Goal: Task Accomplishment & Management: Use online tool/utility

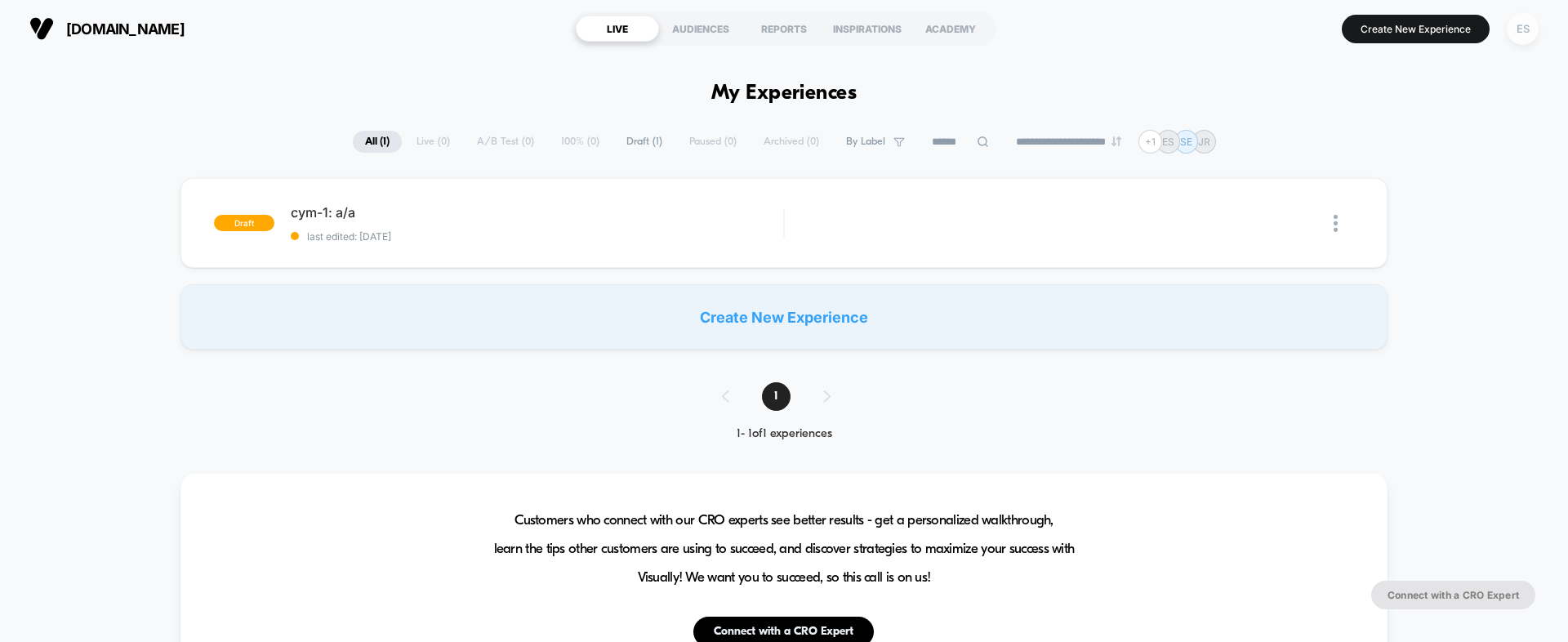
click at [1532, 24] on div "ES" at bounding box center [1523, 29] width 32 height 32
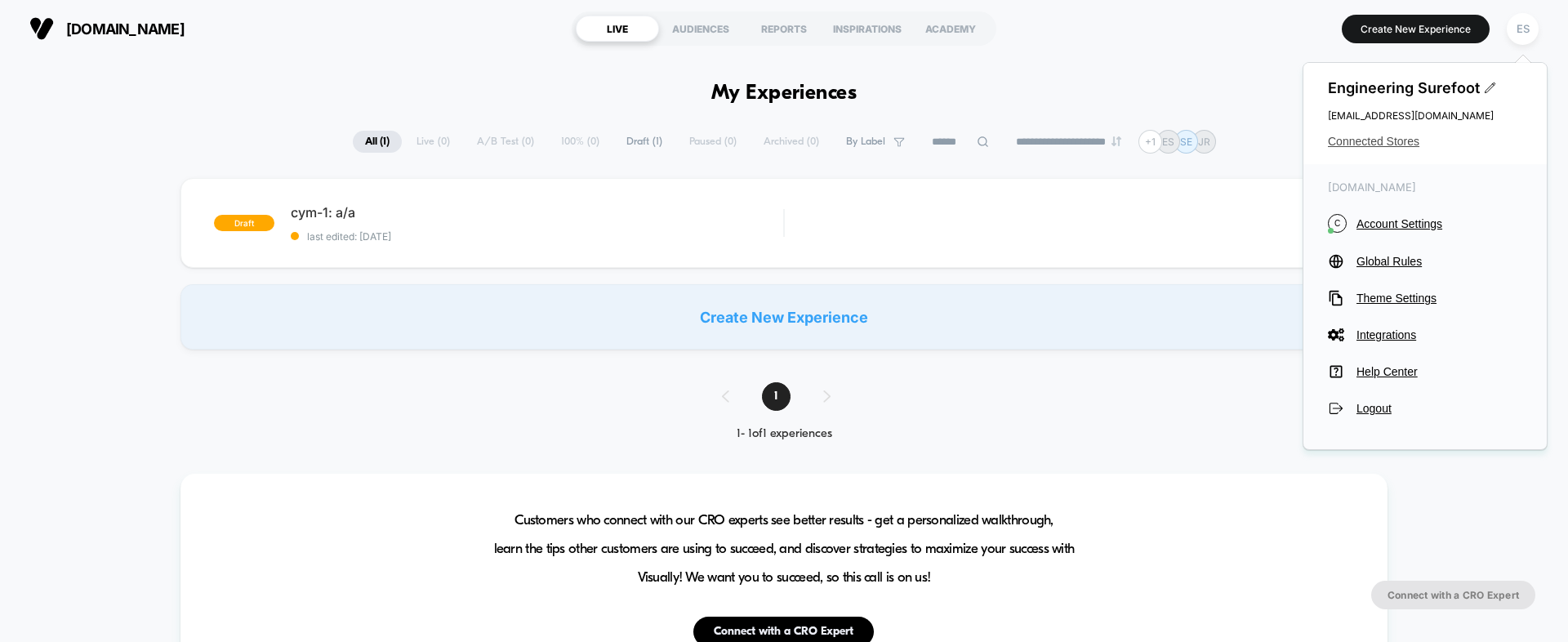
click at [1378, 141] on span "Connected Stores" at bounding box center [1426, 141] width 194 height 13
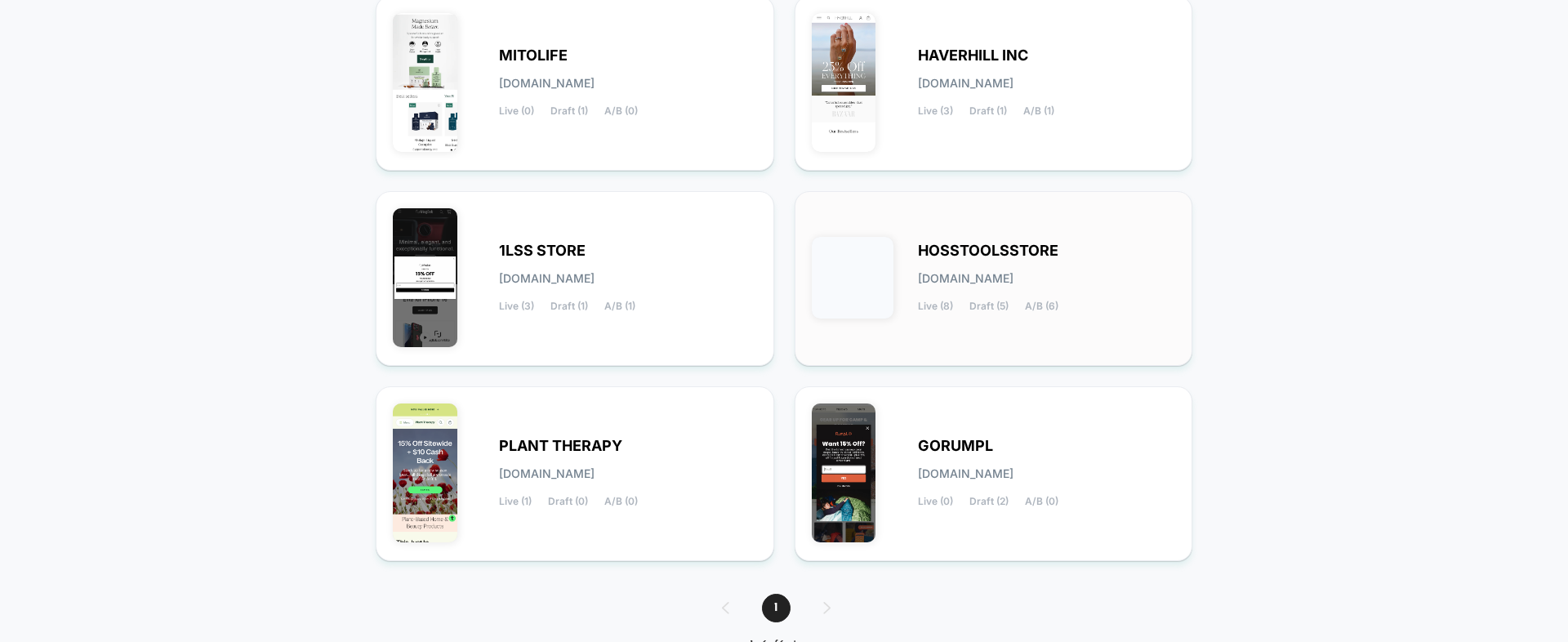
click at [970, 284] on span "hosstoolsstore.myshopify.com" at bounding box center [966, 279] width 95 height 11
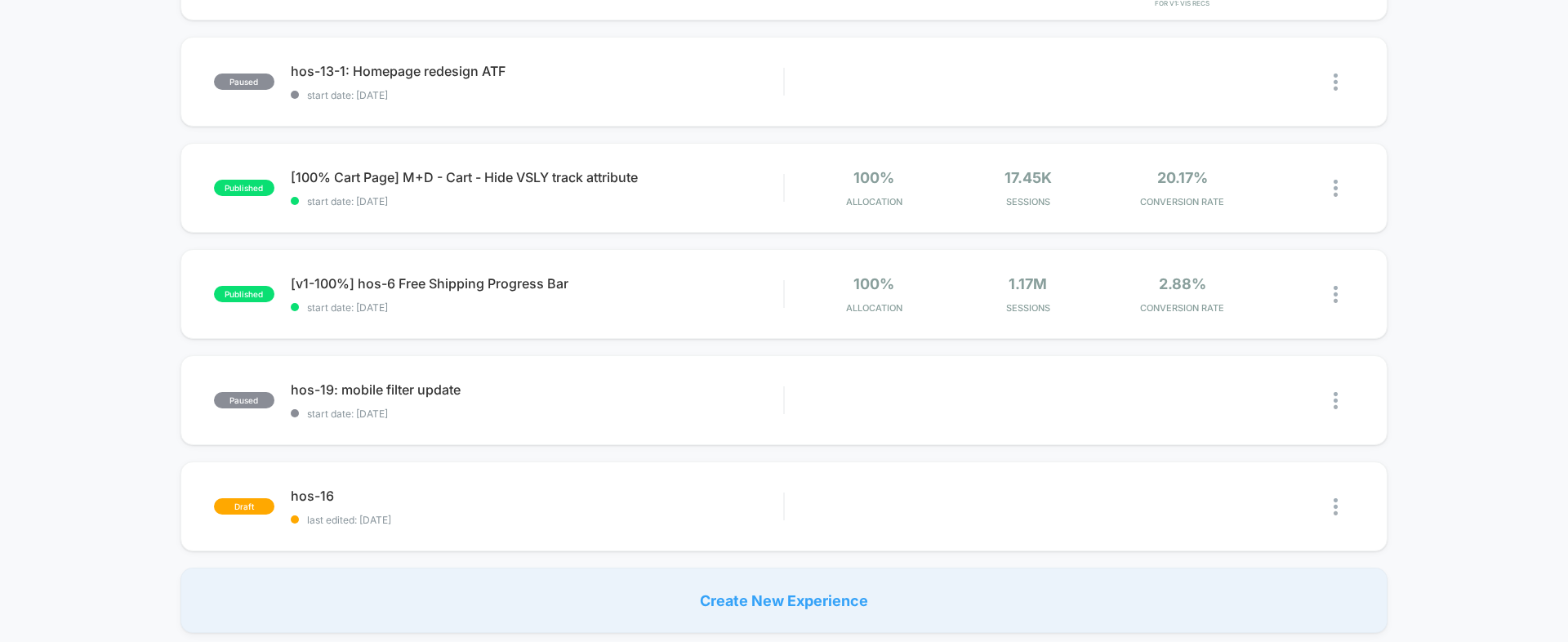
scroll to position [1066, 0]
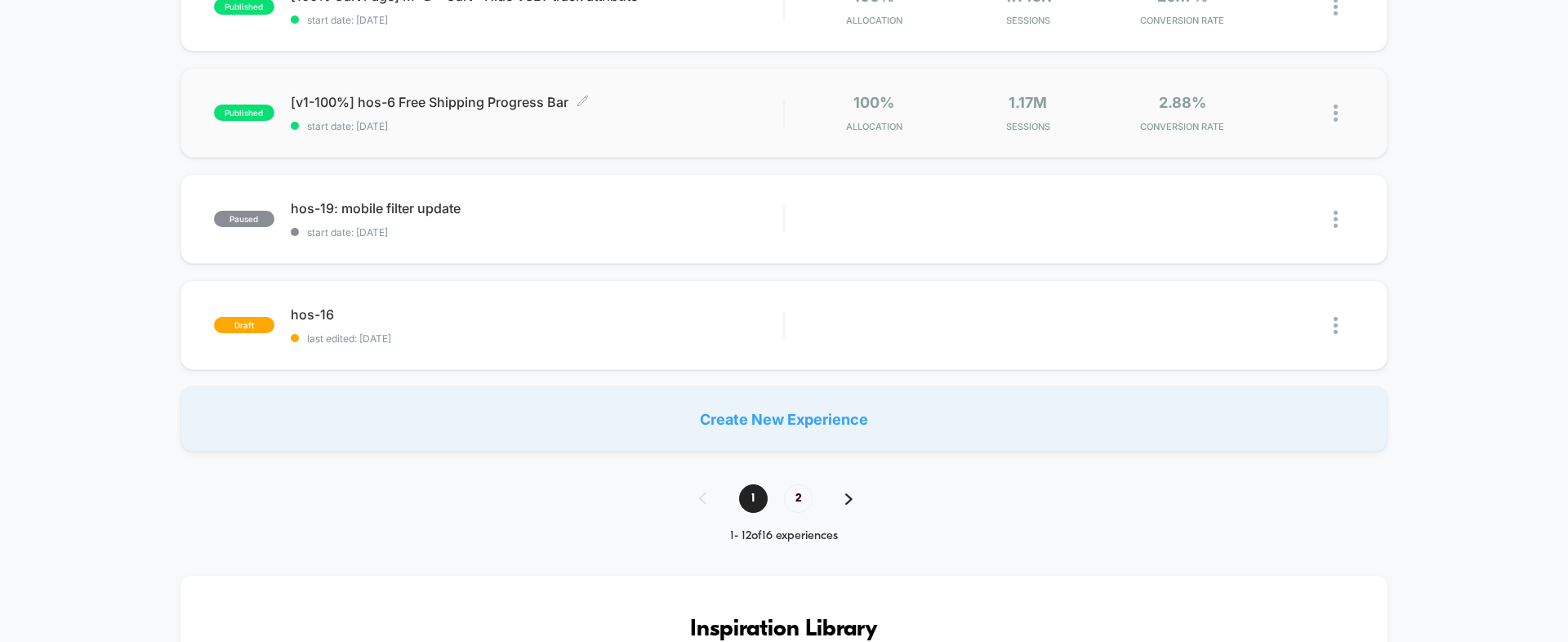
click at [387, 98] on span "[v1-100%] hos-6 Free Shipping Progress Bar Click to edit experience details" at bounding box center [537, 102] width 492 height 16
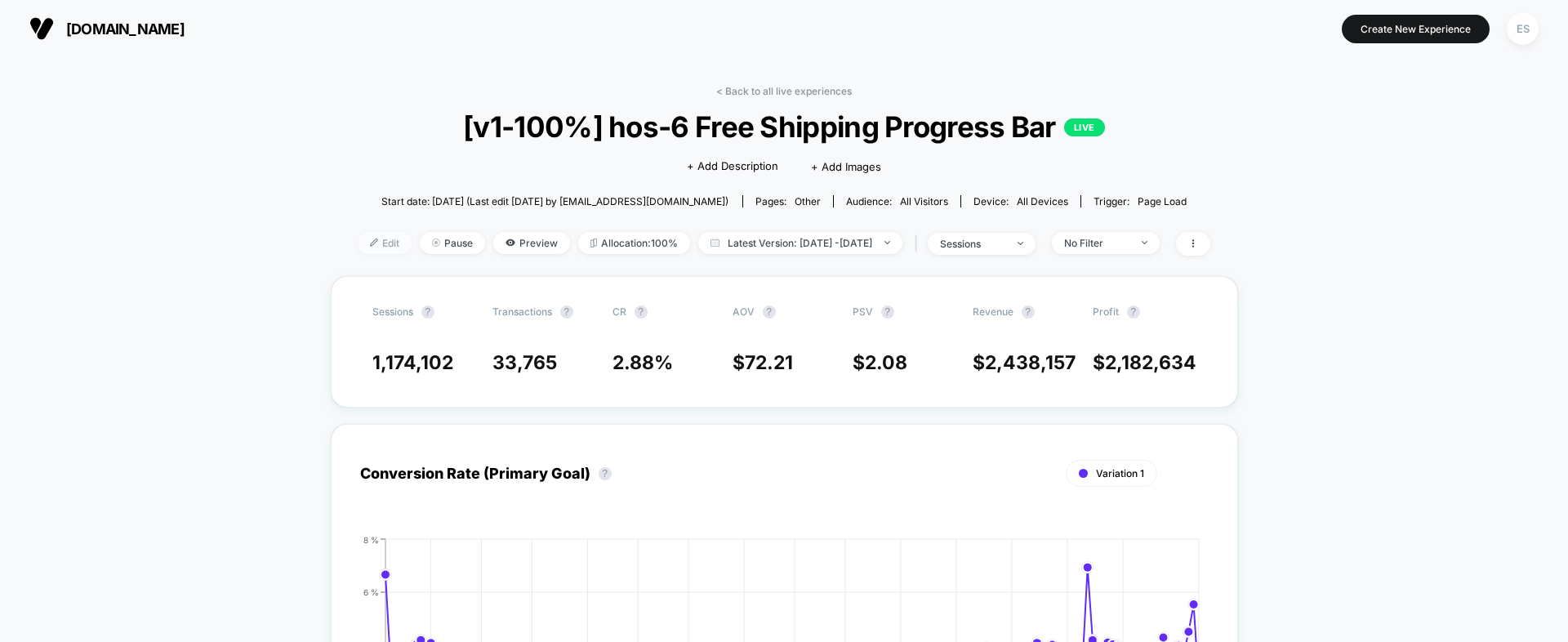
click at [358, 244] on span "Edit" at bounding box center [384, 242] width 54 height 22
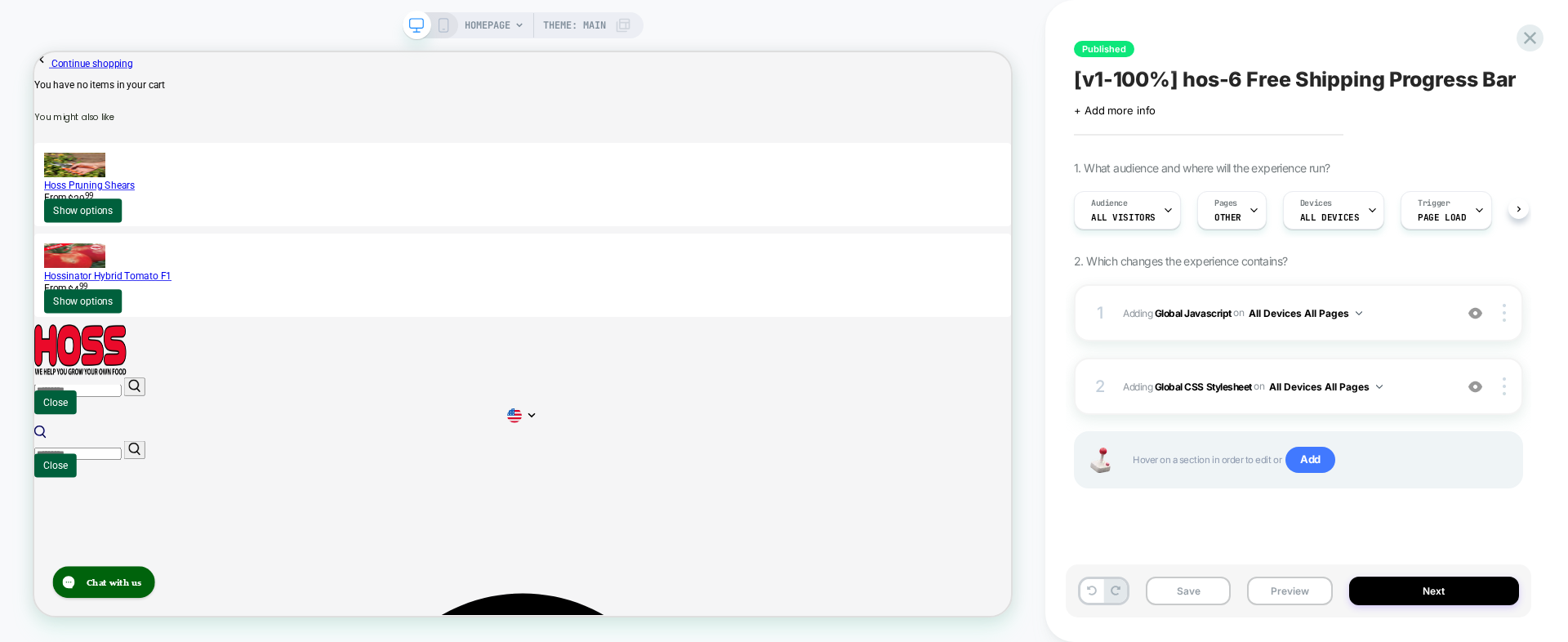
scroll to position [0, 1]
click at [1199, 387] on b "Global CSS Stylesheet" at bounding box center [1204, 386] width 97 height 12
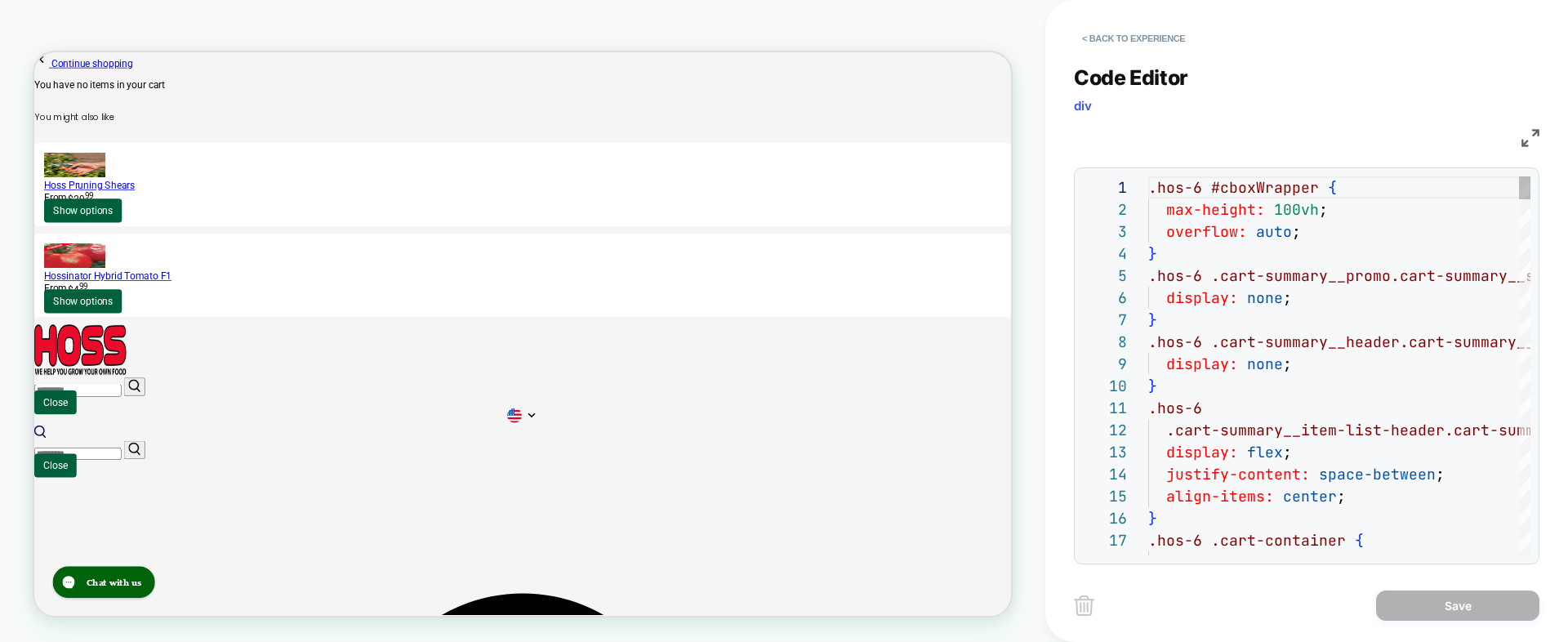
scroll to position [221, 0]
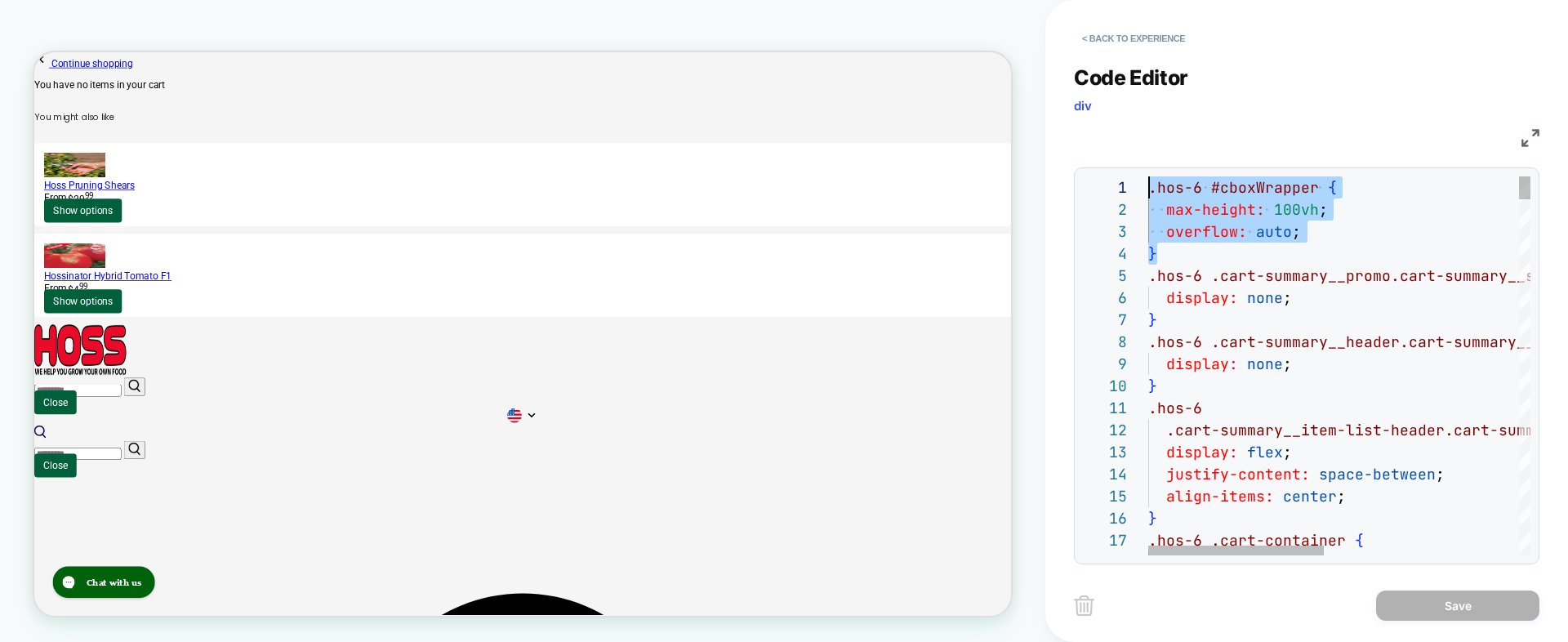
drag, startPoint x: 1155, startPoint y: 231, endPoint x: 1077, endPoint y: 151, distance: 111.7
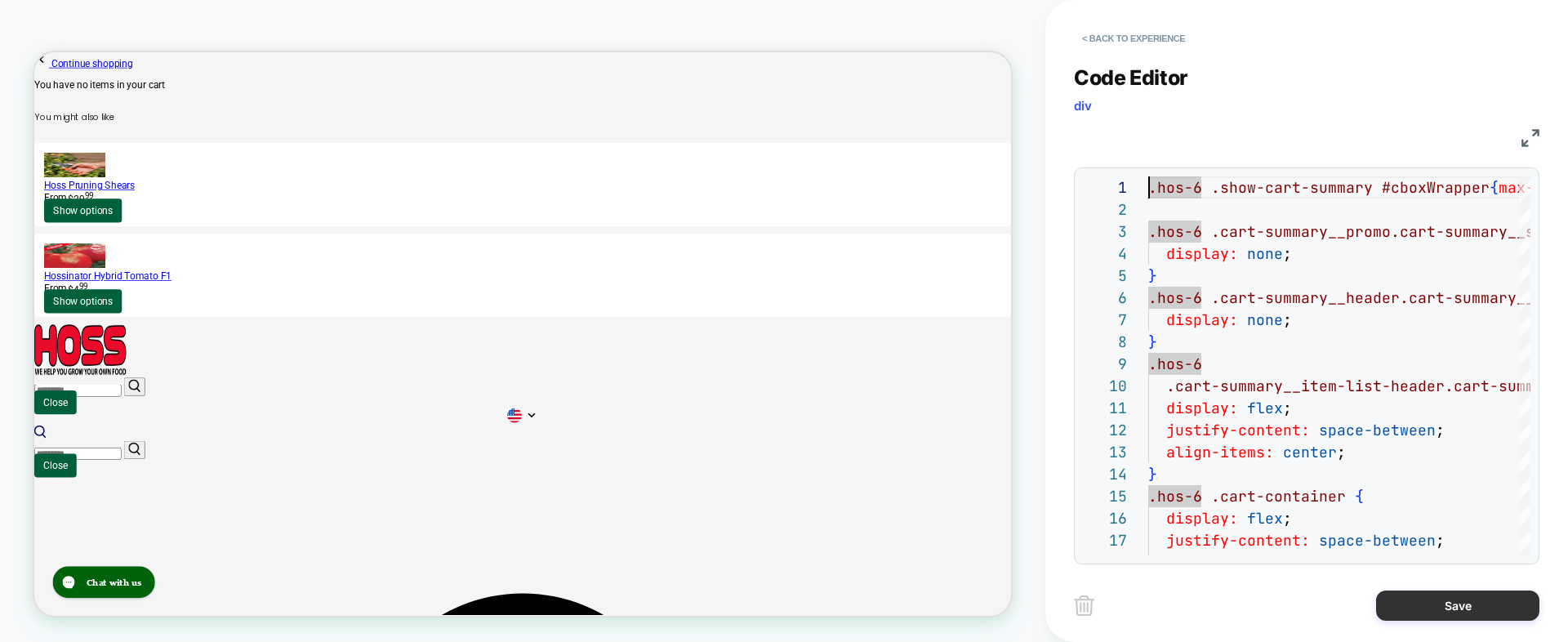
type textarea "**********"
click at [1458, 612] on button "Save" at bounding box center [1458, 606] width 164 height 30
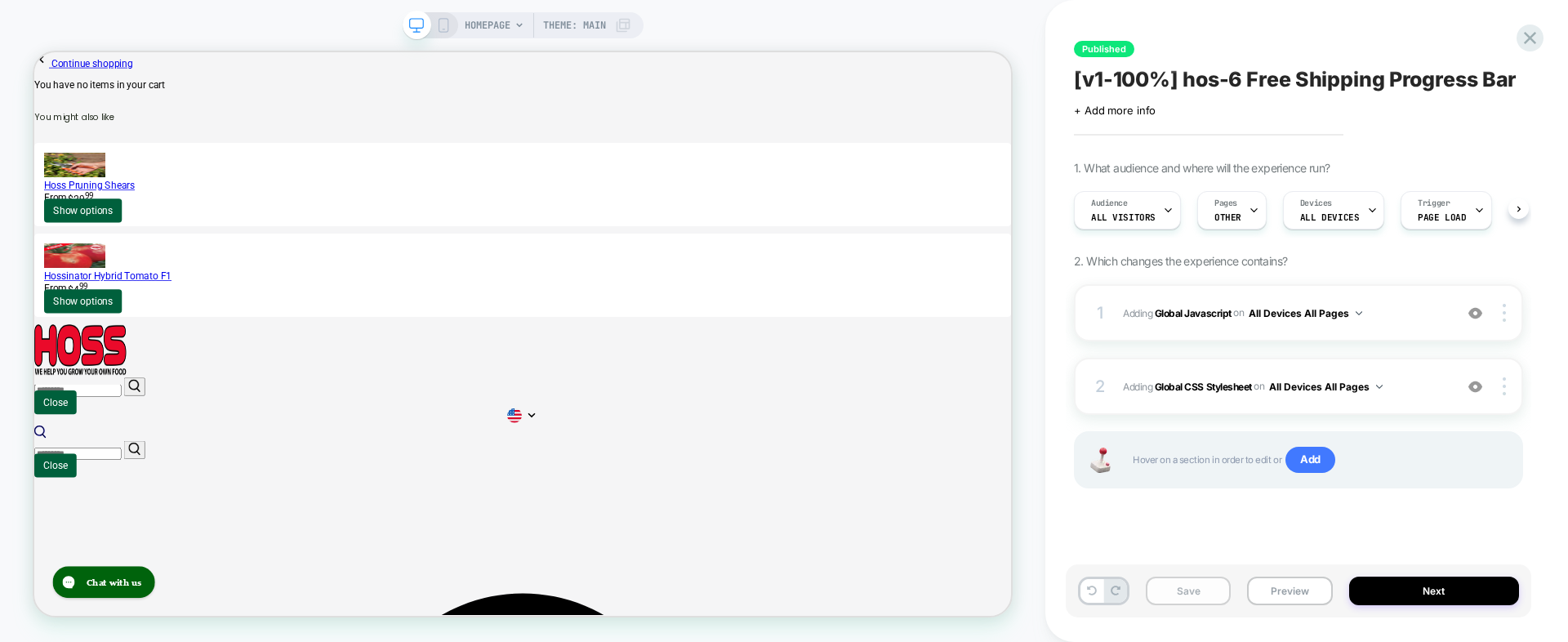
scroll to position [0, 1]
click at [1275, 592] on button "Preview" at bounding box center [1290, 591] width 85 height 28
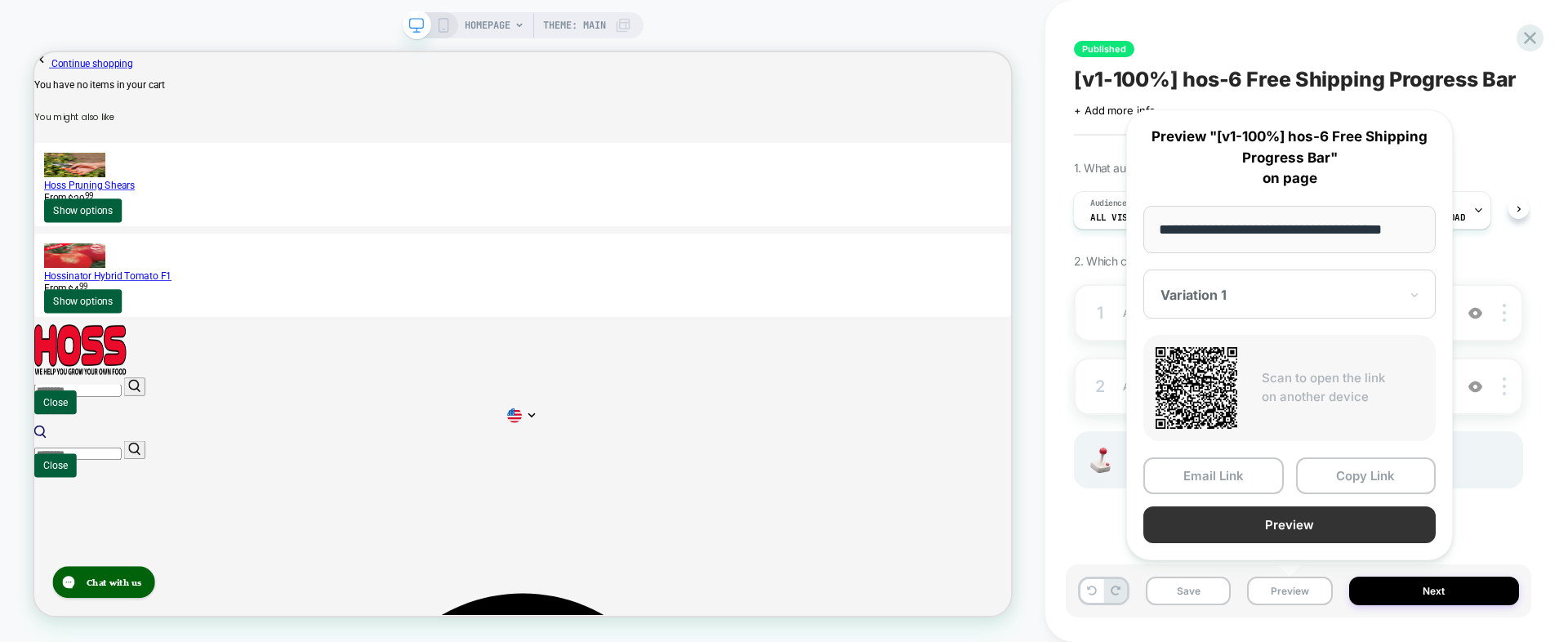
scroll to position [0, 18]
click at [1352, 476] on button "Copy Link" at bounding box center [1366, 477] width 141 height 37
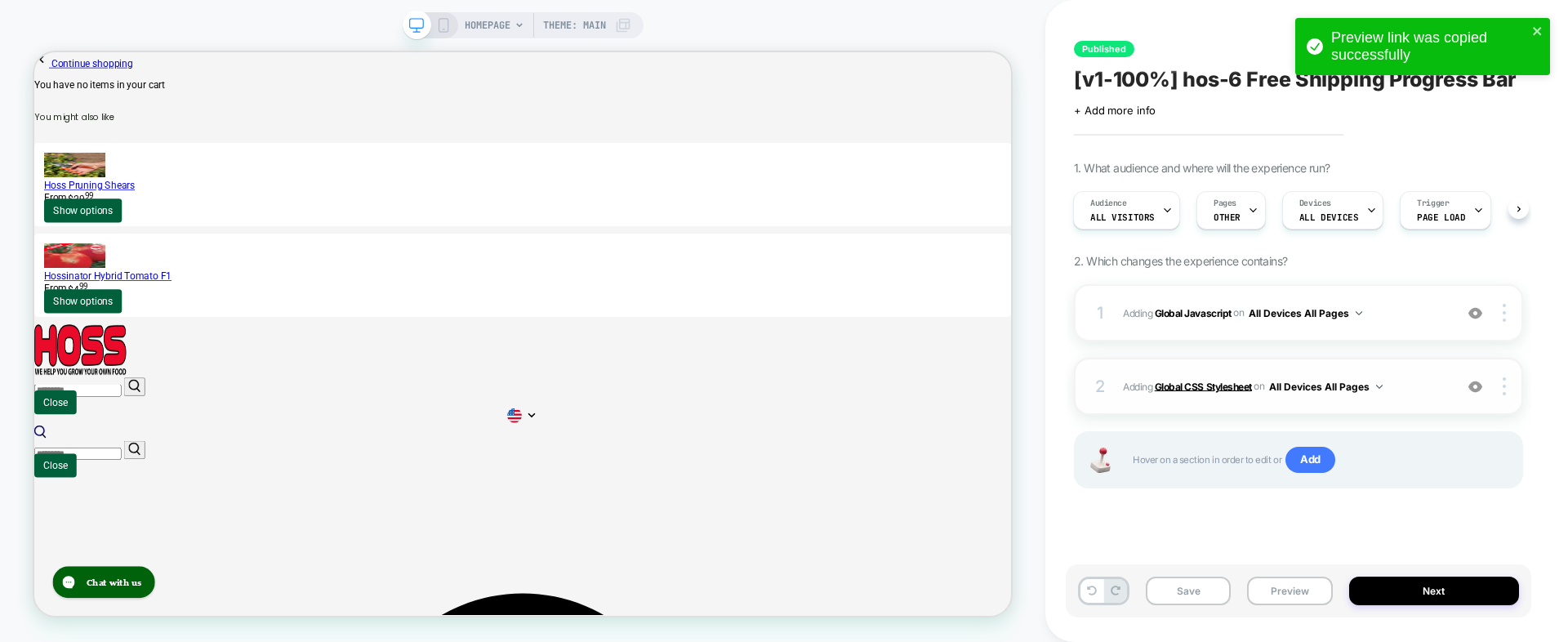
click at [1185, 383] on b "Global CSS Stylesheet" at bounding box center [1204, 386] width 97 height 12
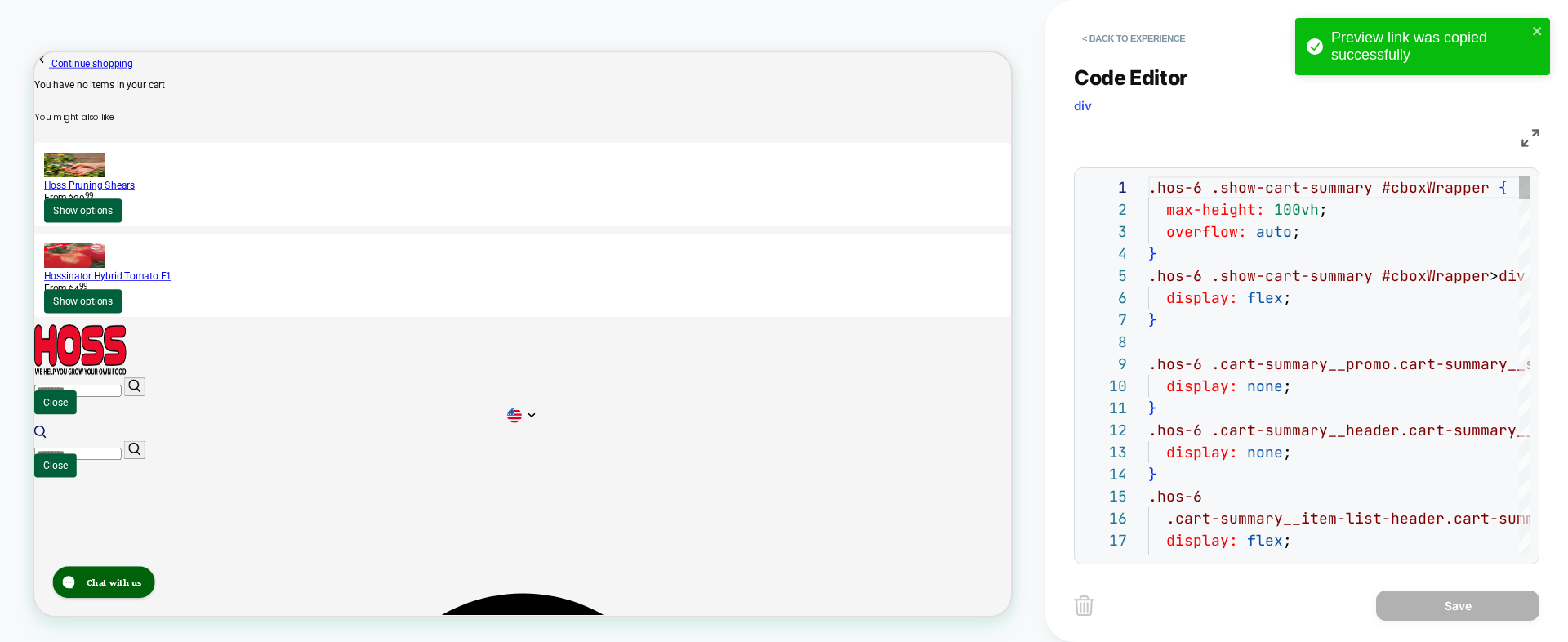
scroll to position [221, 0]
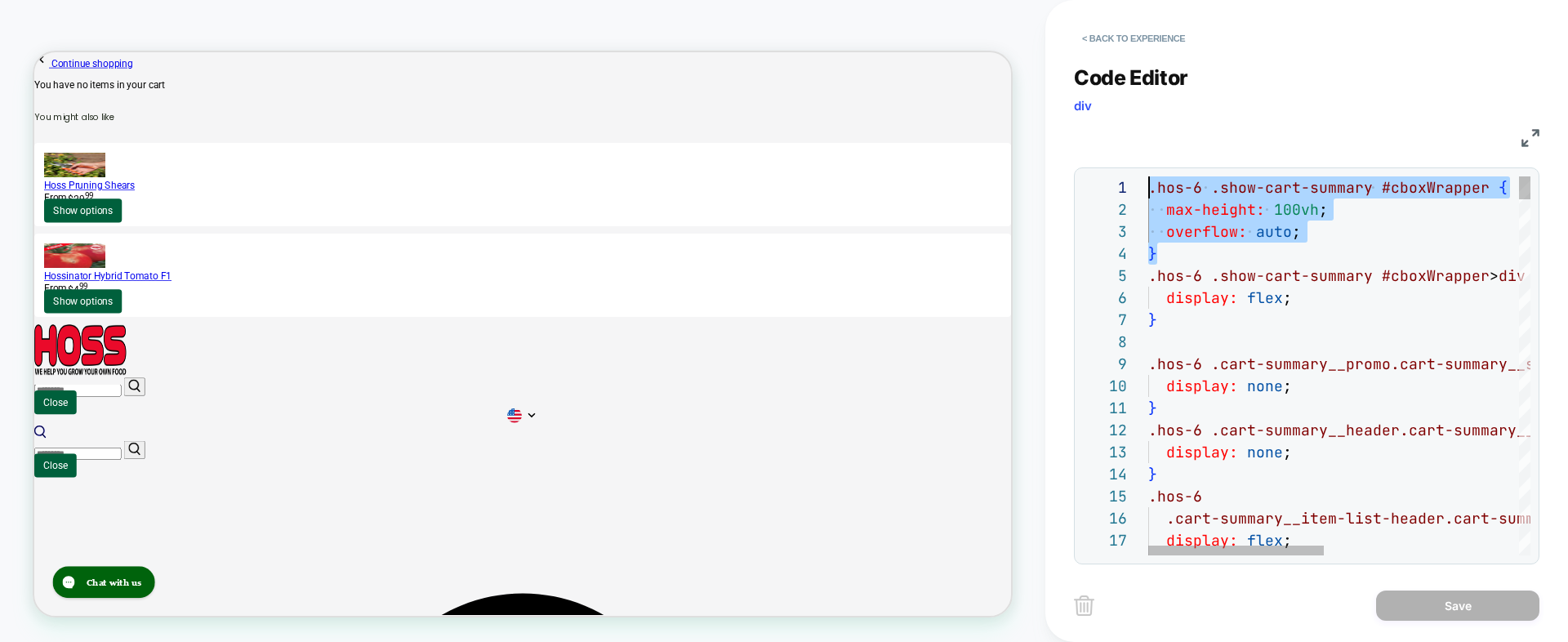
scroll to position [0, 0]
drag, startPoint x: 1173, startPoint y: 253, endPoint x: 1058, endPoint y: 170, distance: 141.8
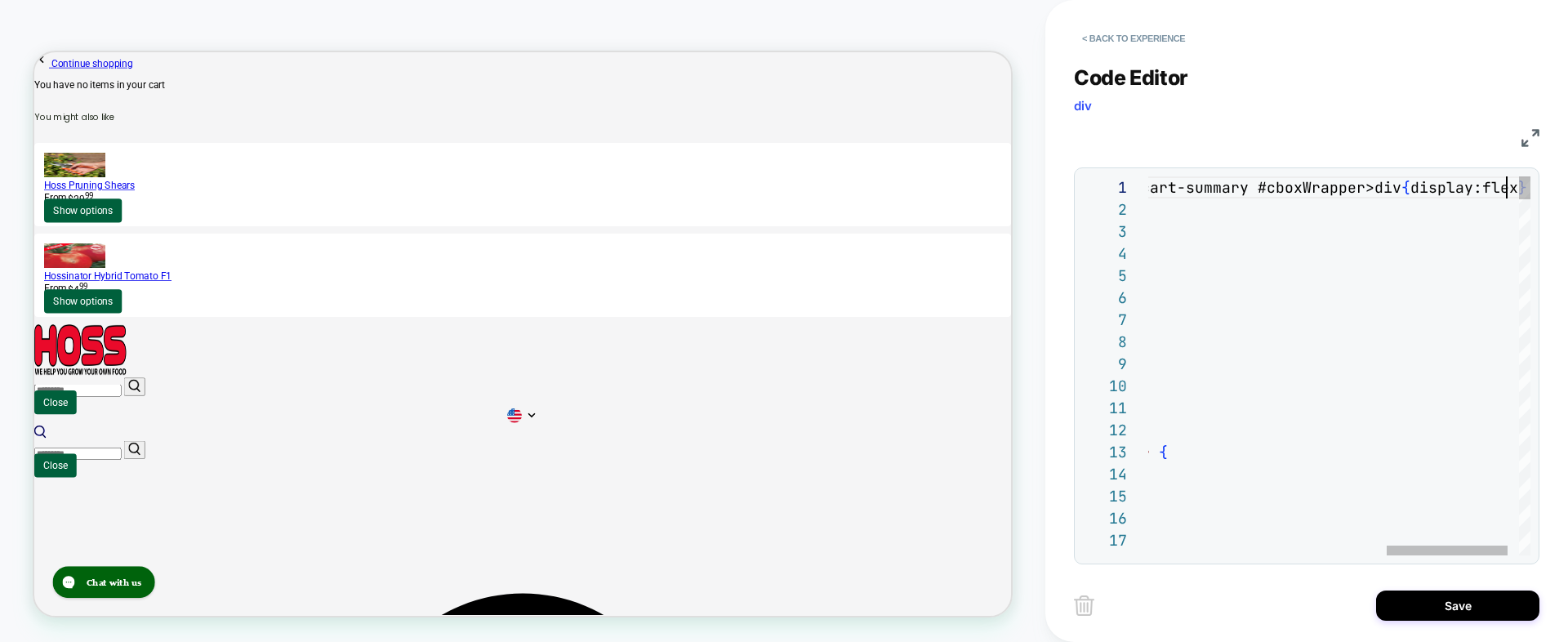
scroll to position [0, 1111]
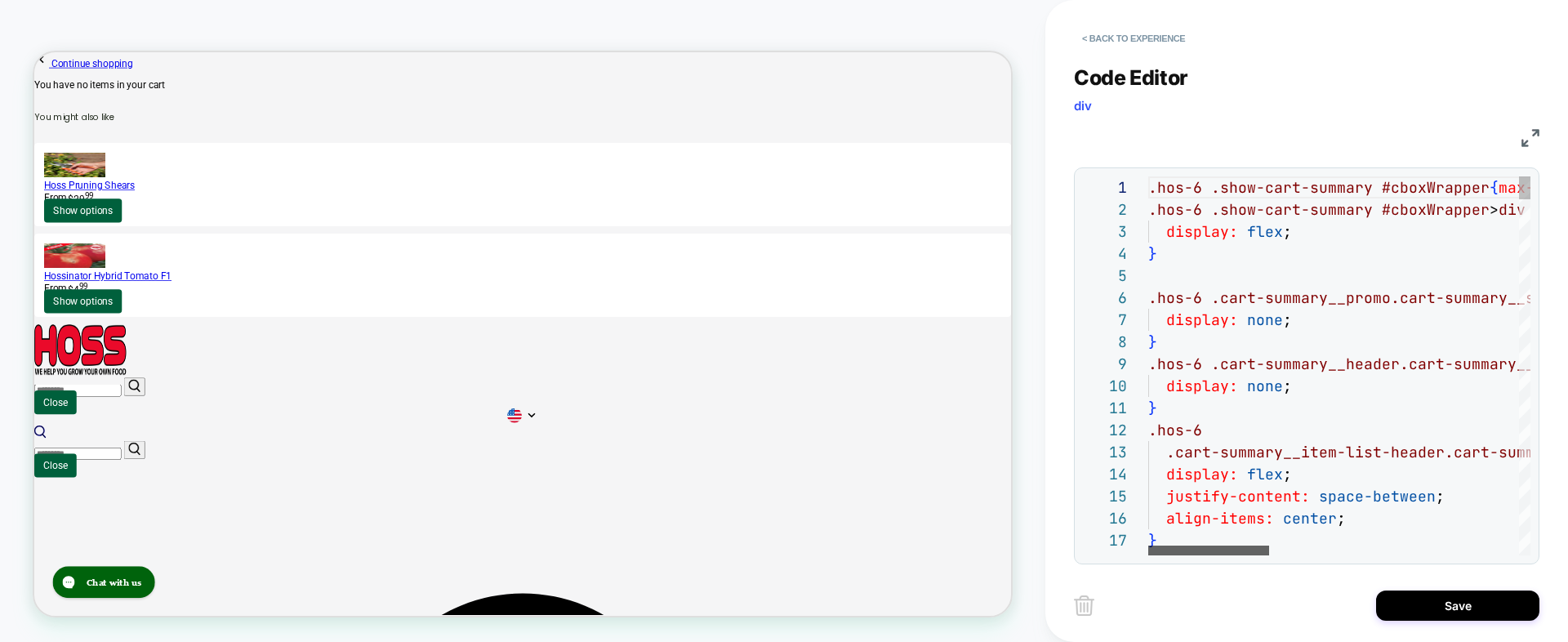
click at [1164, 546] on div at bounding box center [1208, 550] width 121 height 10
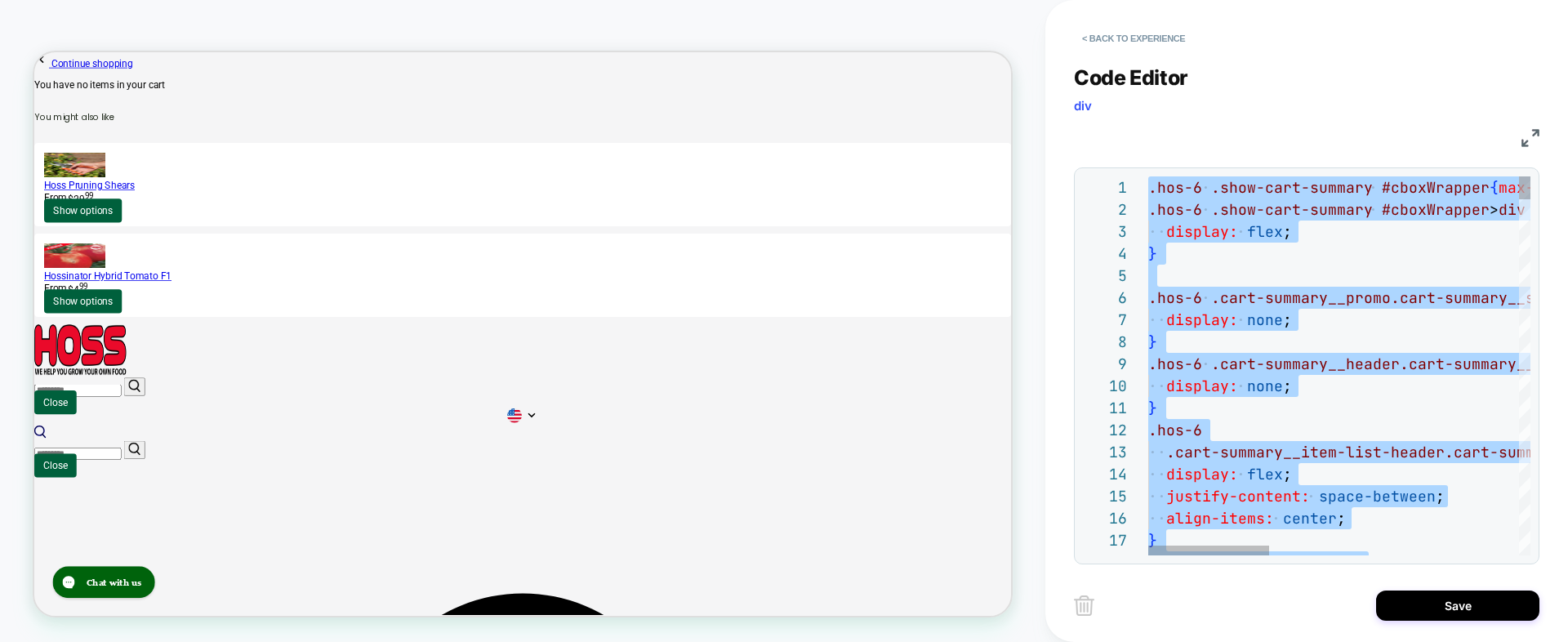
type textarea "**********"
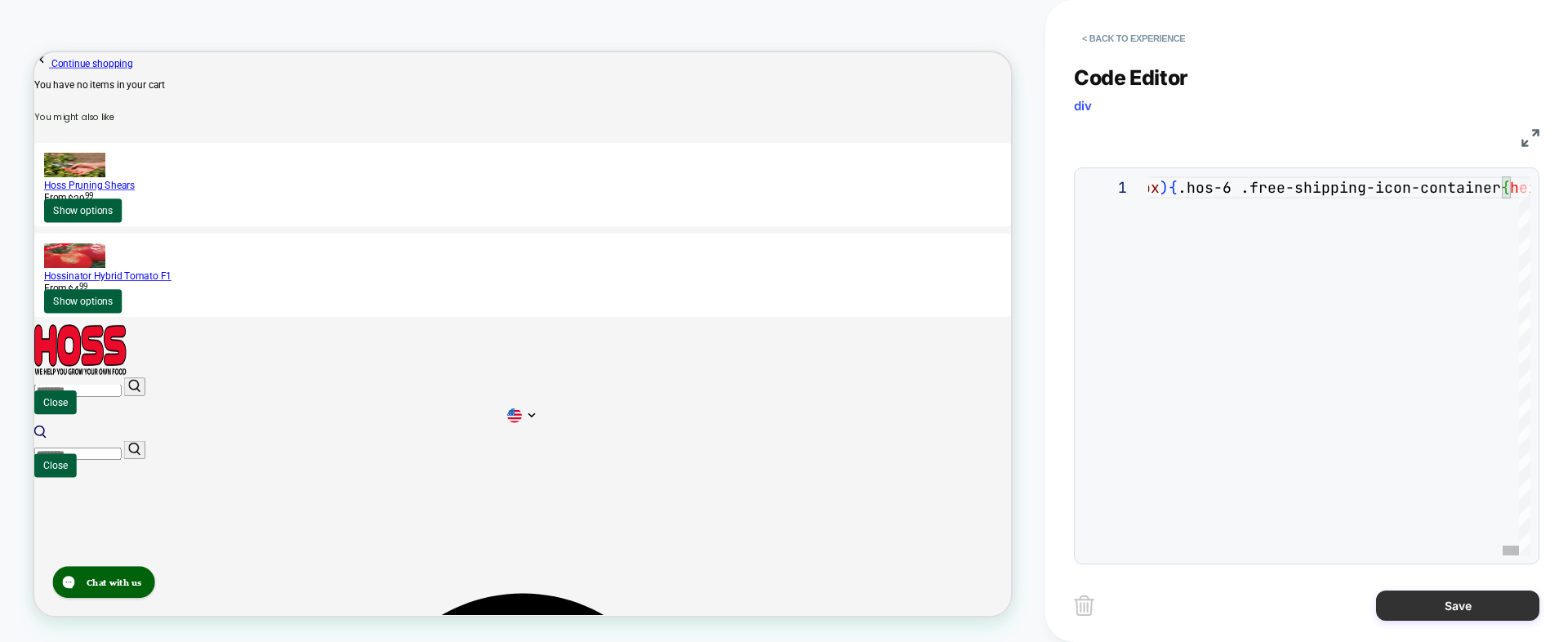
click at [1460, 598] on button "Save" at bounding box center [1458, 606] width 164 height 30
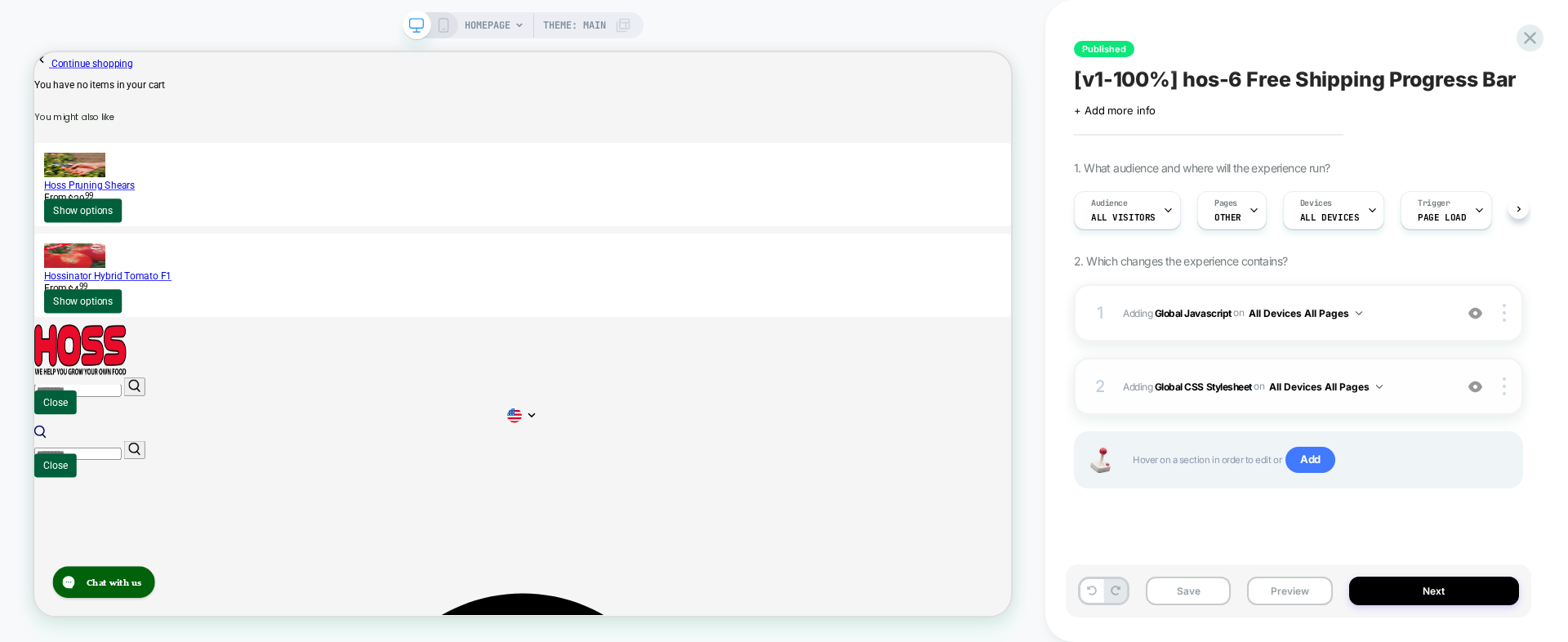
scroll to position [0, 1]
click at [1293, 597] on button "Preview" at bounding box center [1290, 591] width 85 height 28
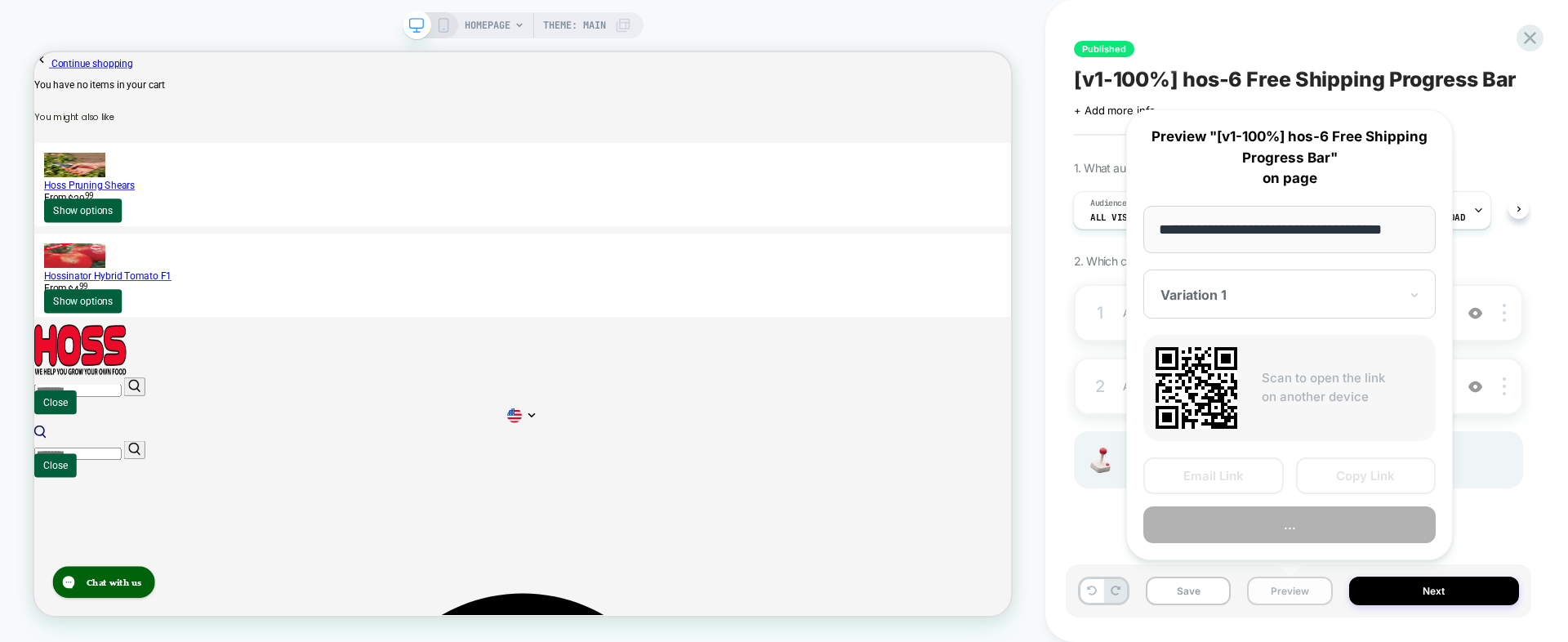
scroll to position [0, 18]
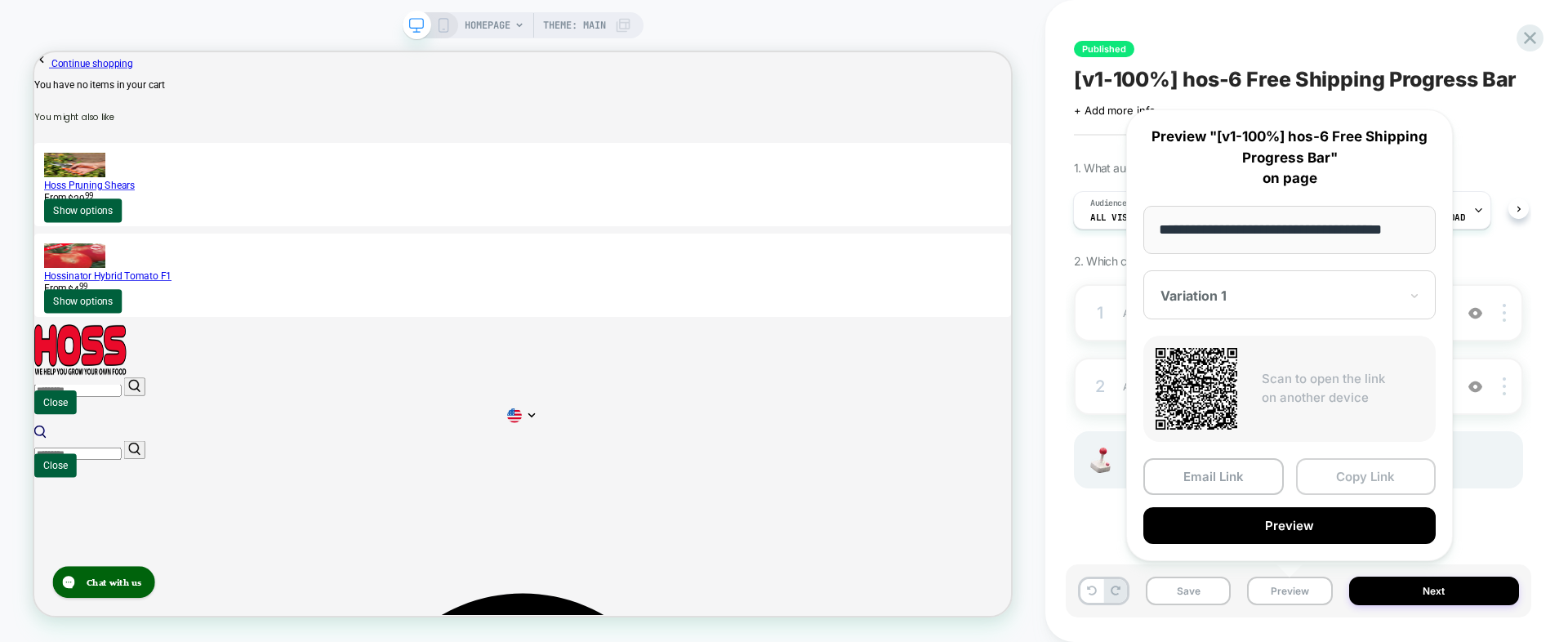
click at [1346, 468] on button "Copy Link" at bounding box center [1366, 477] width 141 height 37
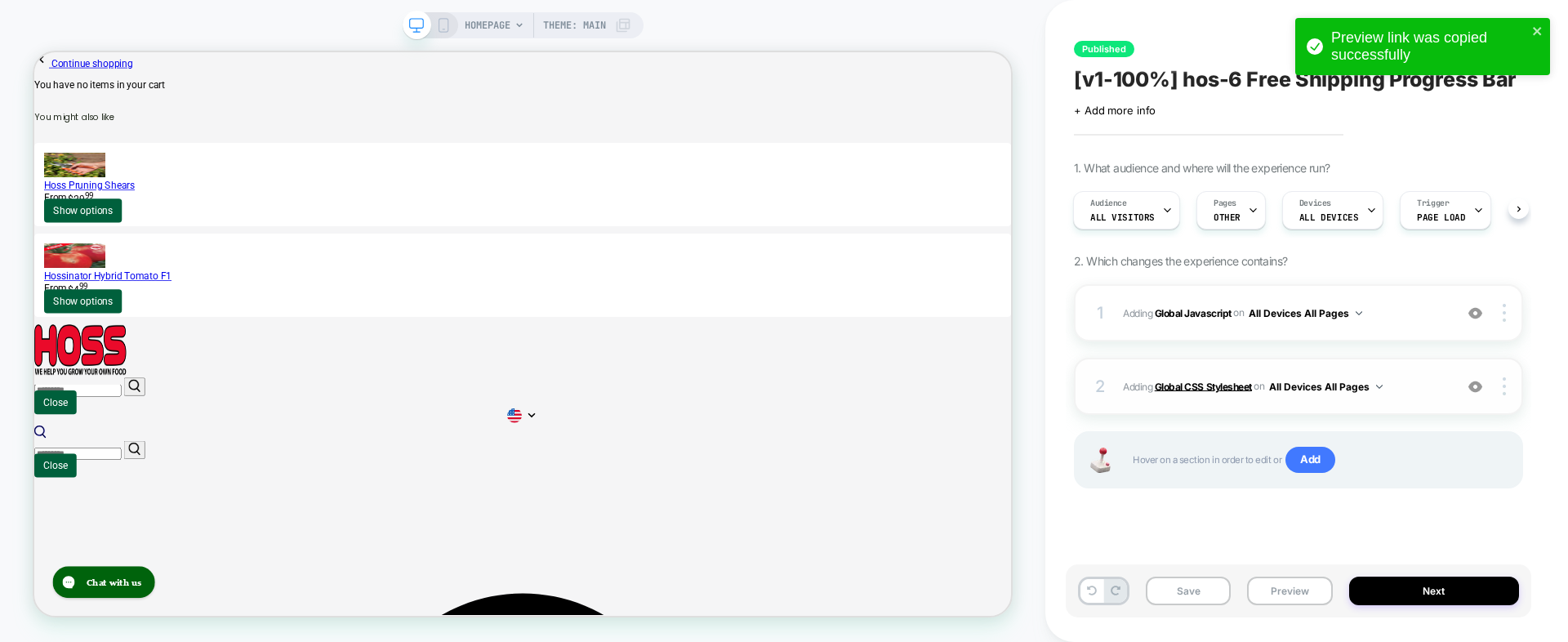
click at [1195, 386] on b "Global CSS Stylesheet" at bounding box center [1204, 386] width 97 height 12
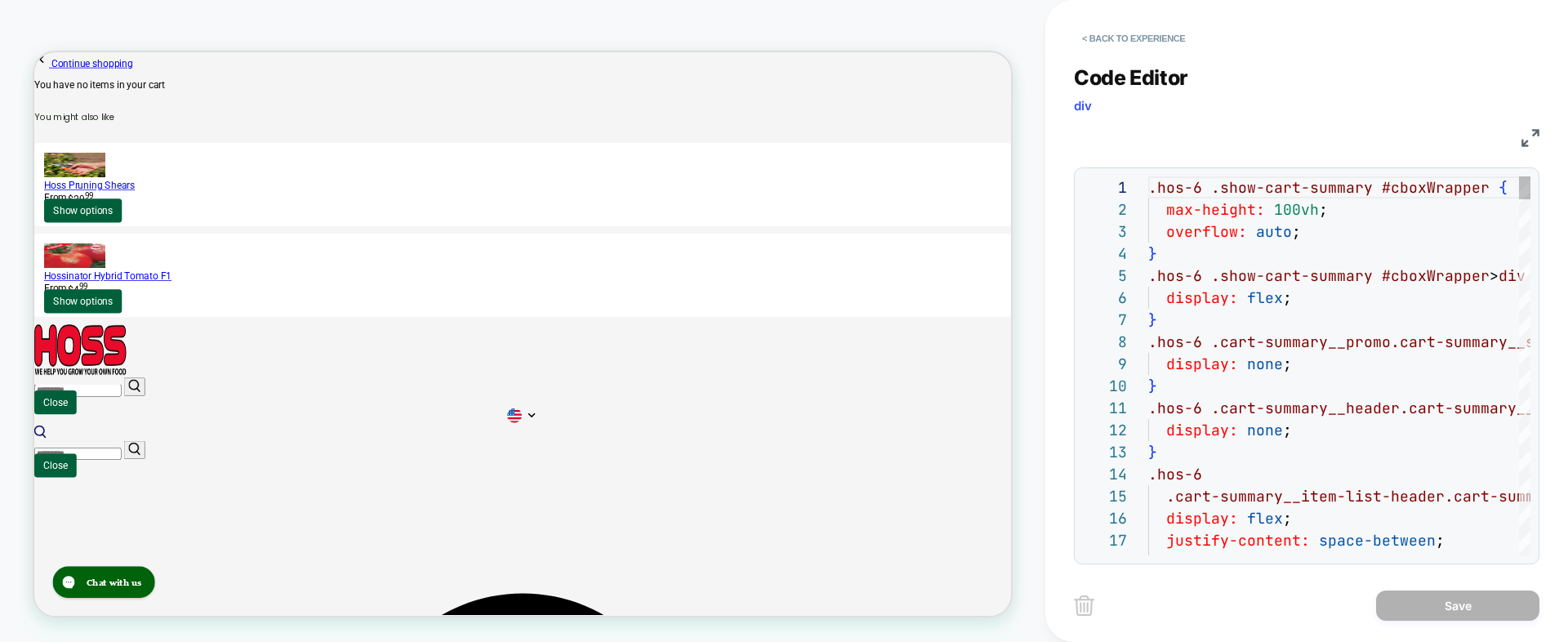
scroll to position [221, 0]
click at [1211, 548] on div at bounding box center [1236, 550] width 176 height 10
click at [1126, 37] on button "< Back to experience" at bounding box center [1133, 39] width 119 height 27
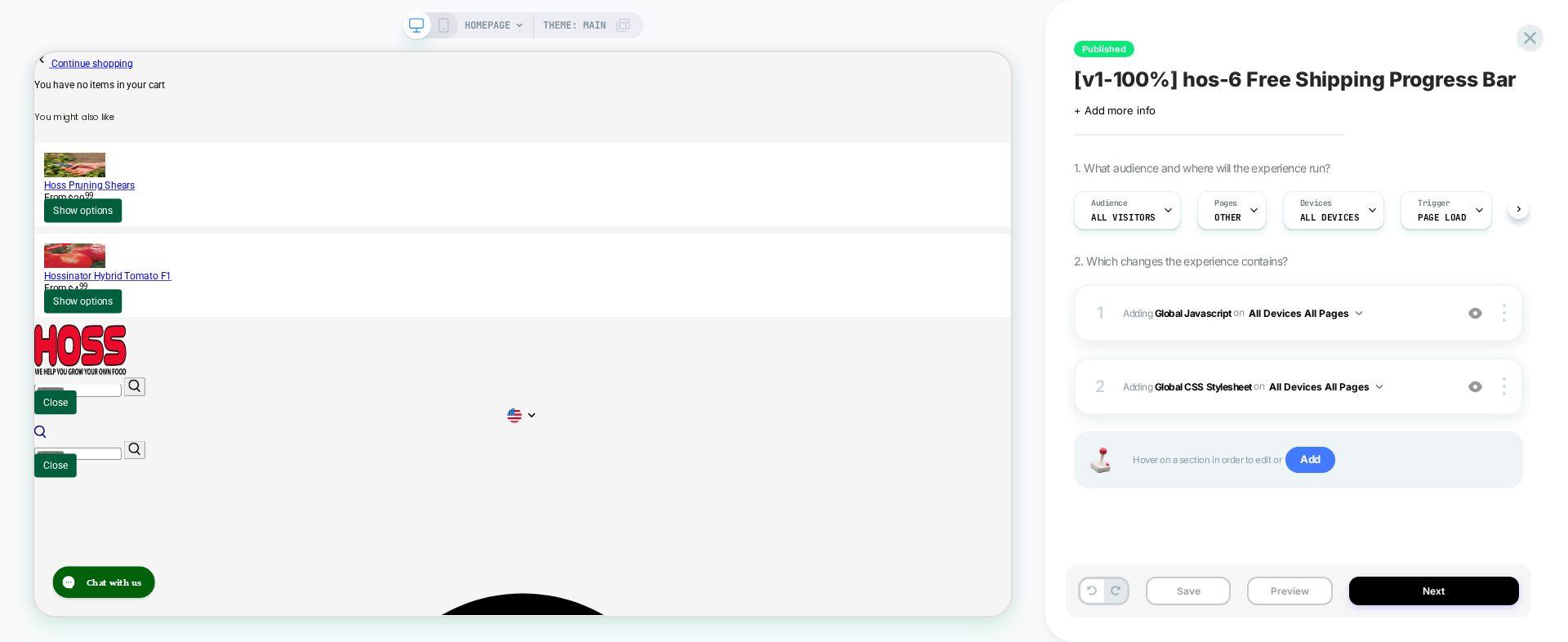
scroll to position [0, 1]
click at [1425, 593] on button "Next" at bounding box center [1435, 591] width 171 height 28
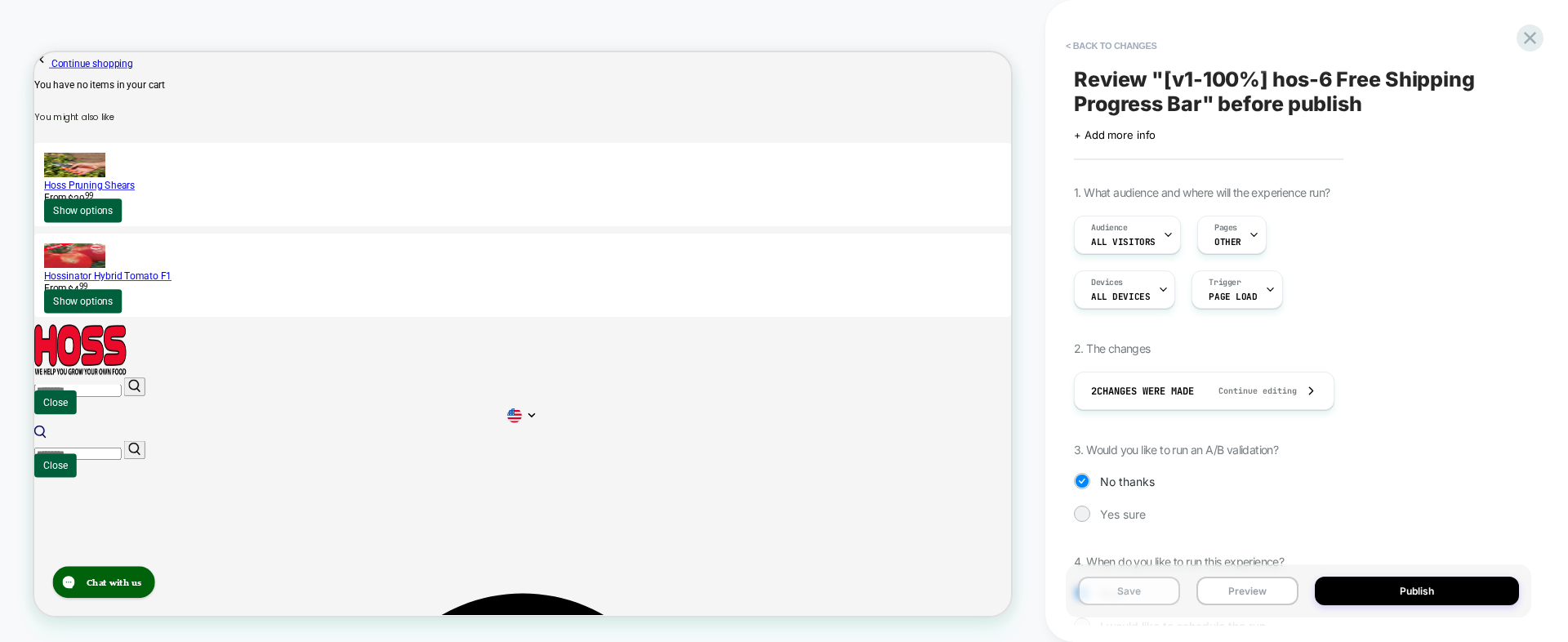
click at [1135, 590] on button "Save" at bounding box center [1130, 591] width 103 height 28
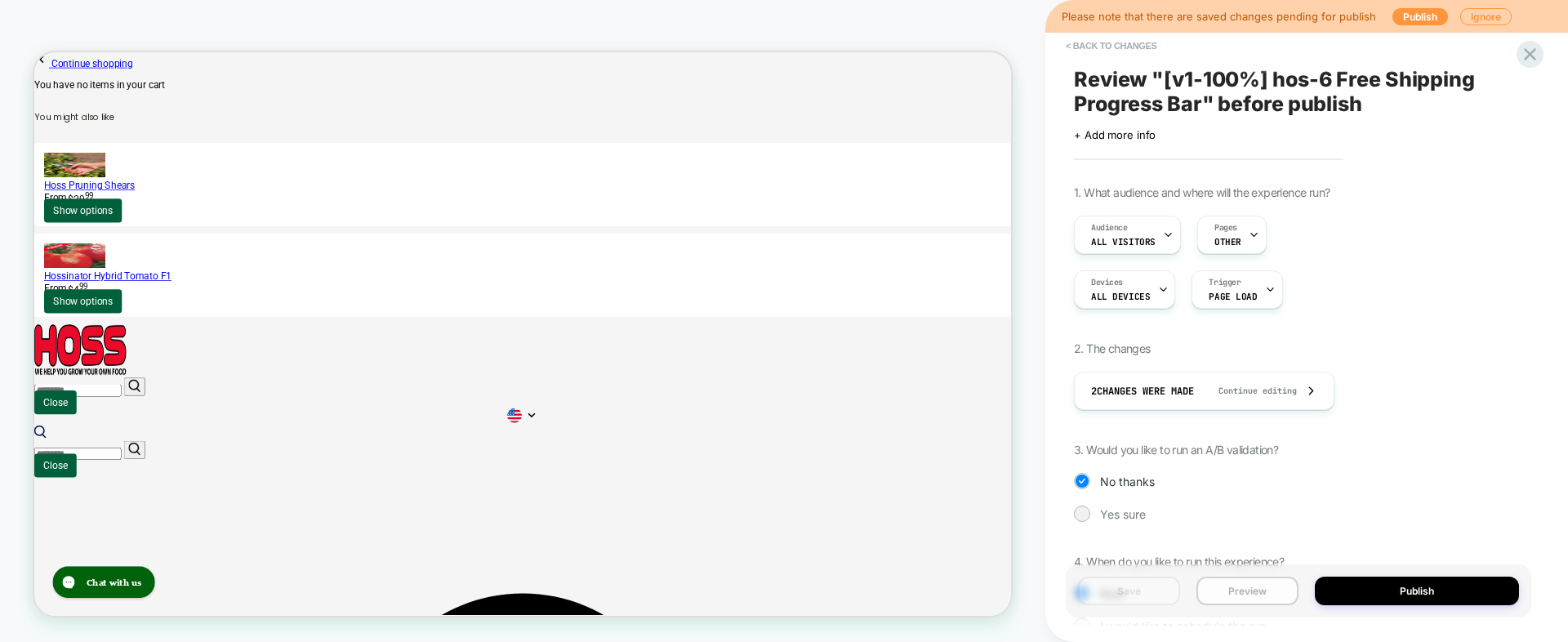
click at [1246, 579] on button "Preview" at bounding box center [1248, 591] width 103 height 28
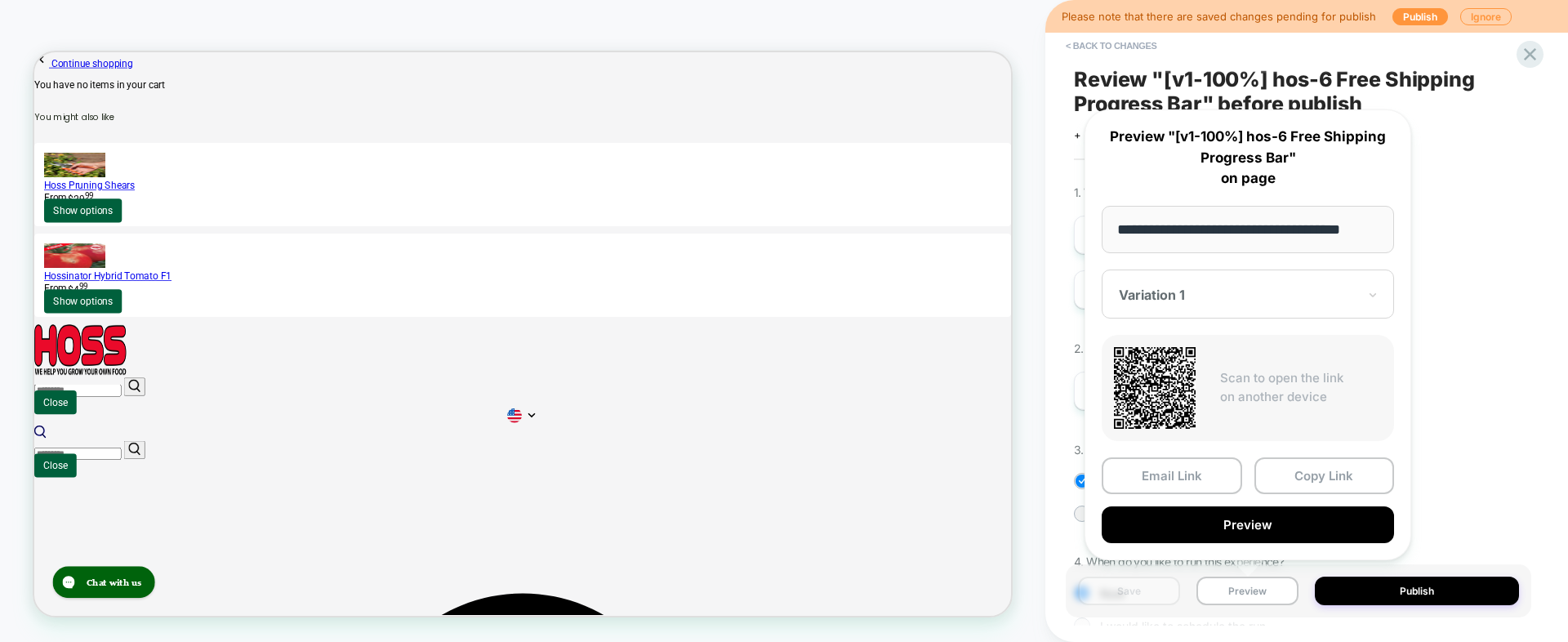
scroll to position [0, 18]
click at [1274, 519] on button "Preview" at bounding box center [1248, 526] width 293 height 37
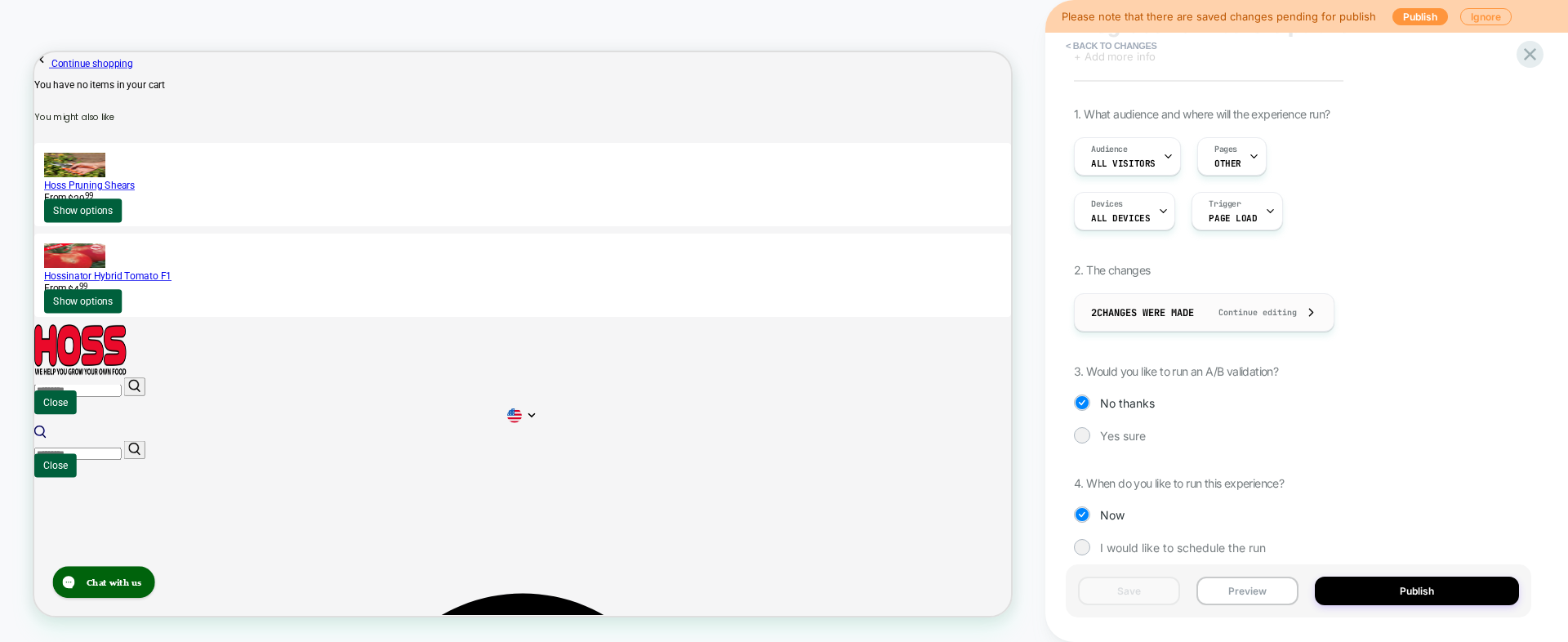
scroll to position [0, 0]
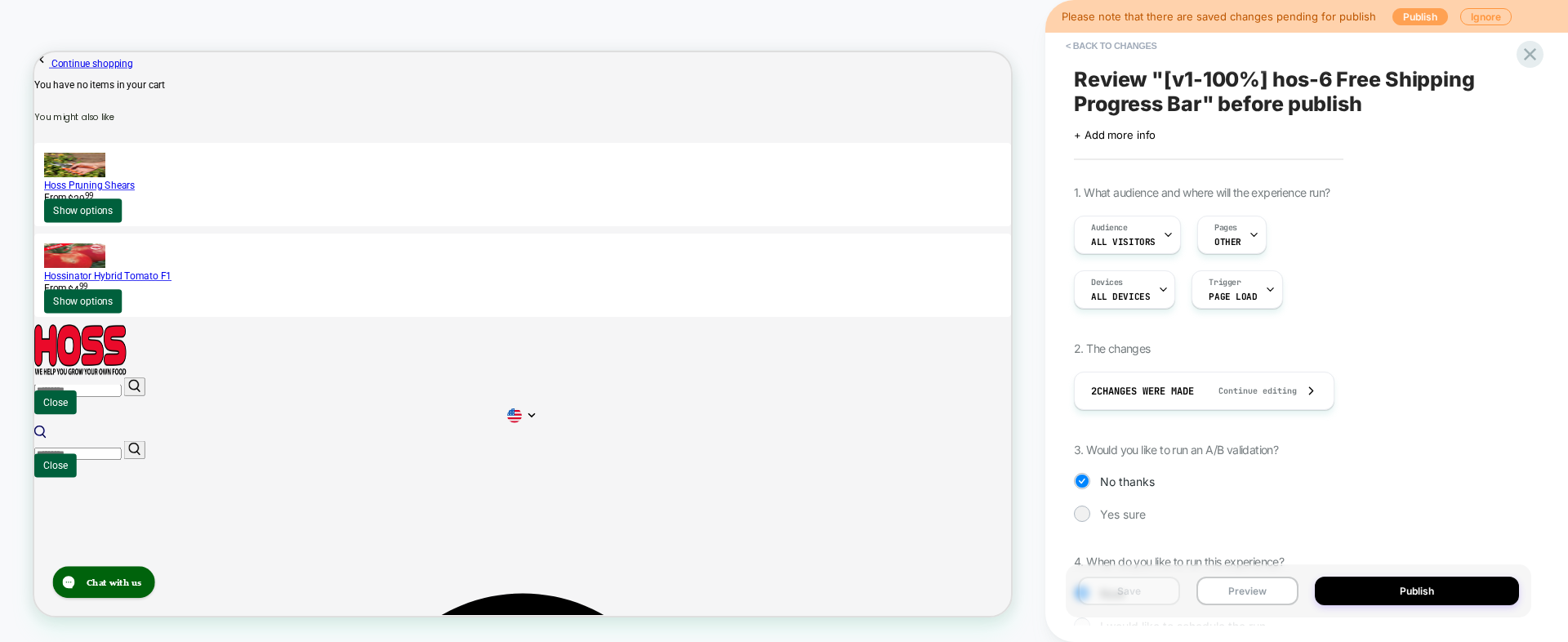
click at [1401, 14] on button "Publish" at bounding box center [1420, 16] width 56 height 17
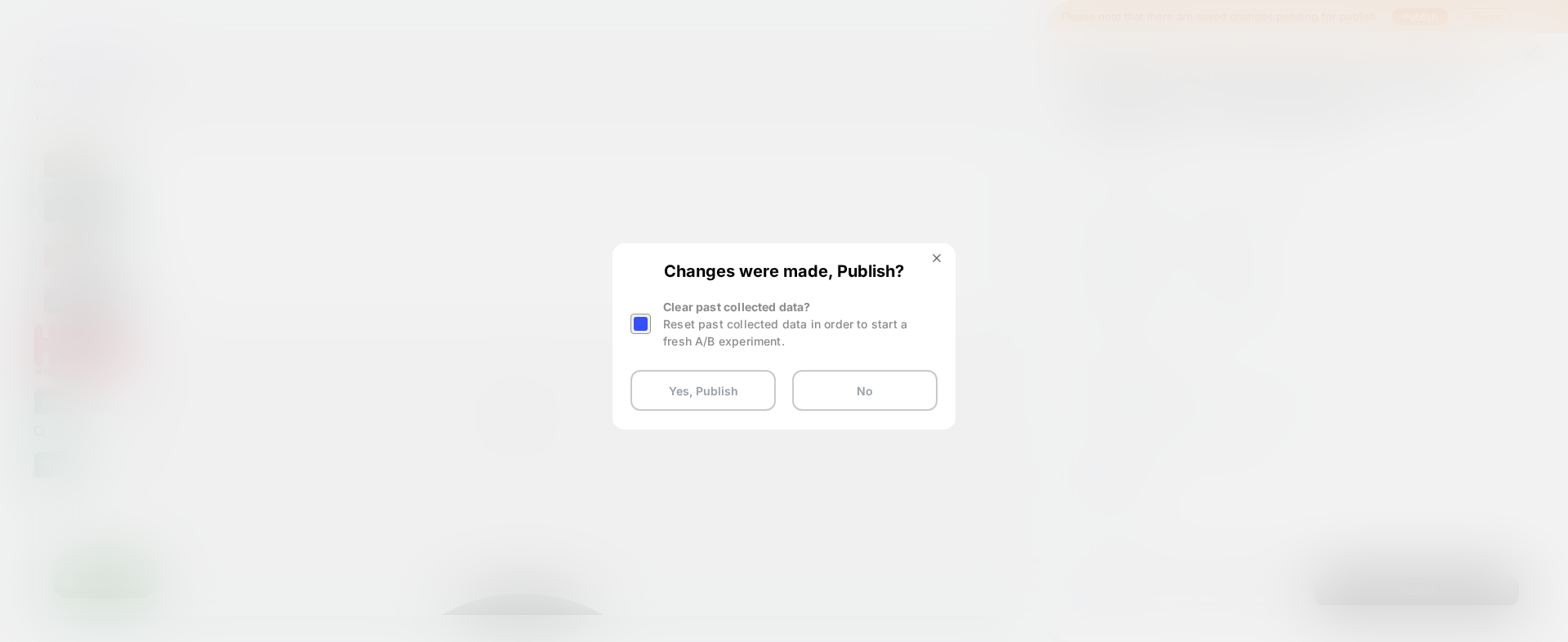
click at [643, 327] on div at bounding box center [640, 324] width 20 height 20
click at [674, 399] on button "Yes, Publish" at bounding box center [703, 391] width 146 height 41
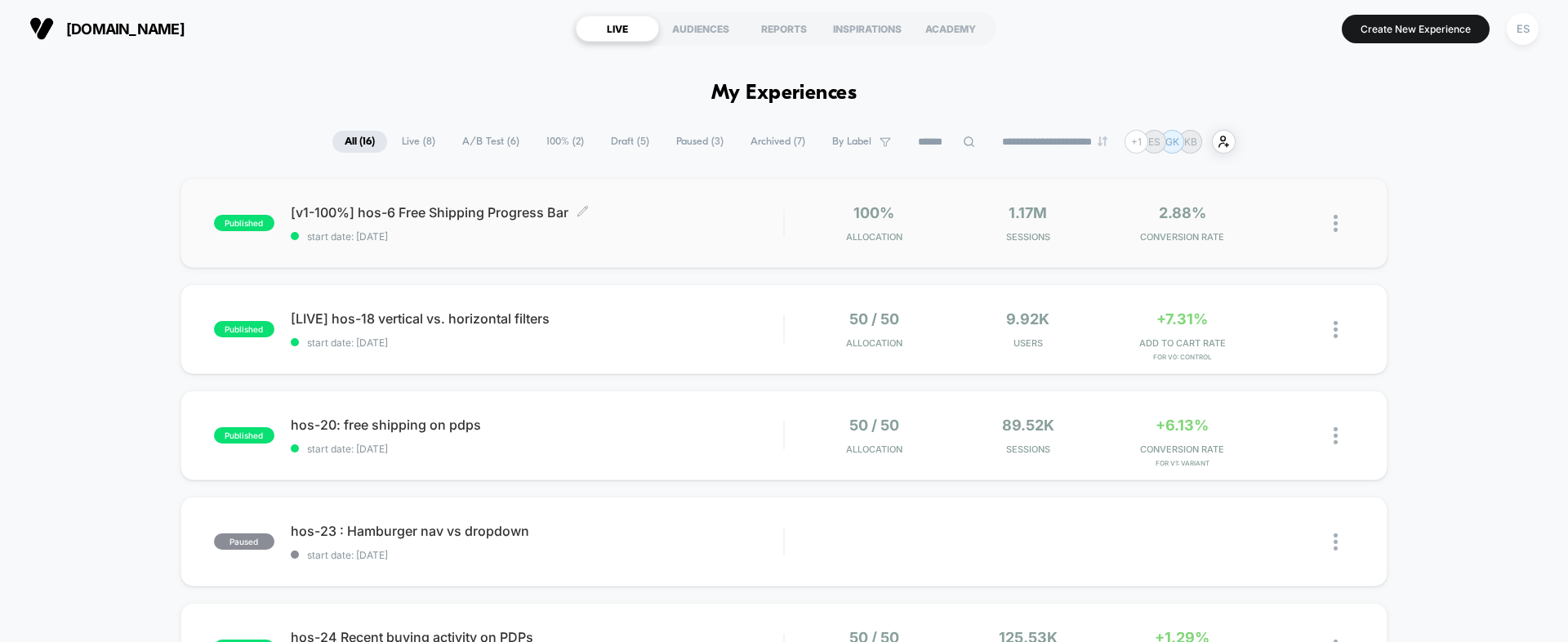
click at [327, 211] on span "[v1-100%] hos-6 Free Shipping Progress Bar Click to edit experience details" at bounding box center [537, 212] width 492 height 16
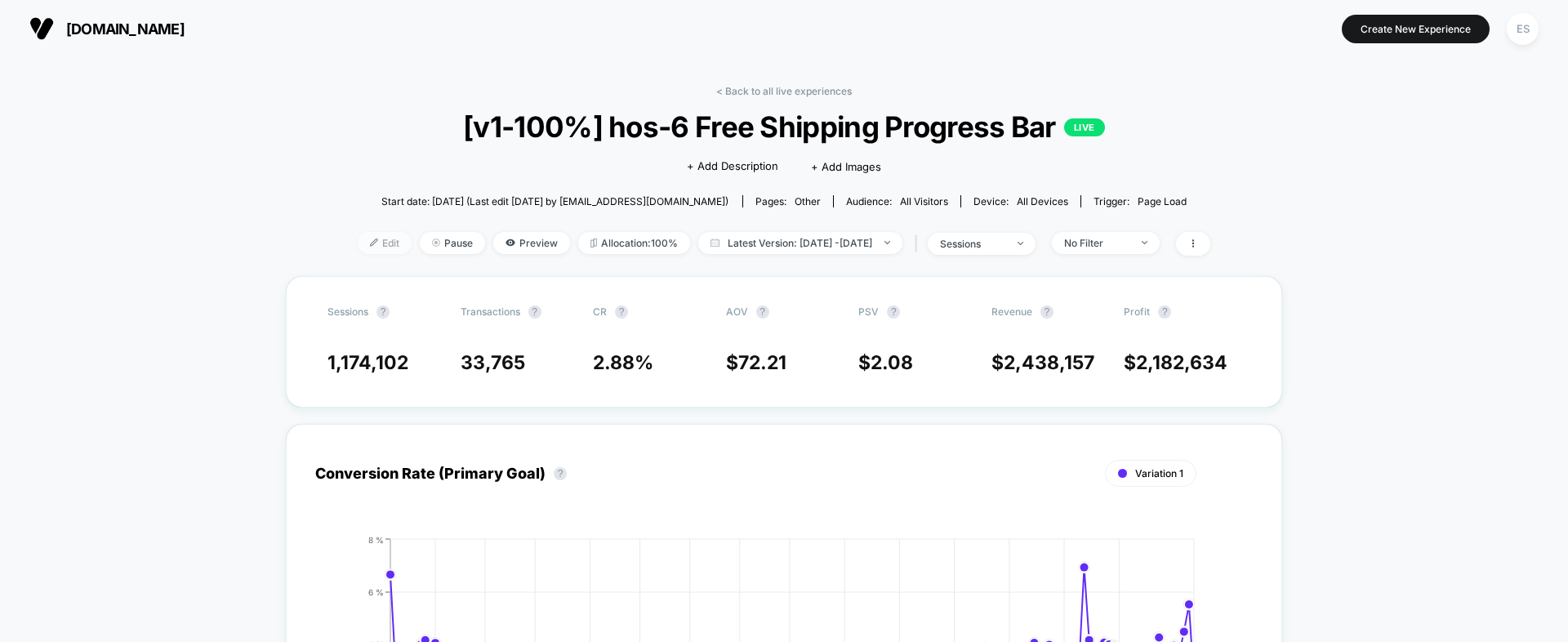
click at [358, 240] on span "Edit" at bounding box center [384, 242] width 54 height 22
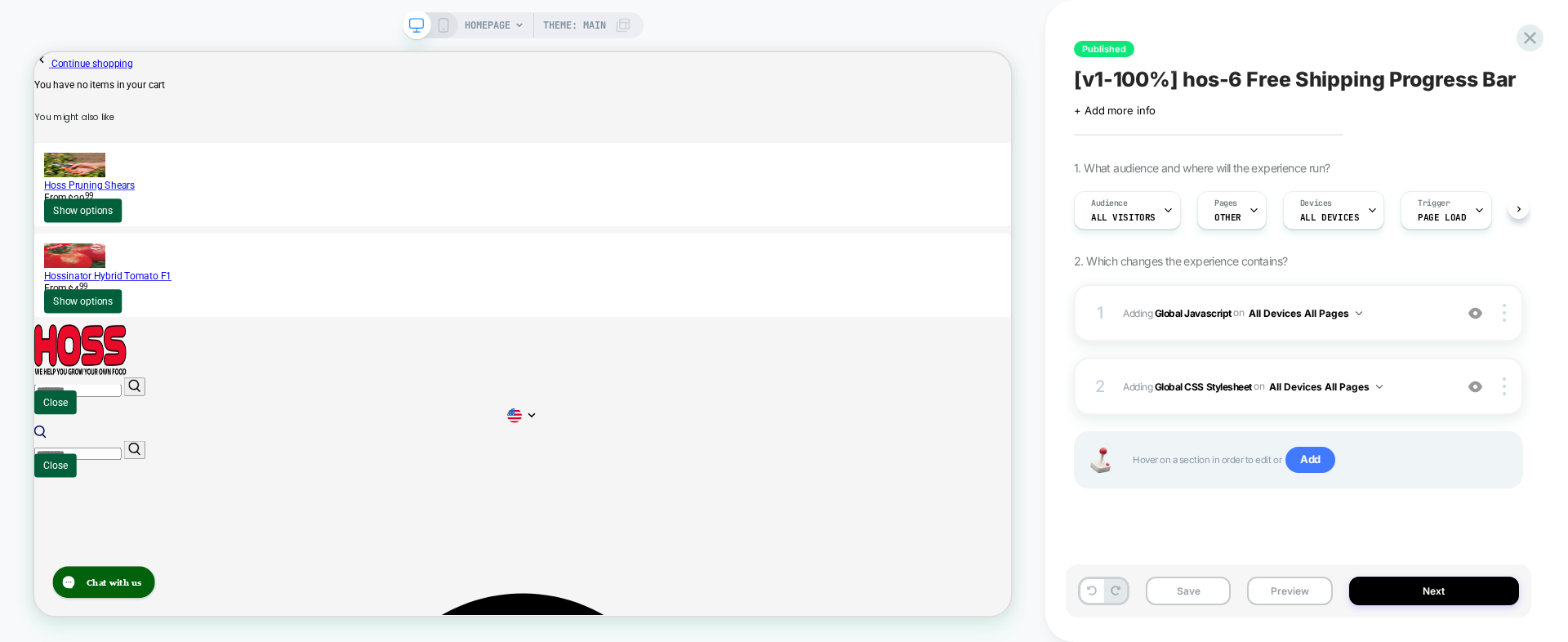
scroll to position [0, 1]
click at [1205, 388] on b "Global CSS Stylesheet" at bounding box center [1204, 386] width 97 height 12
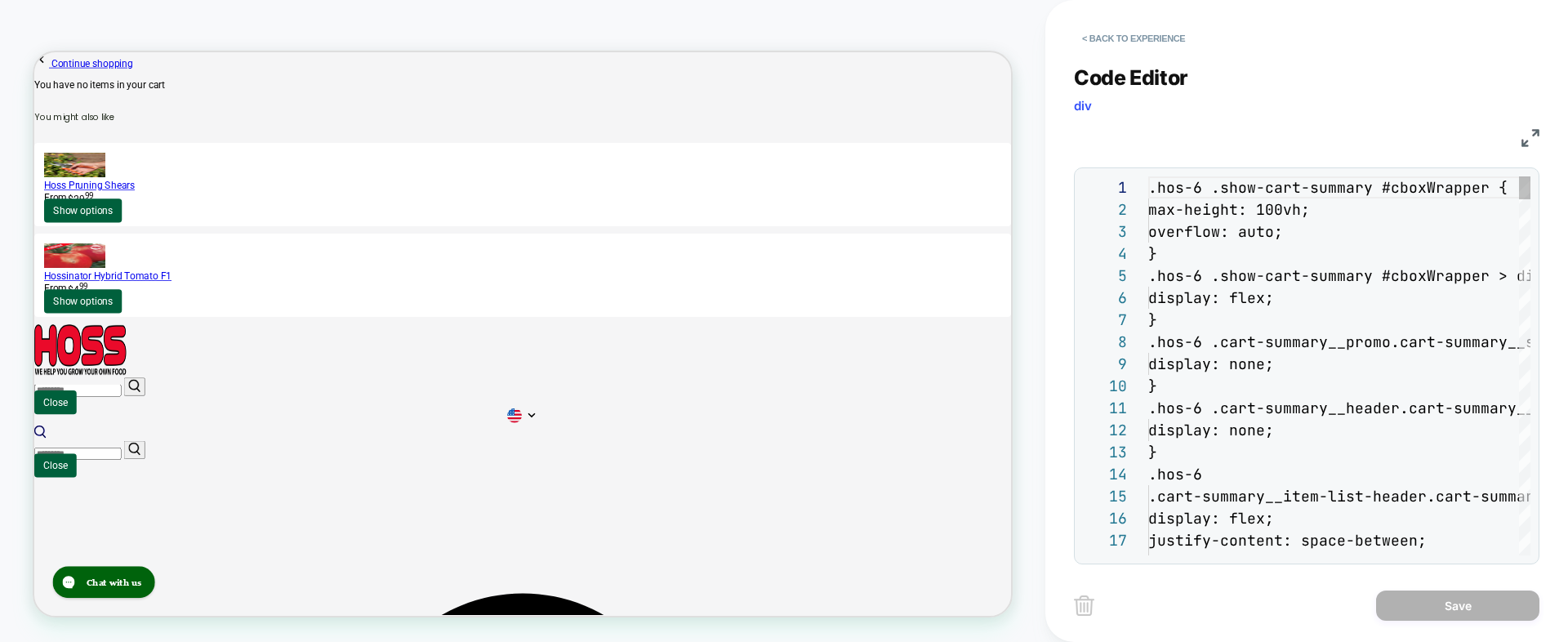
scroll to position [221, 0]
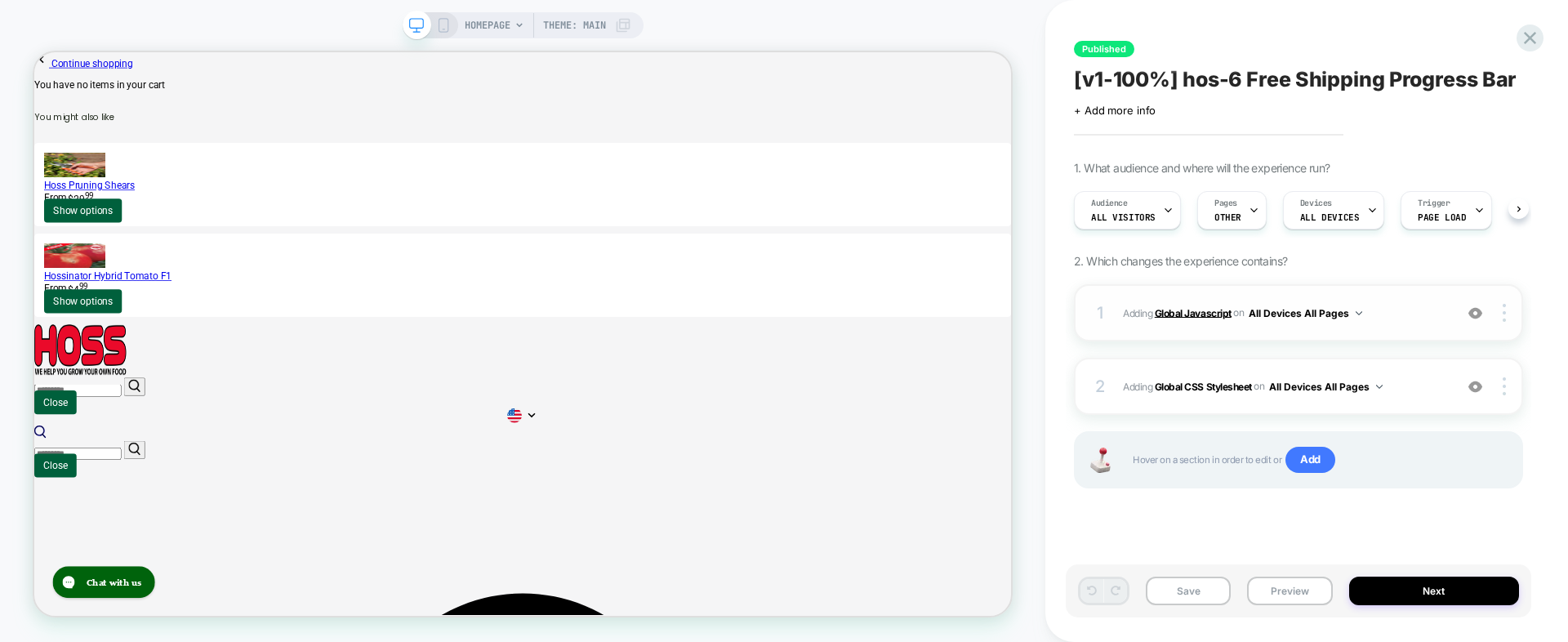
scroll to position [0, 1]
click at [1199, 313] on b "Global Javascript" at bounding box center [1193, 313] width 77 height 12
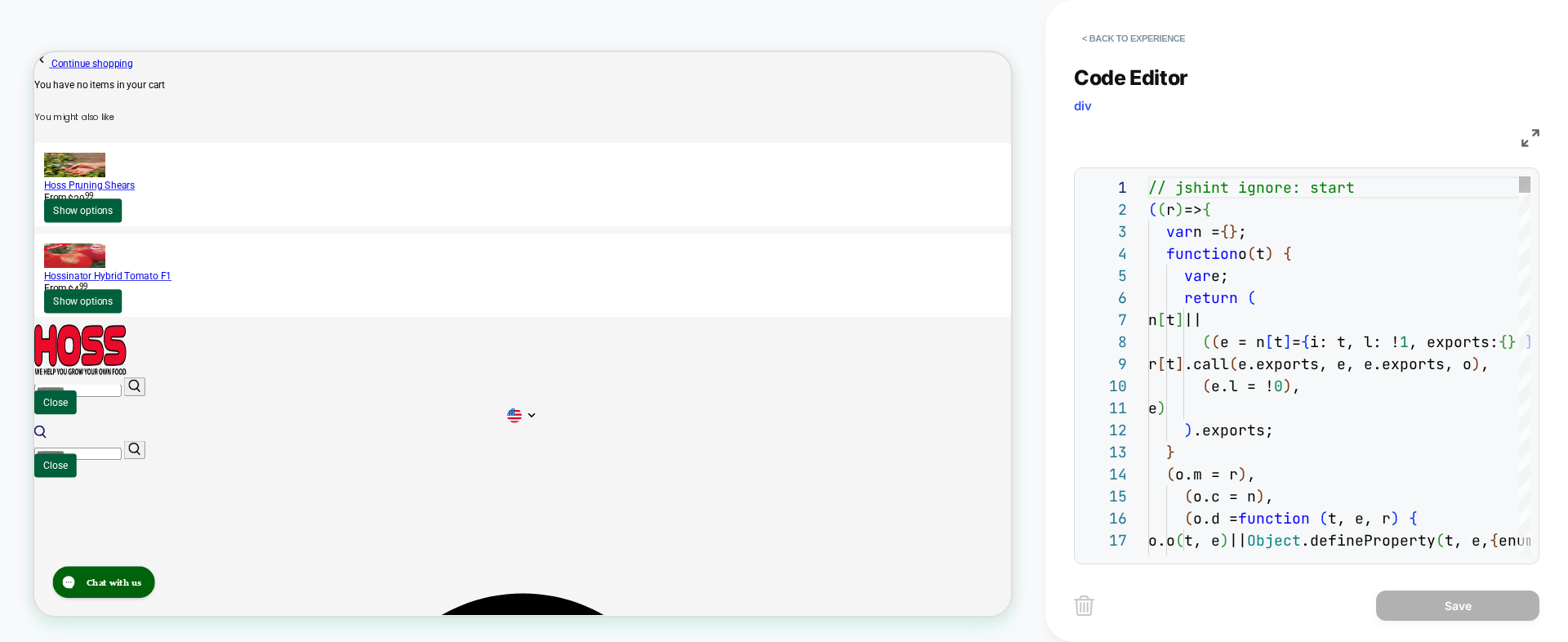
scroll to position [221, 0]
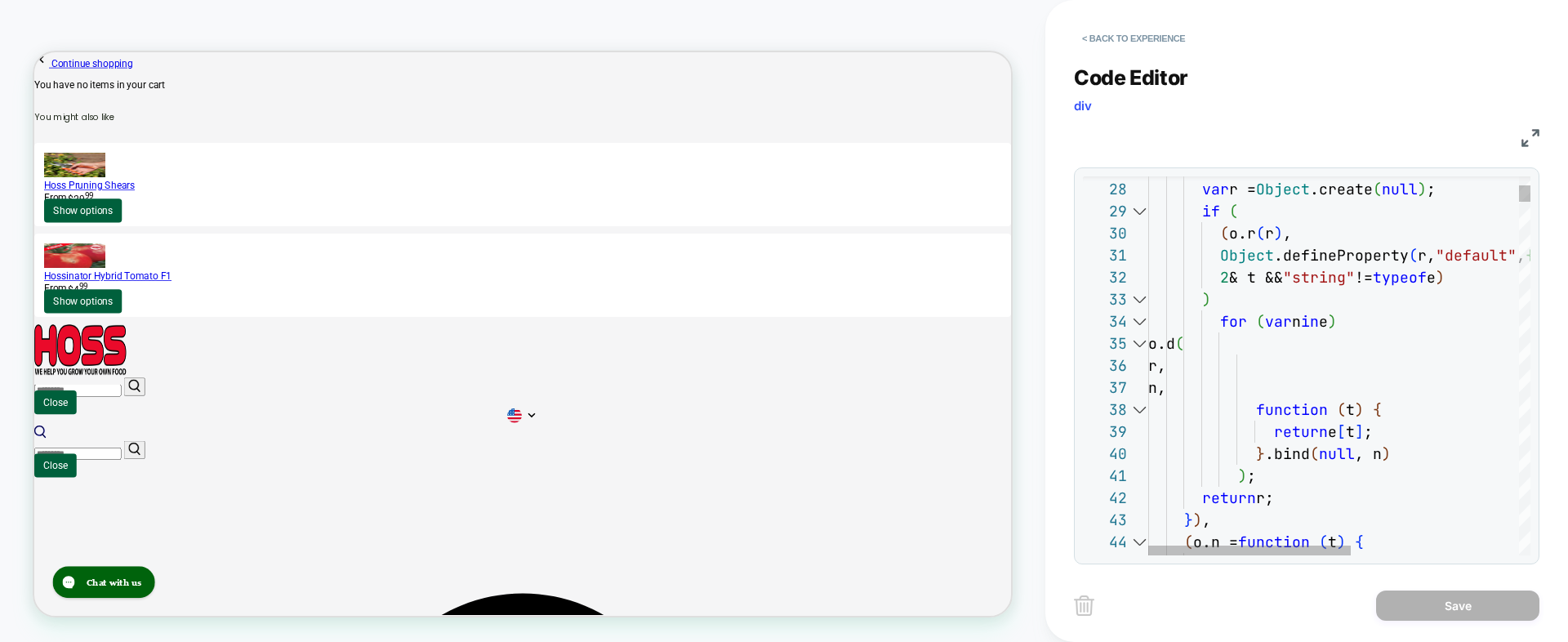
type textarea "**********"
type textarea "*"
type textarea "**********"
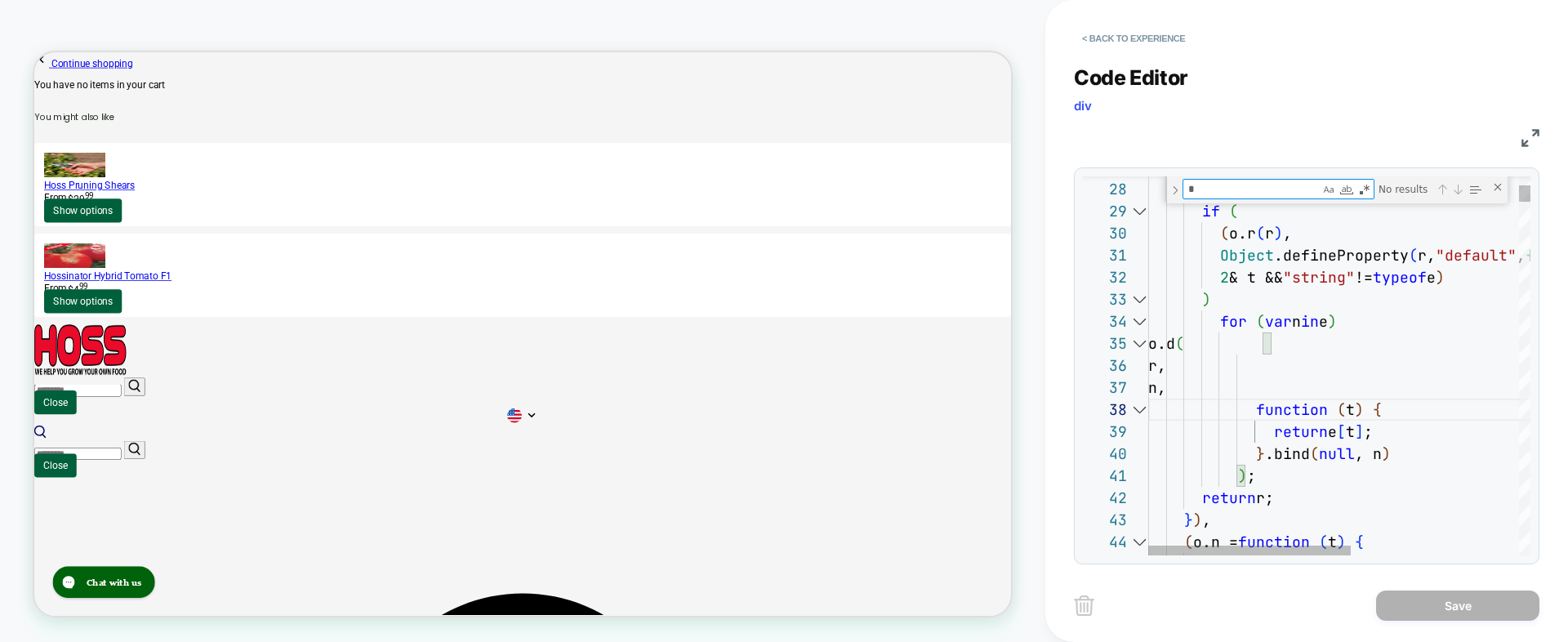
type textarea "**"
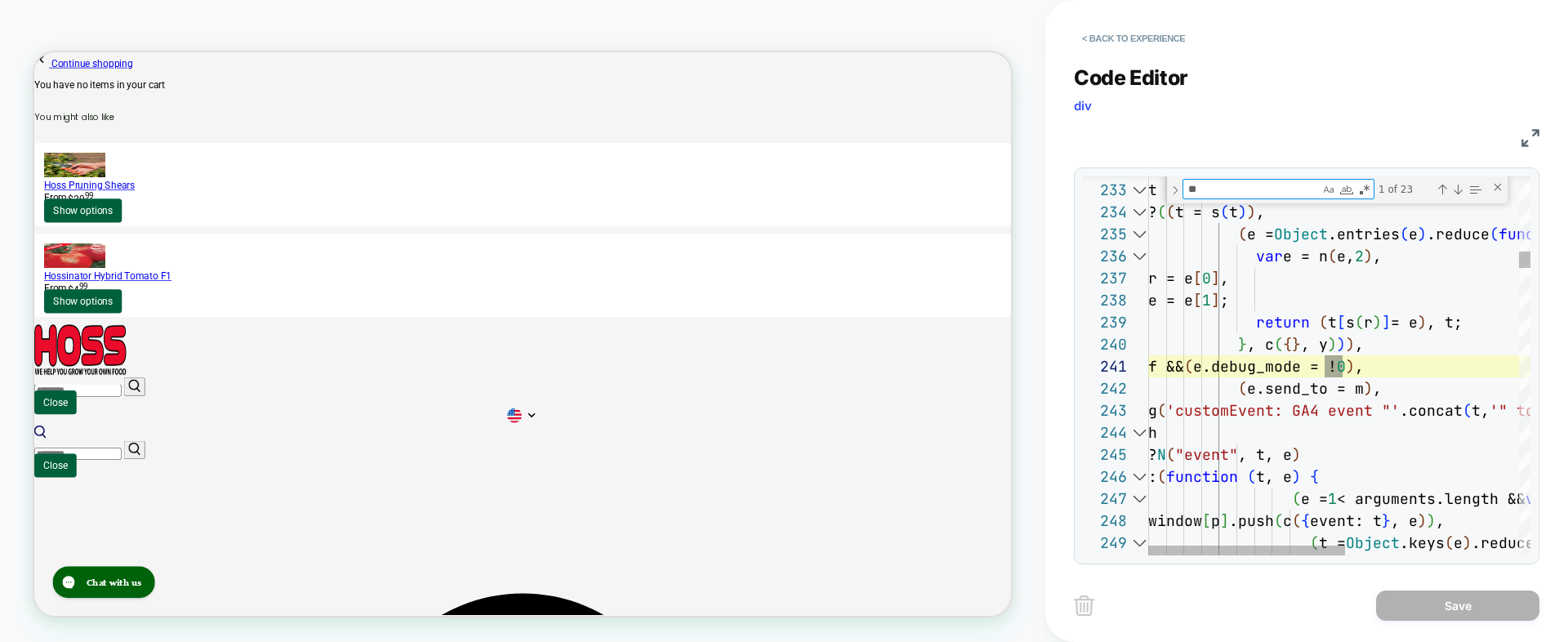
type textarea "**********"
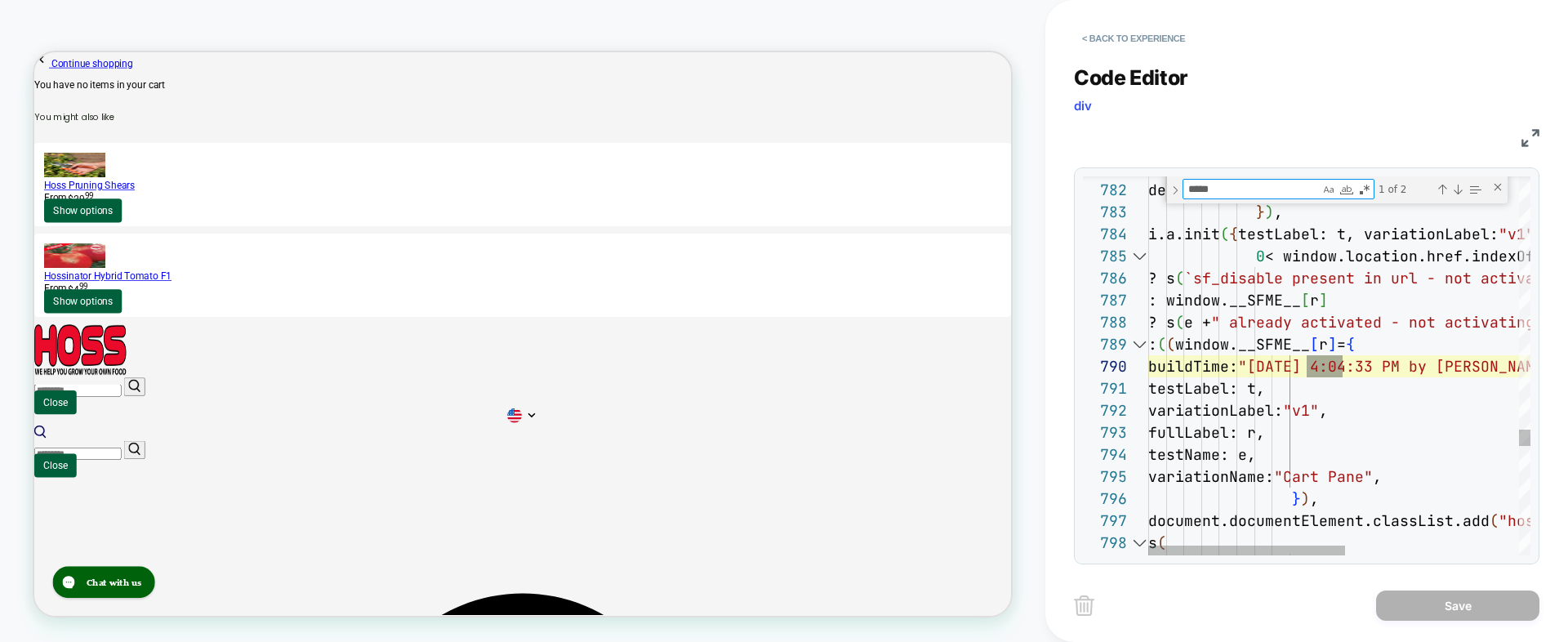
scroll to position [221, 202]
type textarea "*****"
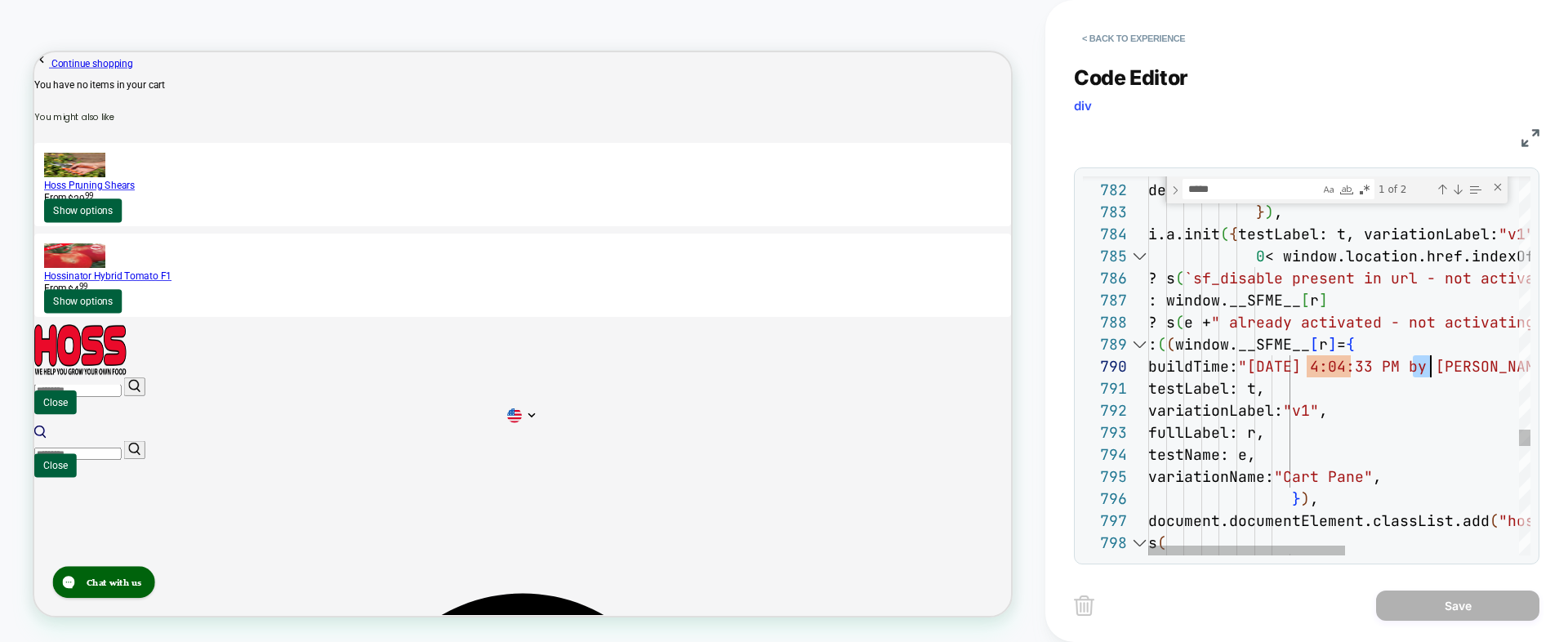
drag, startPoint x: 1416, startPoint y: 368, endPoint x: 1435, endPoint y: 368, distance: 19.0
type textarea "**********"
click at [1464, 609] on button "Save" at bounding box center [1458, 606] width 164 height 30
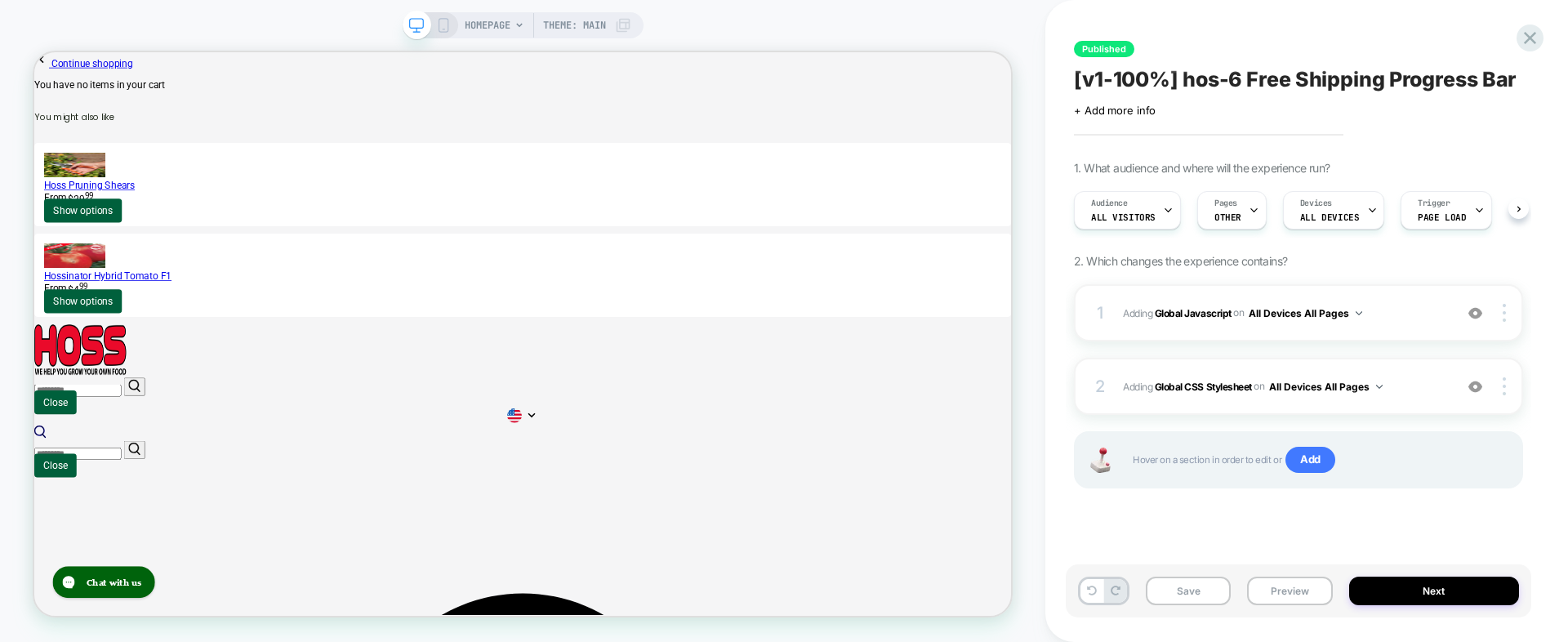
scroll to position [0, 1]
click at [1398, 592] on button "Next" at bounding box center [1435, 591] width 171 height 28
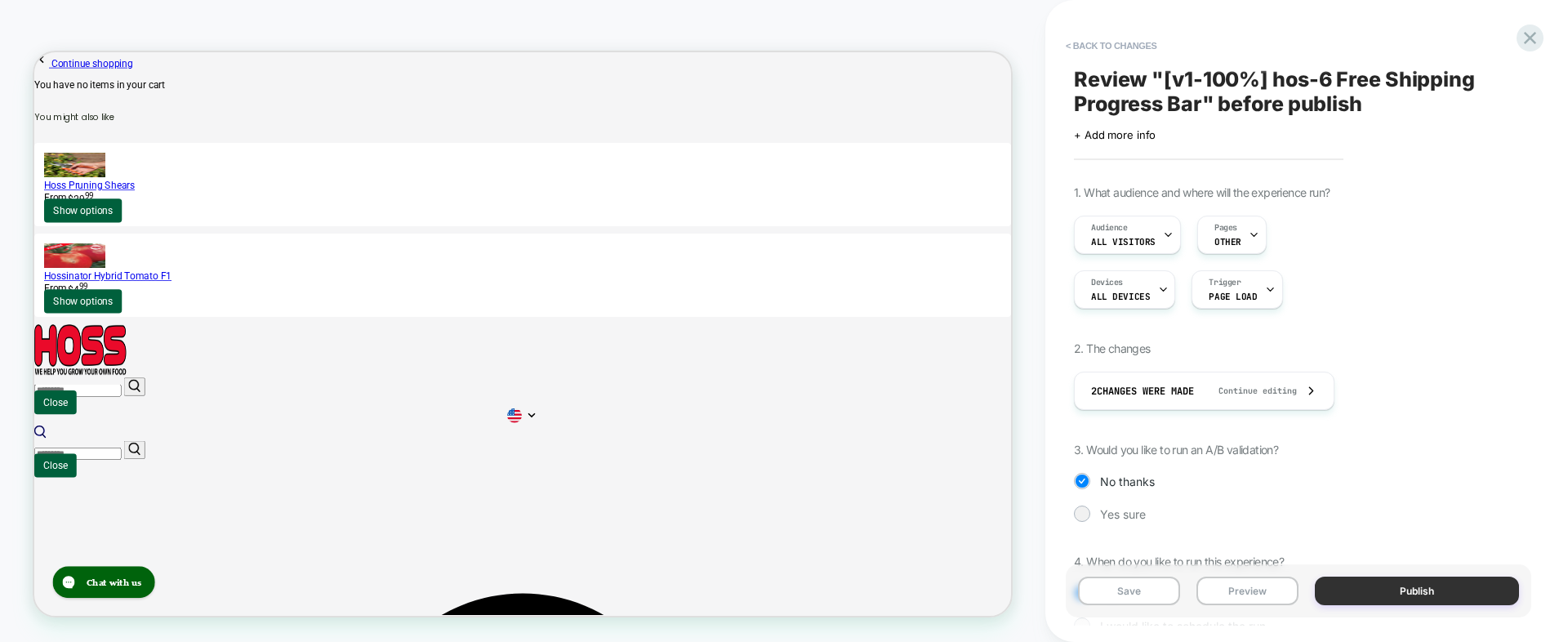
click at [1369, 591] on button "Publish" at bounding box center [1417, 591] width 204 height 28
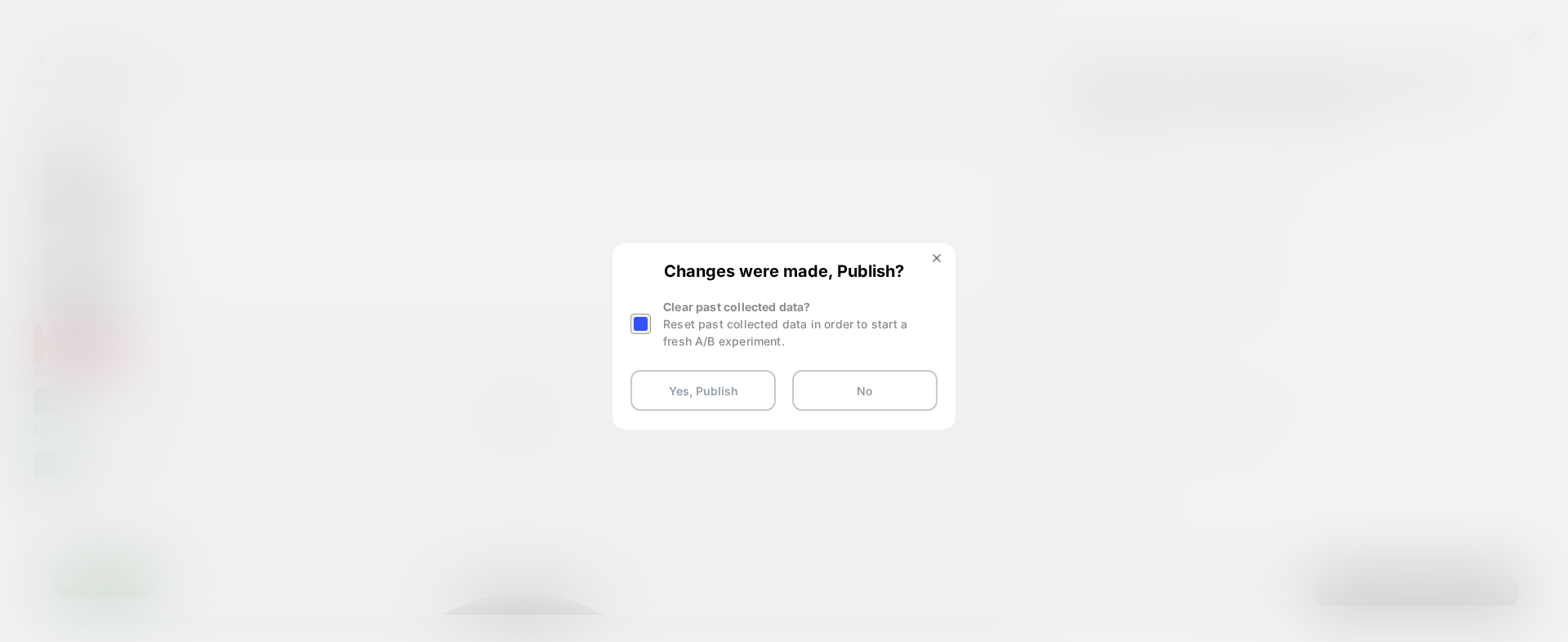
click at [648, 324] on div at bounding box center [640, 324] width 20 height 20
click at [665, 388] on button "Yes, Publish" at bounding box center [703, 391] width 146 height 41
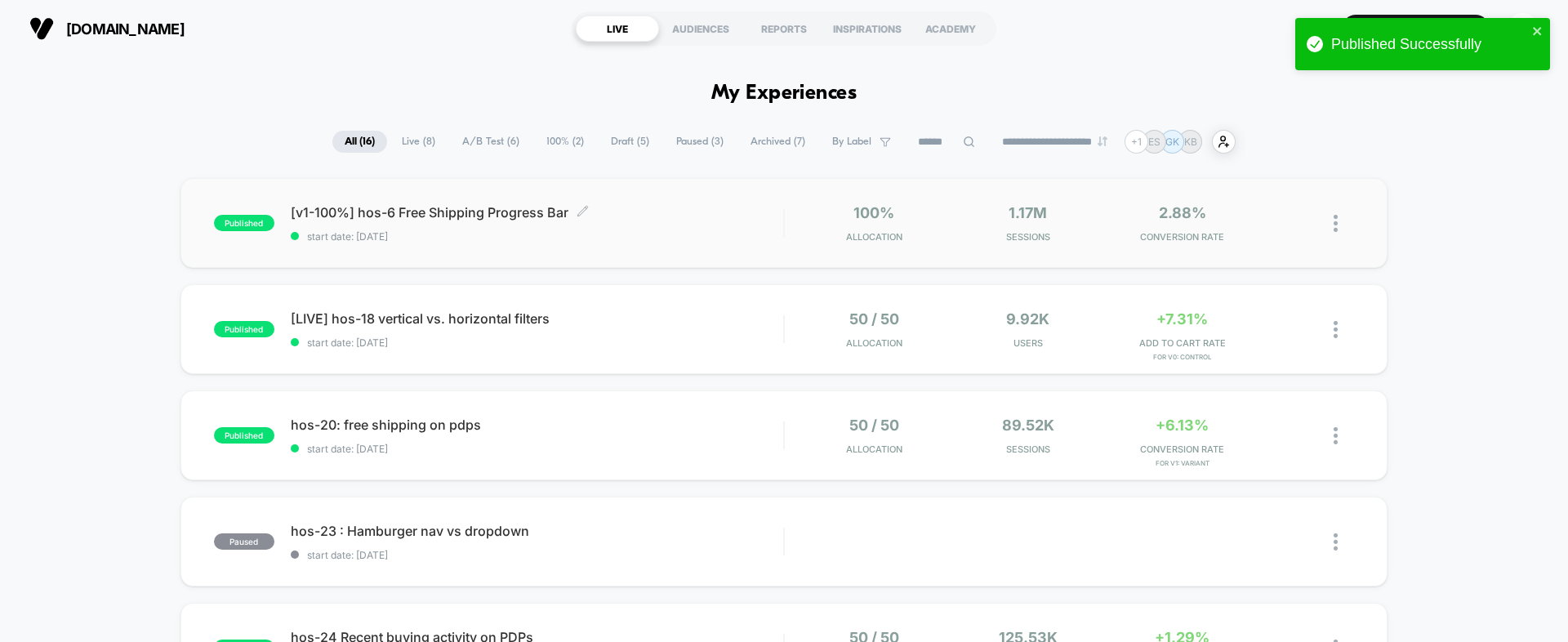
click at [259, 221] on span "published" at bounding box center [244, 223] width 60 height 16
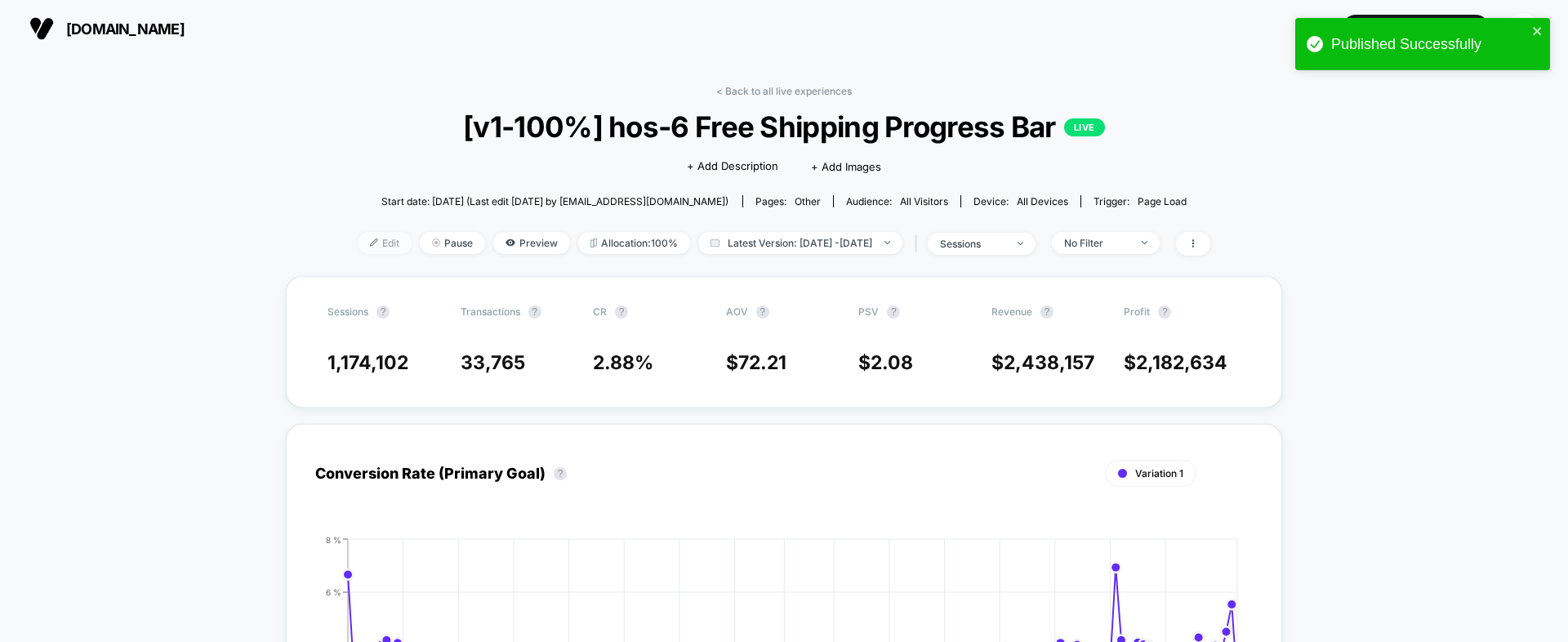
click at [358, 239] on span "Edit" at bounding box center [384, 242] width 54 height 22
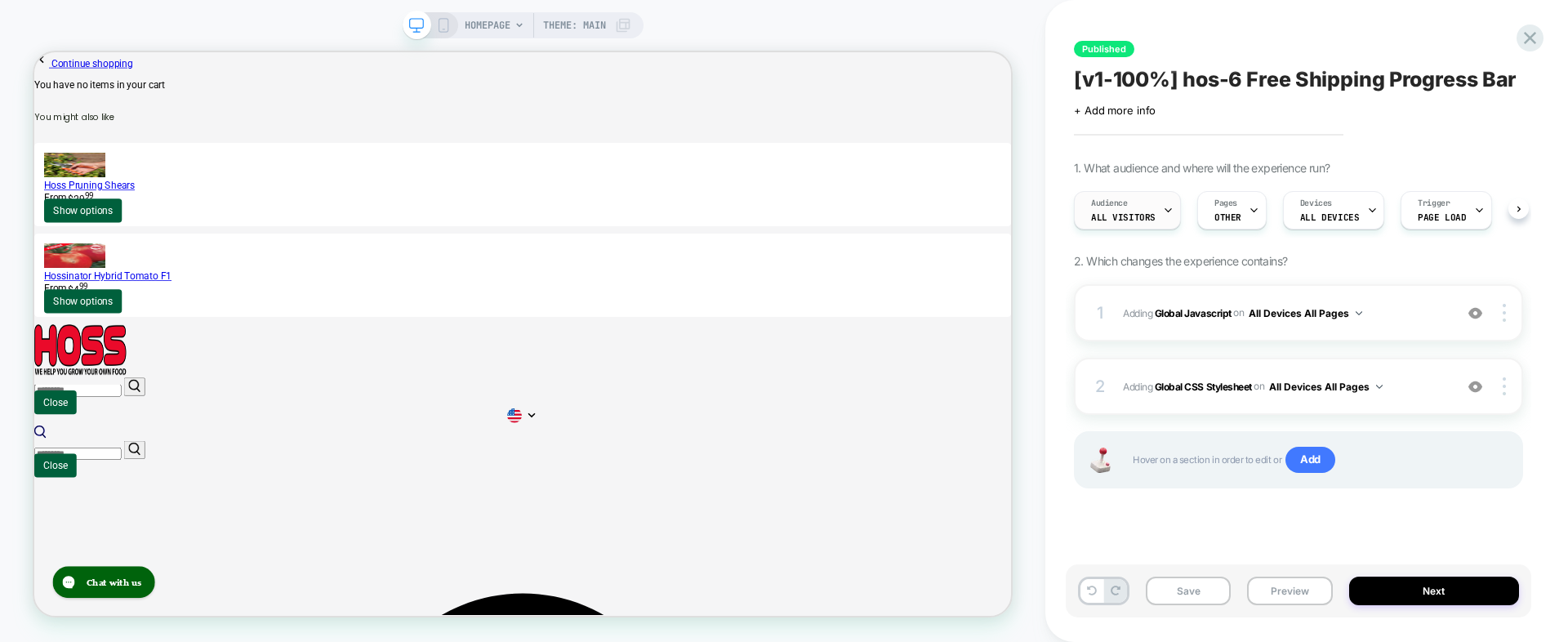
scroll to position [0, 1]
click at [1182, 312] on b "Global Javascript" at bounding box center [1193, 313] width 77 height 12
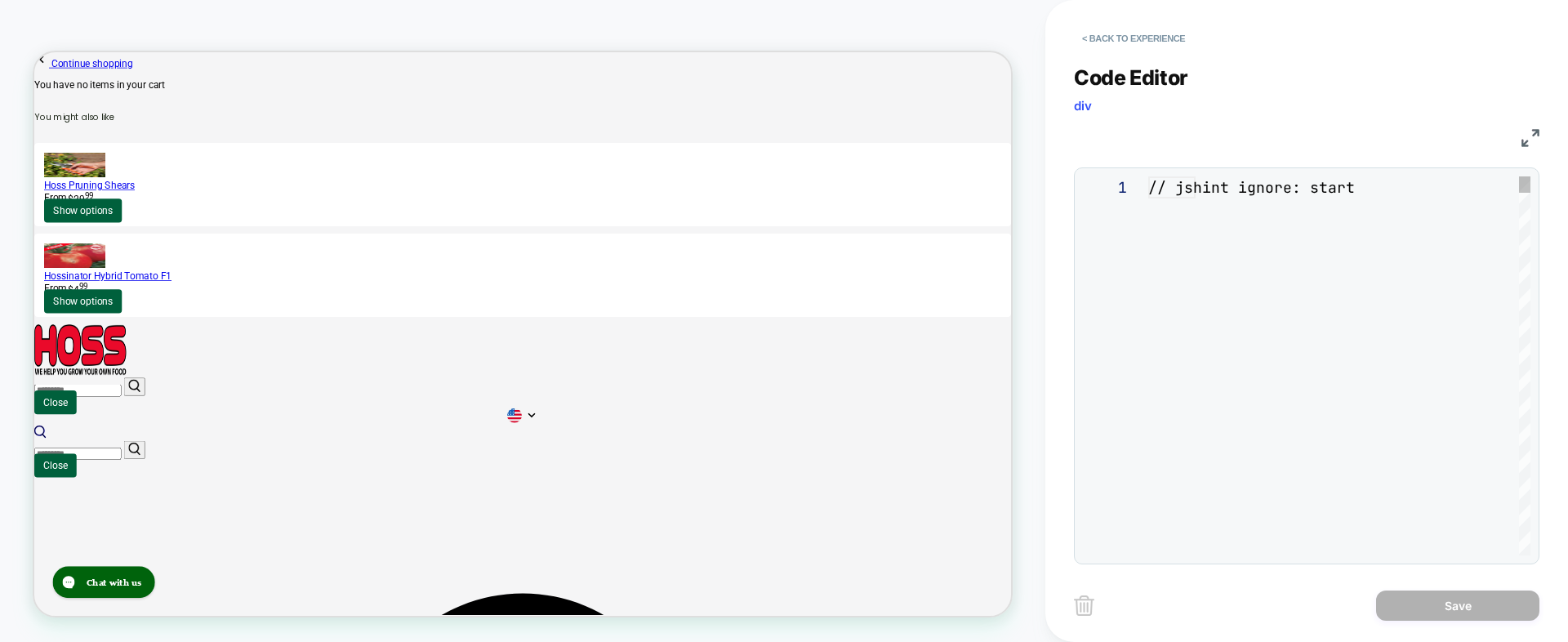
scroll to position [221, 0]
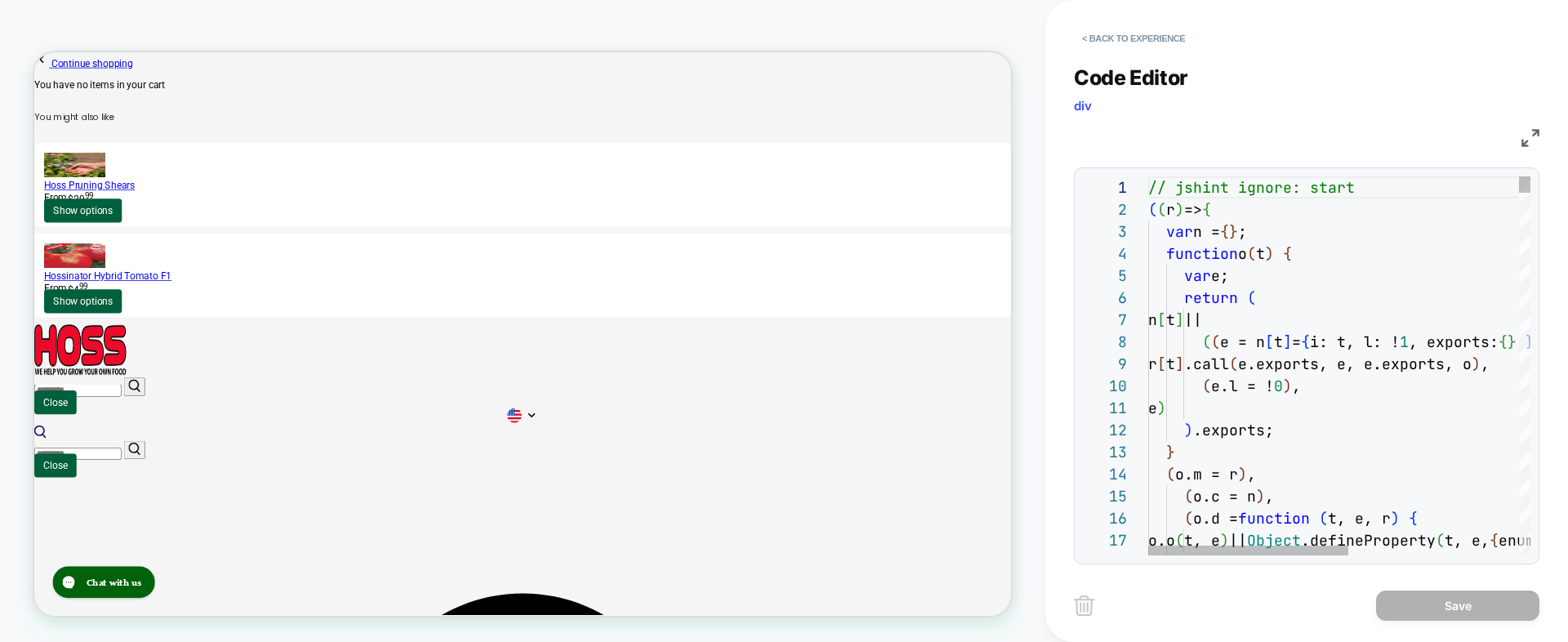
type textarea "*"
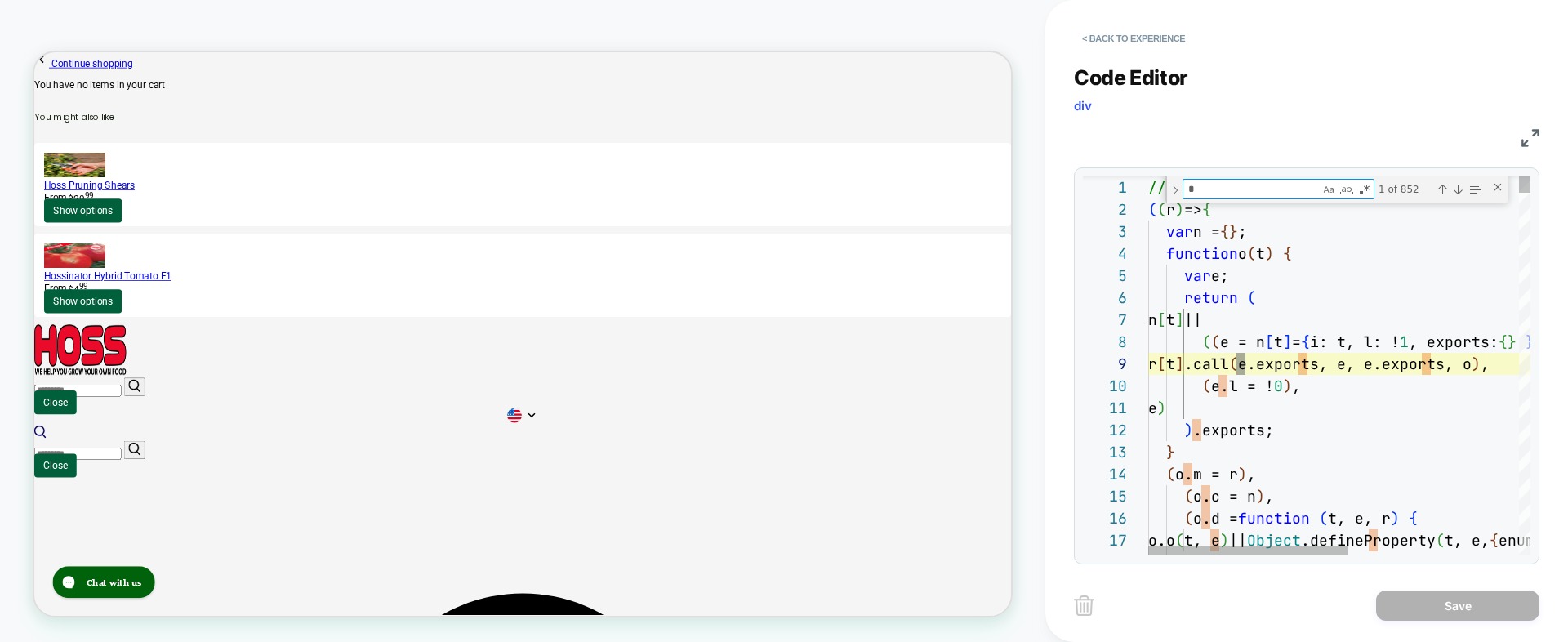
type textarea "**********"
type textarea "**"
type textarea "**********"
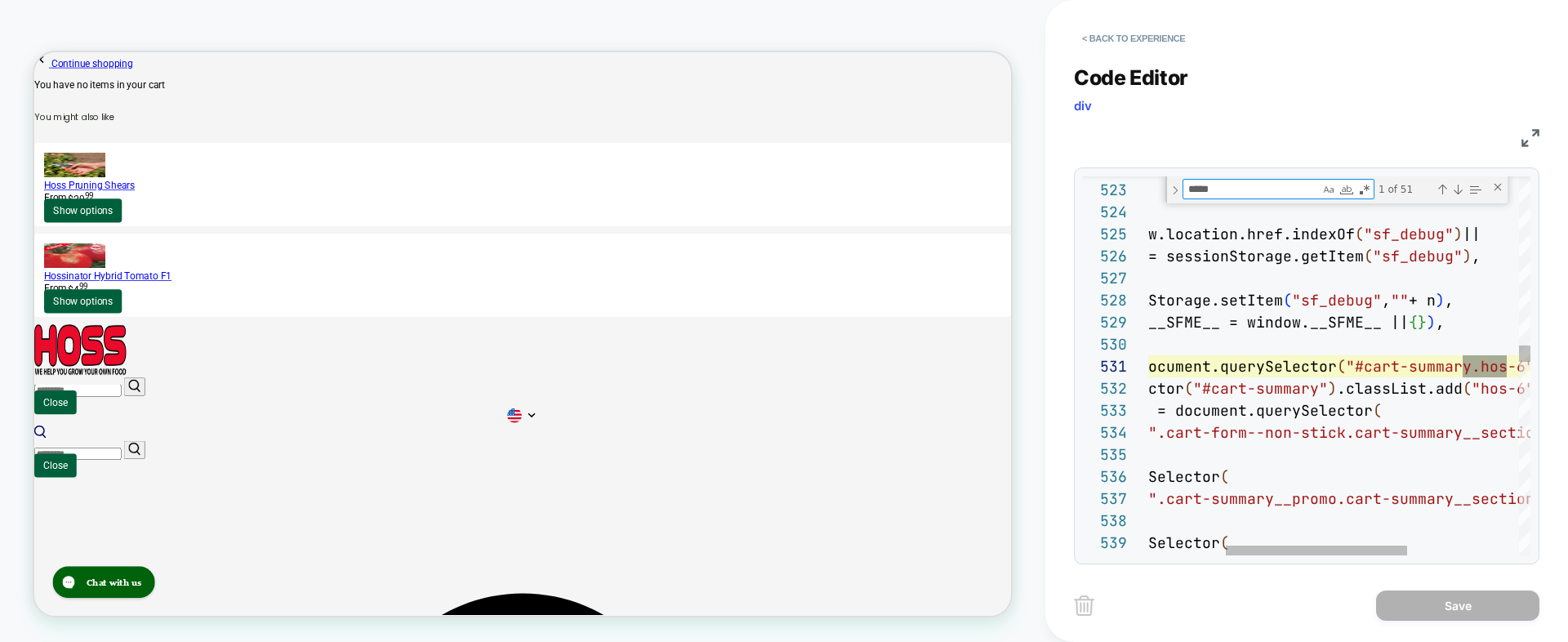
type textarea "******"
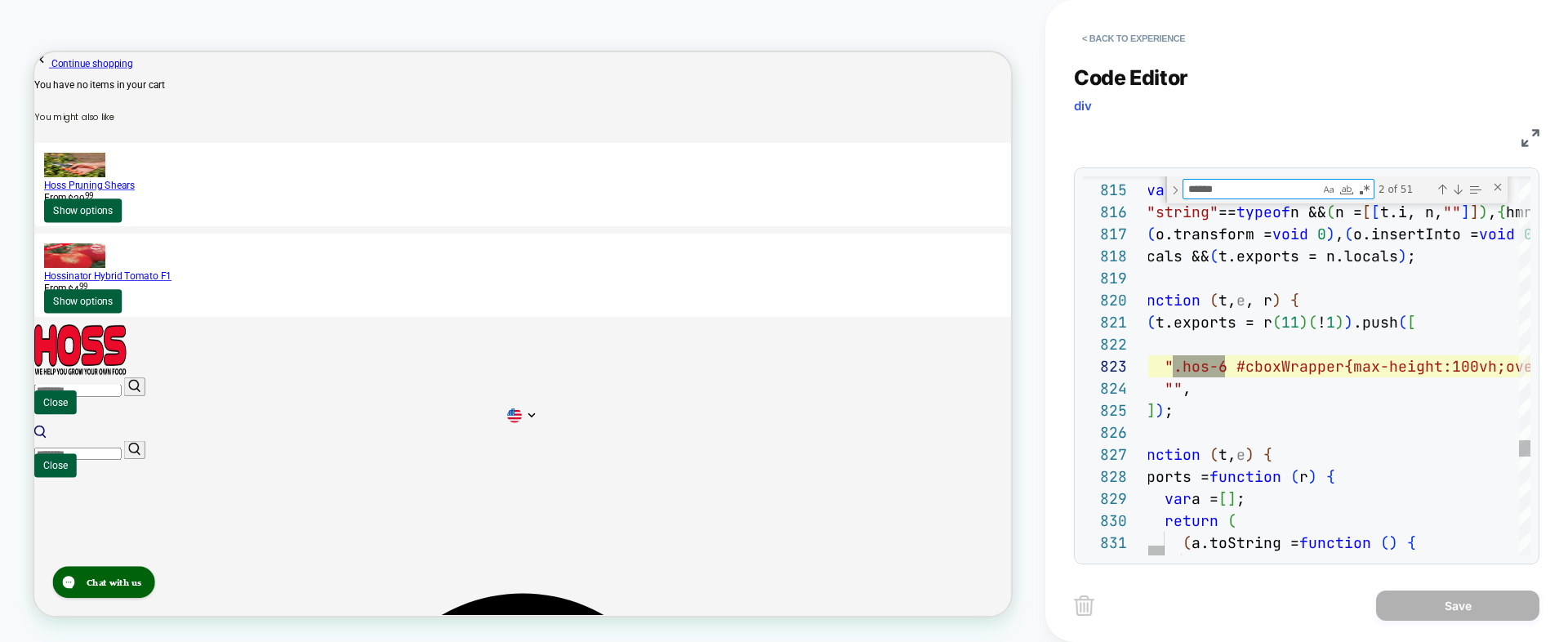
type textarea "**********"
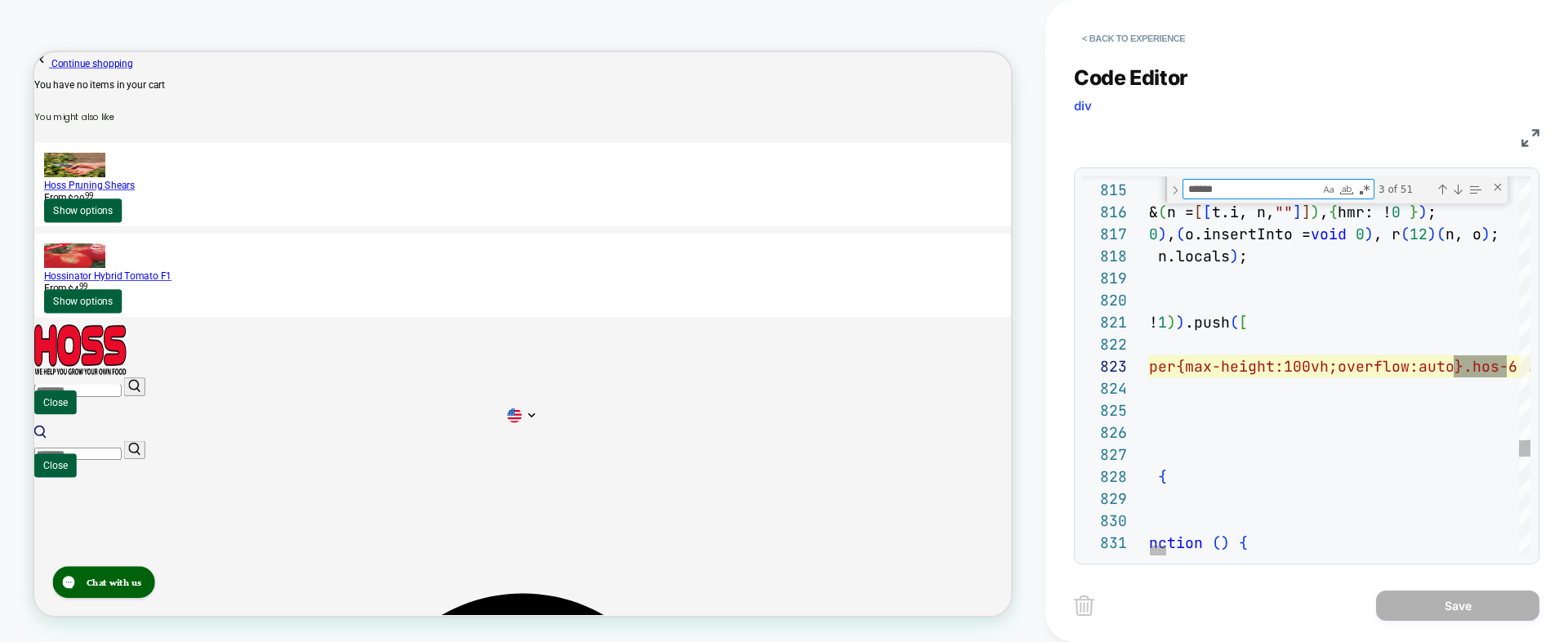
type textarea "******"
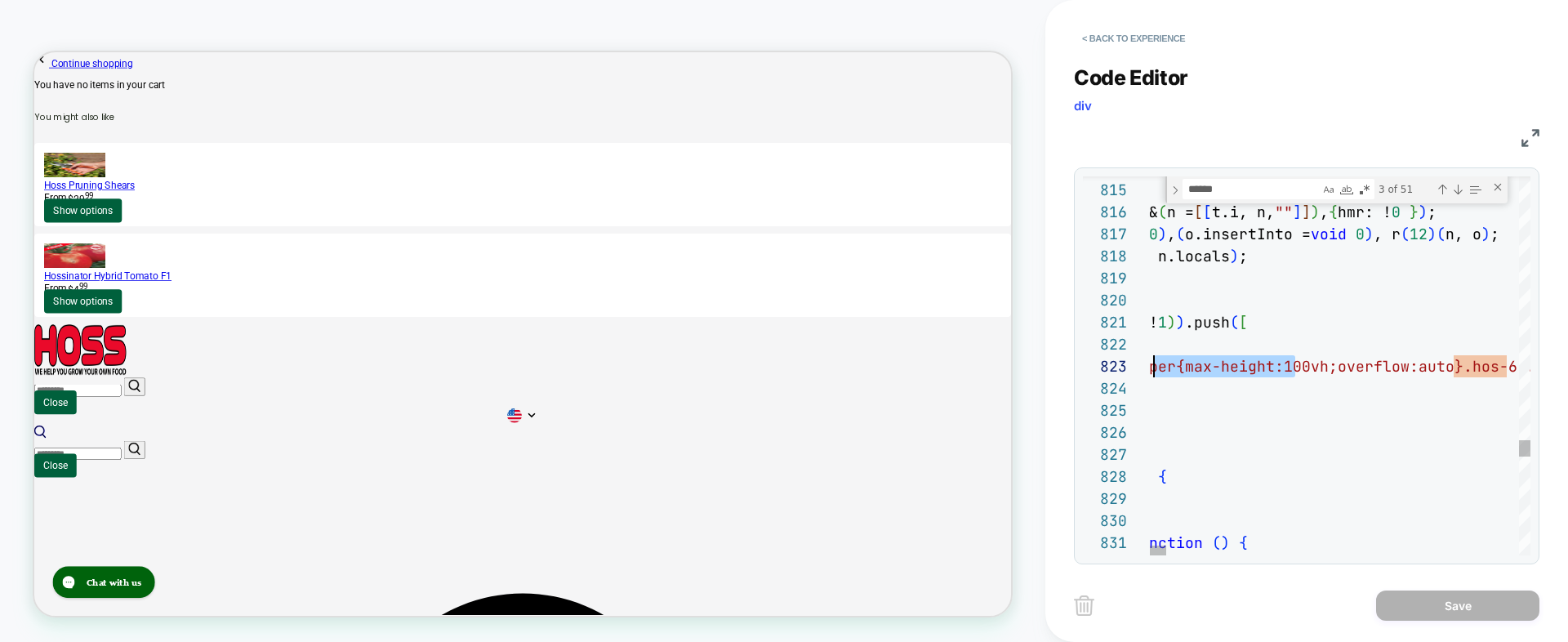
scroll to position [44, 0]
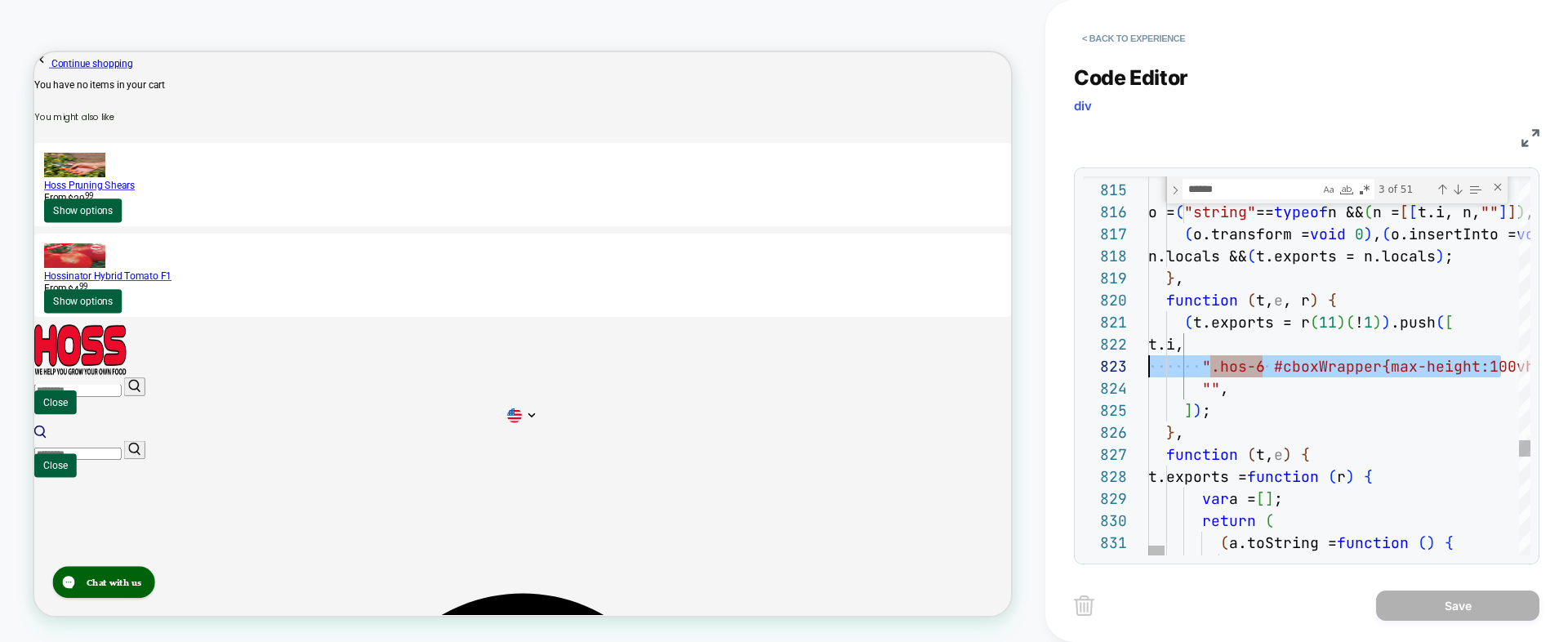
drag, startPoint x: 1151, startPoint y: 366, endPoint x: 1040, endPoint y: 372, distance: 111.2
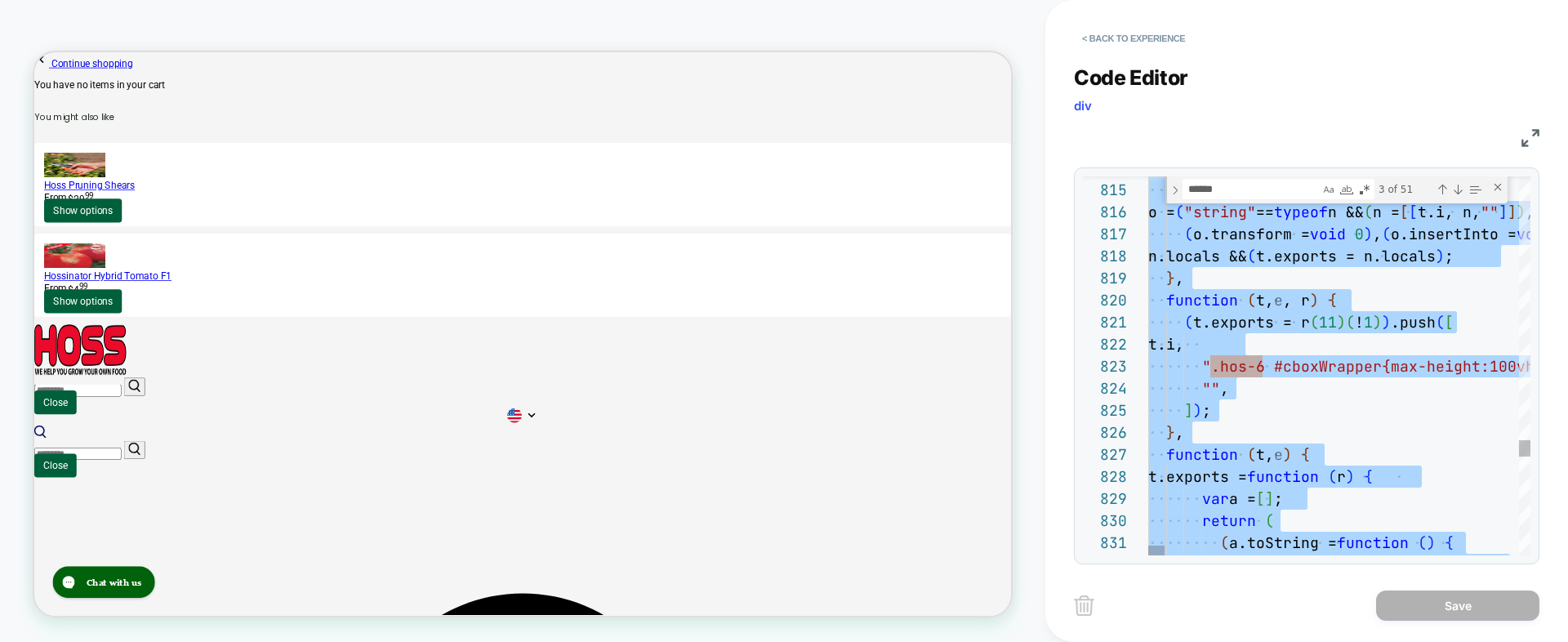
type textarea "**********"
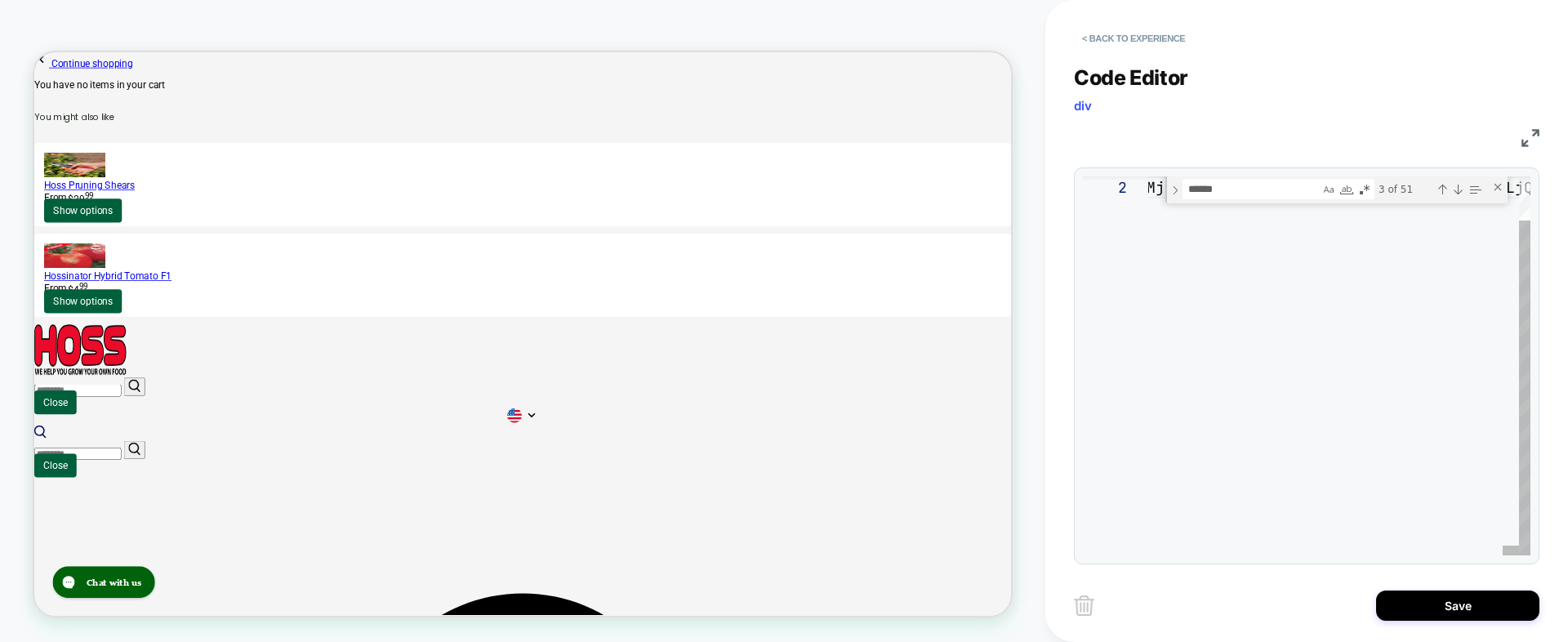
scroll to position [0, 4411]
drag, startPoint x: 1438, startPoint y: 600, endPoint x: 1199, endPoint y: 351, distance: 345.1
click at [1438, 600] on button "Save" at bounding box center [1458, 606] width 164 height 30
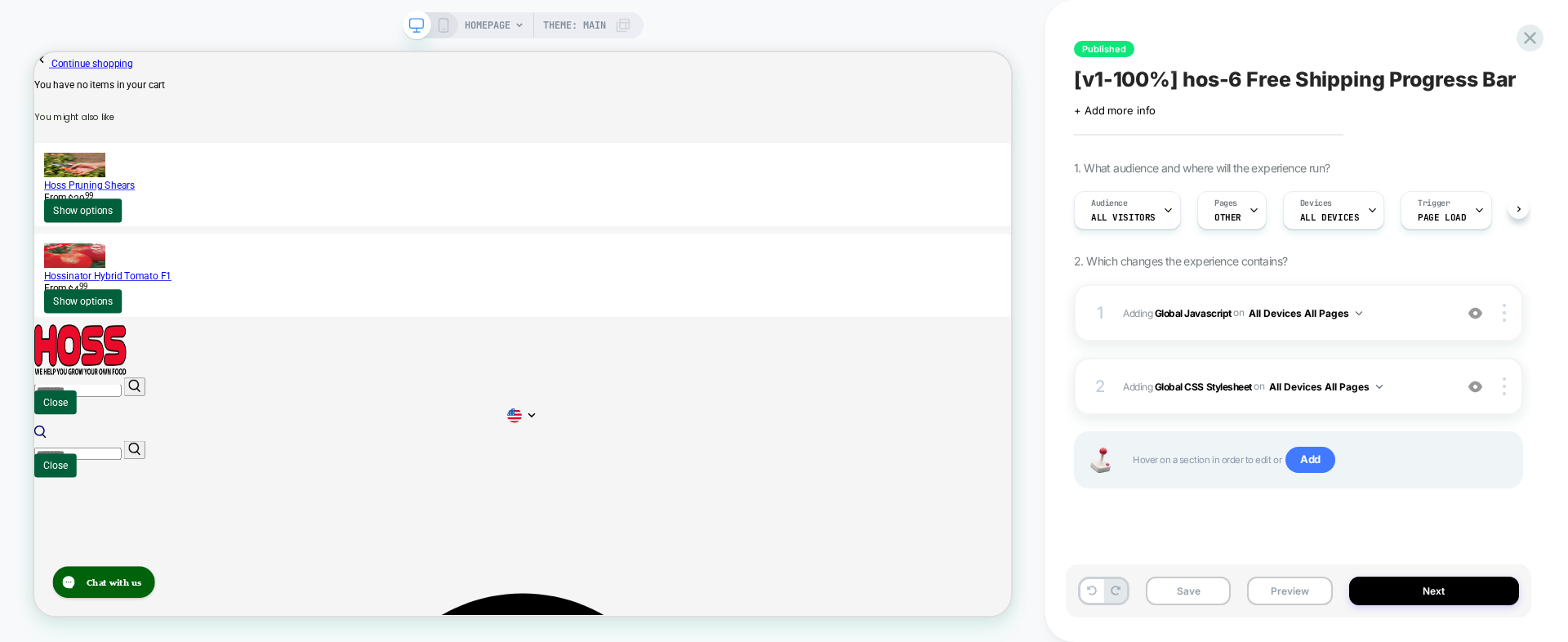
scroll to position [0, 1]
click at [1482, 310] on img at bounding box center [1476, 314] width 14 height 14
click at [1279, 588] on button "Preview" at bounding box center [1290, 591] width 85 height 28
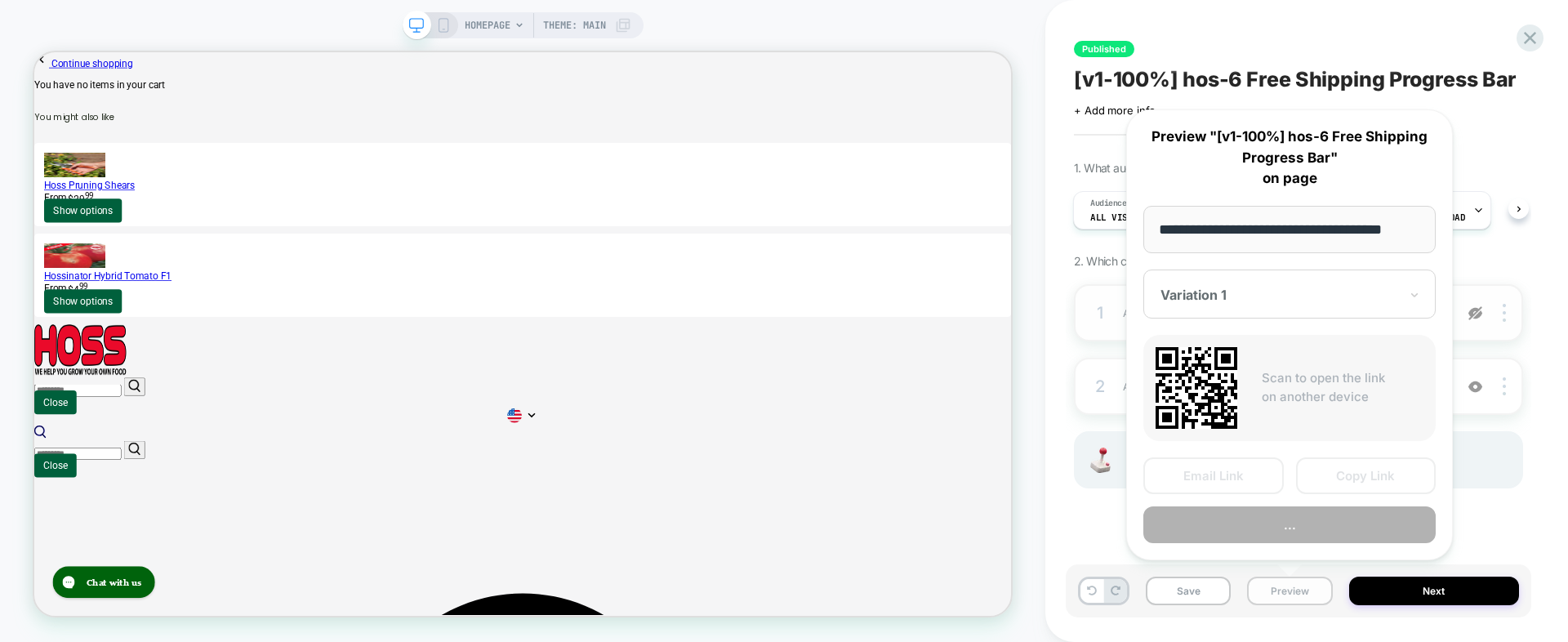
scroll to position [0, 18]
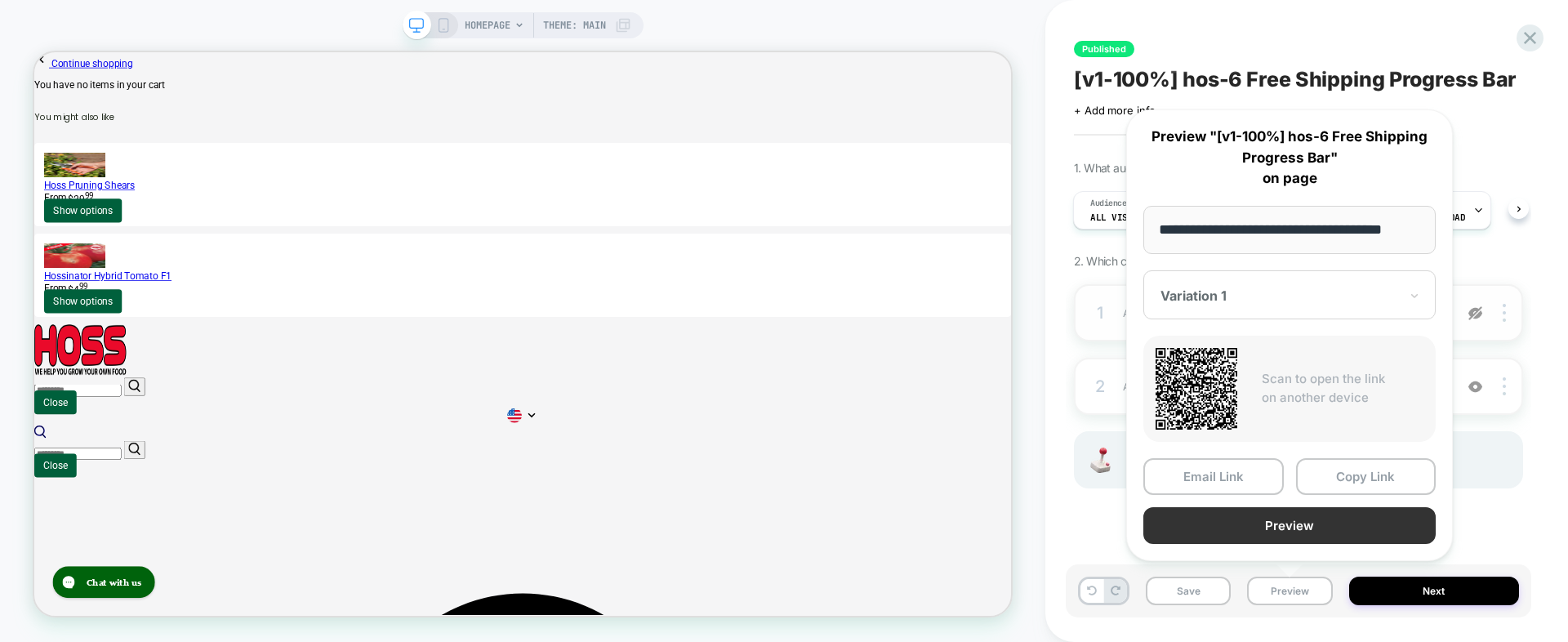
click at [1319, 522] on button "Preview" at bounding box center [1290, 526] width 293 height 37
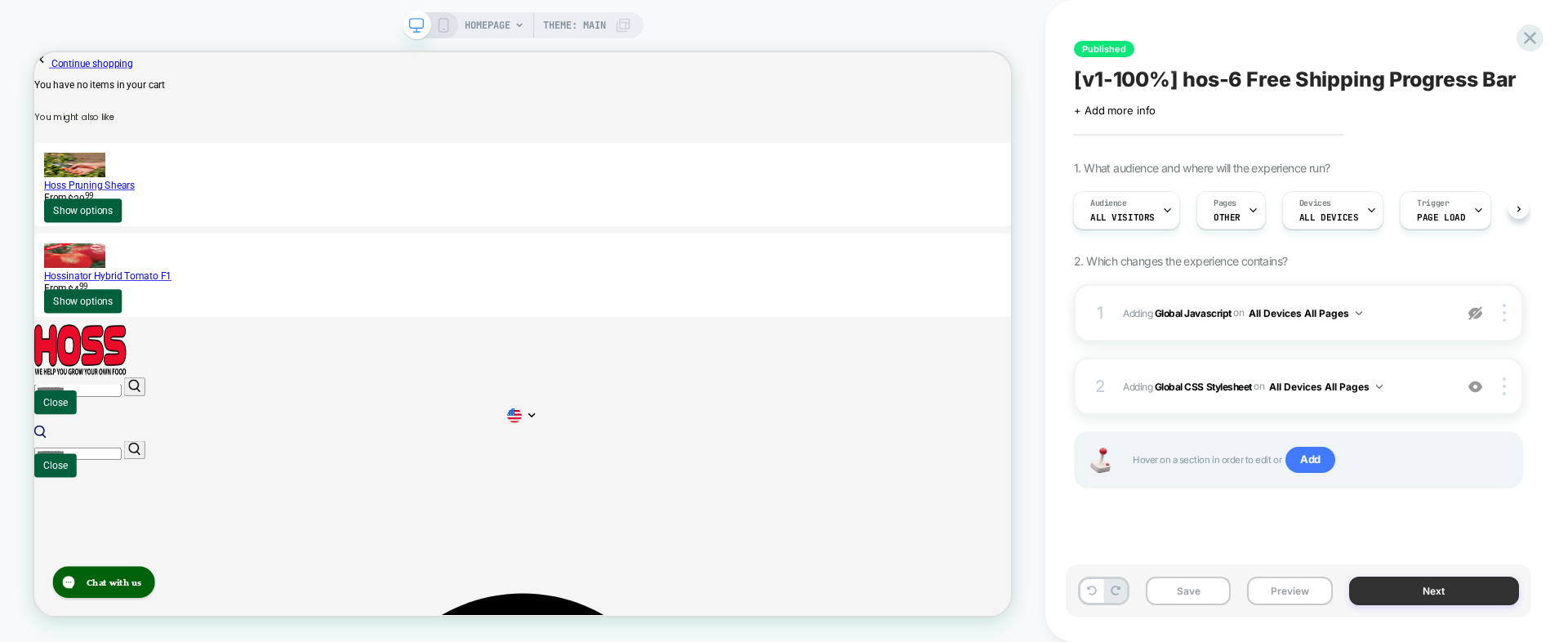
click at [1403, 589] on button "Next" at bounding box center [1435, 591] width 171 height 28
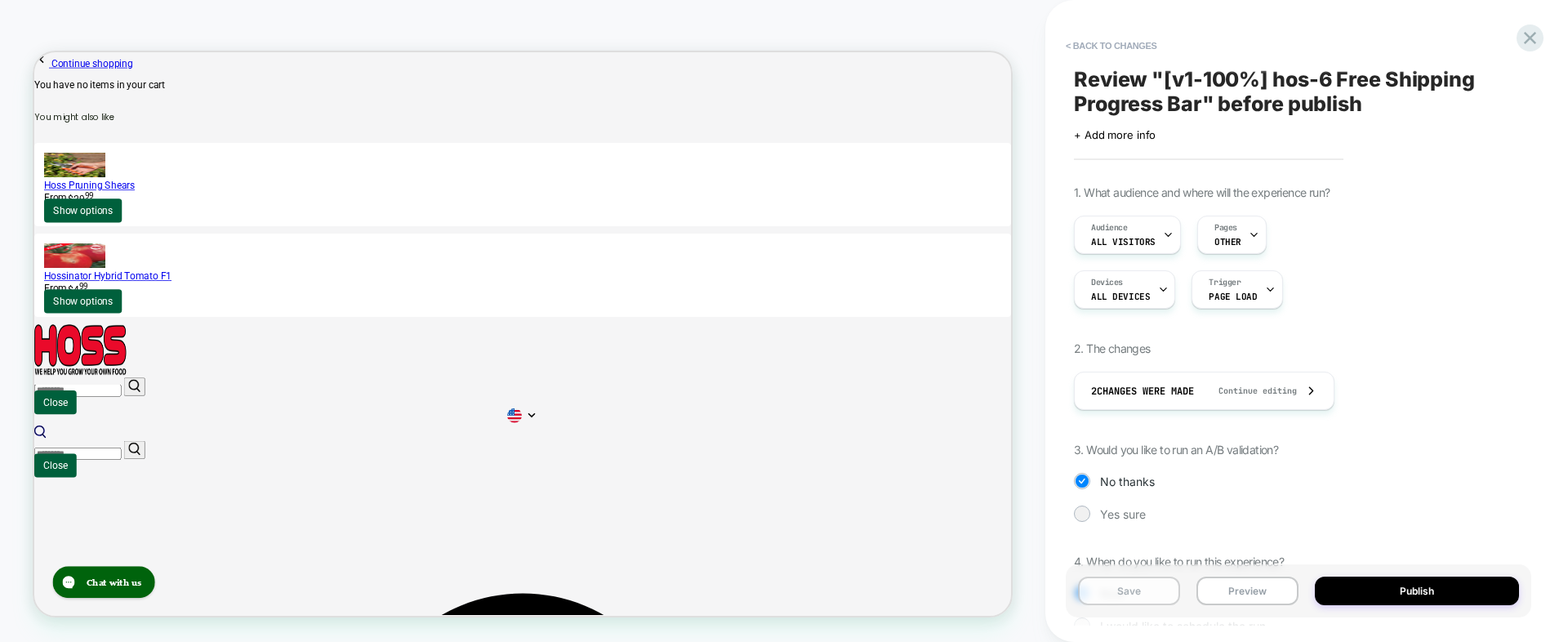
click at [1142, 589] on button "Save" at bounding box center [1130, 591] width 103 height 28
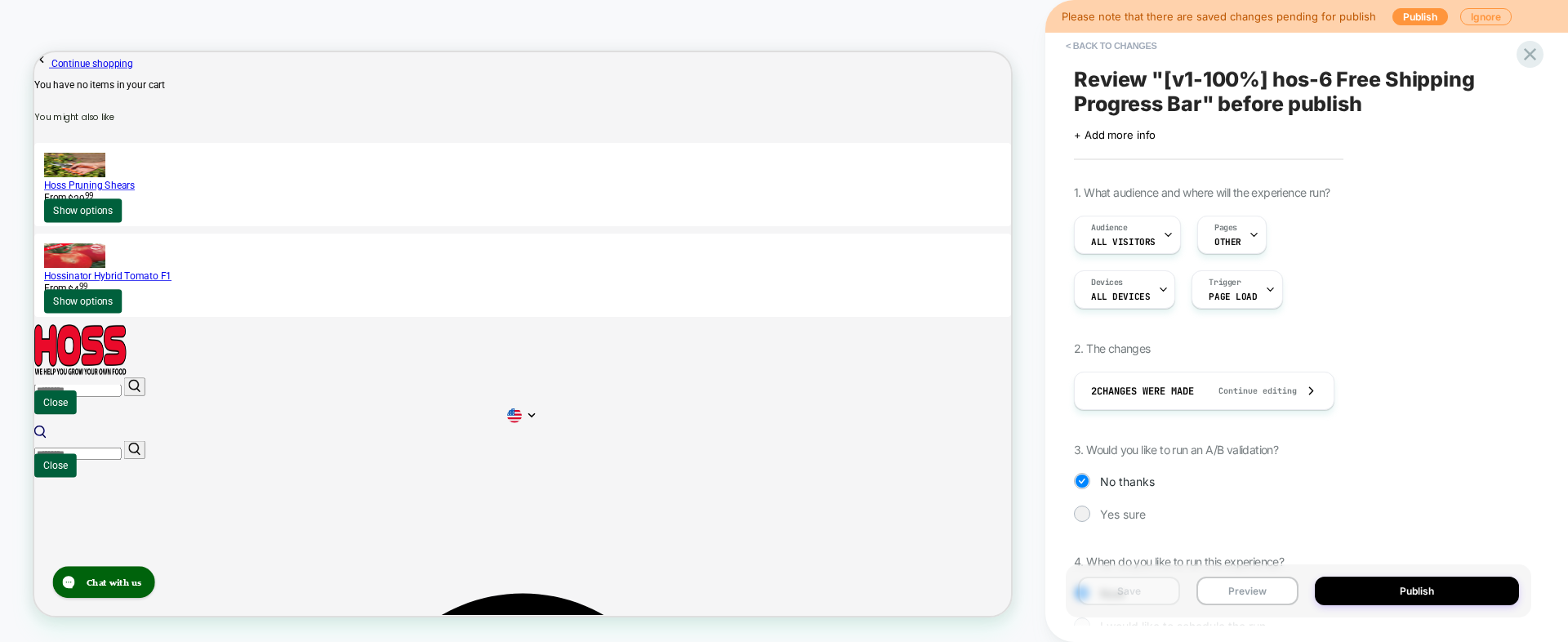
click at [1410, 6] on div "Please note that there are saved changes pending for publish Publish Ignore" at bounding box center [1306, 16] width 522 height 33
click at [1386, 21] on div "Please note that there are saved changes pending for publish Publish Ignore" at bounding box center [1306, 16] width 522 height 33
click at [1396, 17] on button "Publish" at bounding box center [1420, 16] width 56 height 17
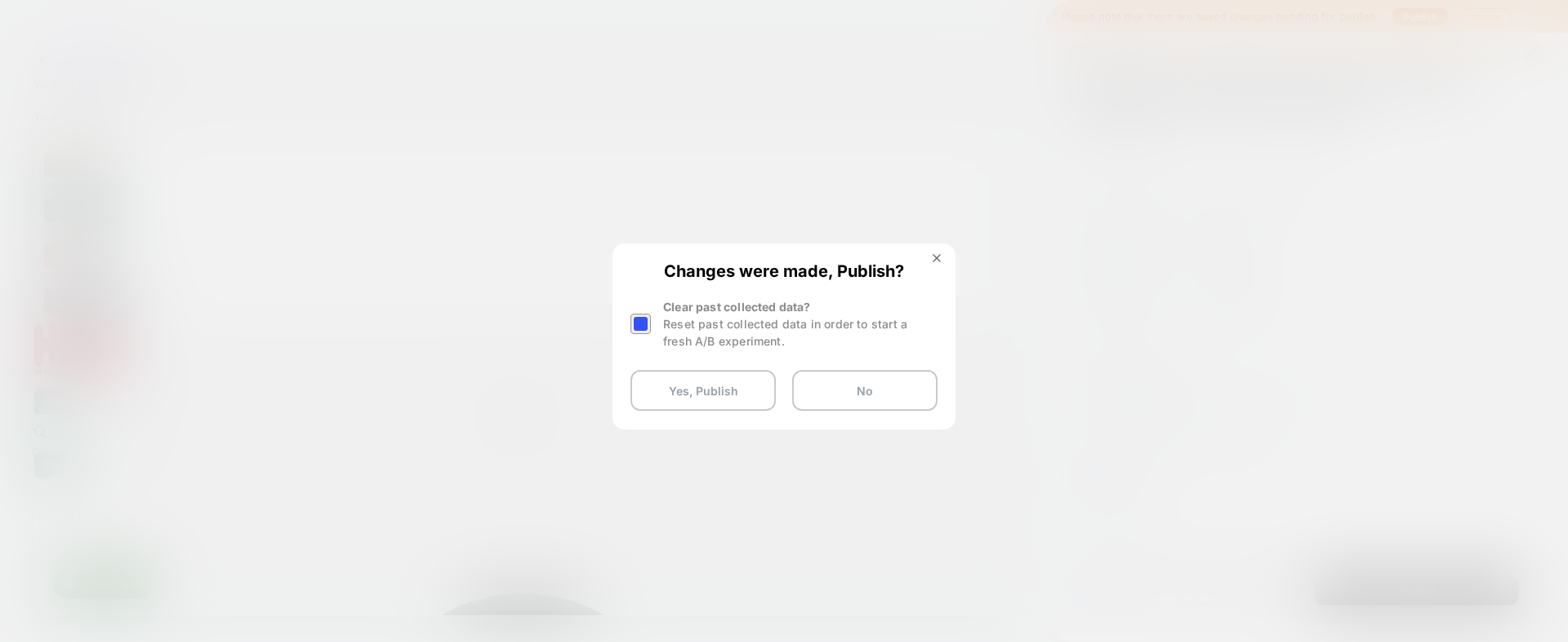
click at [643, 325] on div at bounding box center [640, 324] width 20 height 20
click at [706, 389] on button "Yes, Publish" at bounding box center [703, 391] width 146 height 41
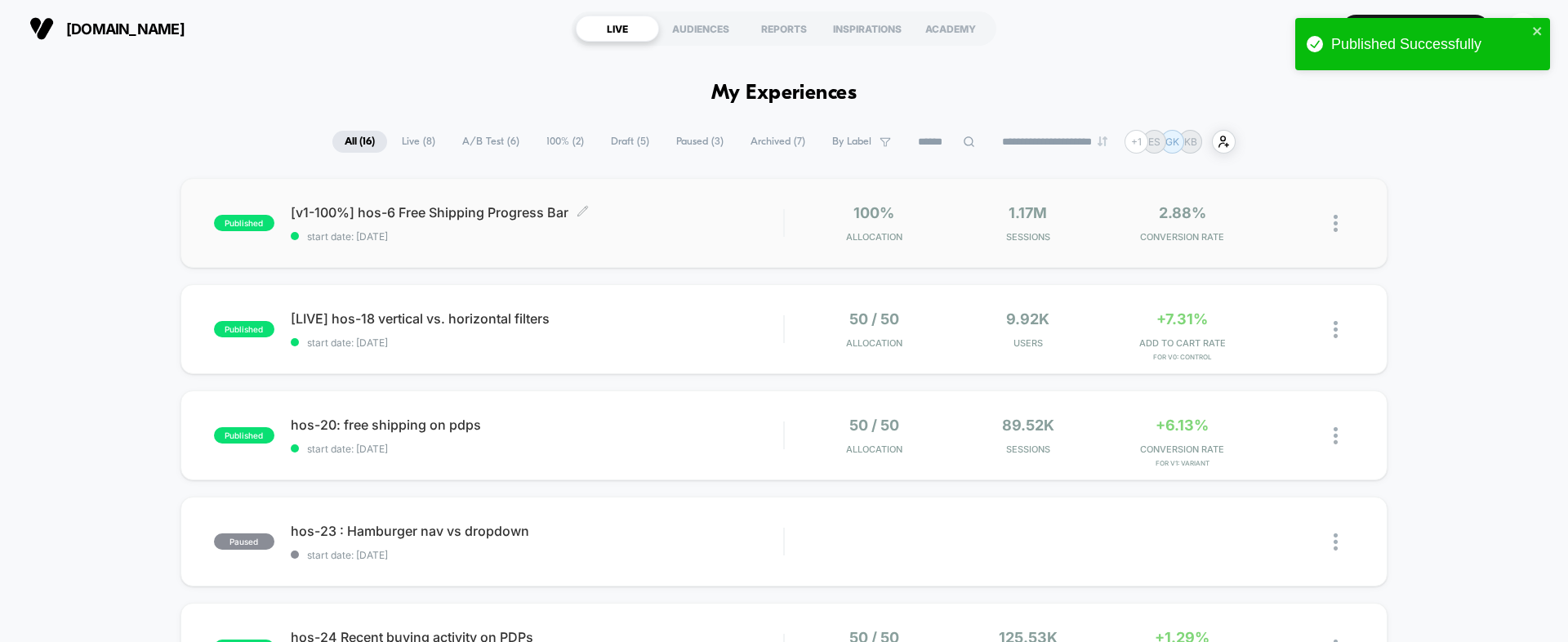
click at [441, 213] on span "[v1-100%] hos-6 Free Shipping Progress Bar Click to edit experience details" at bounding box center [537, 212] width 492 height 16
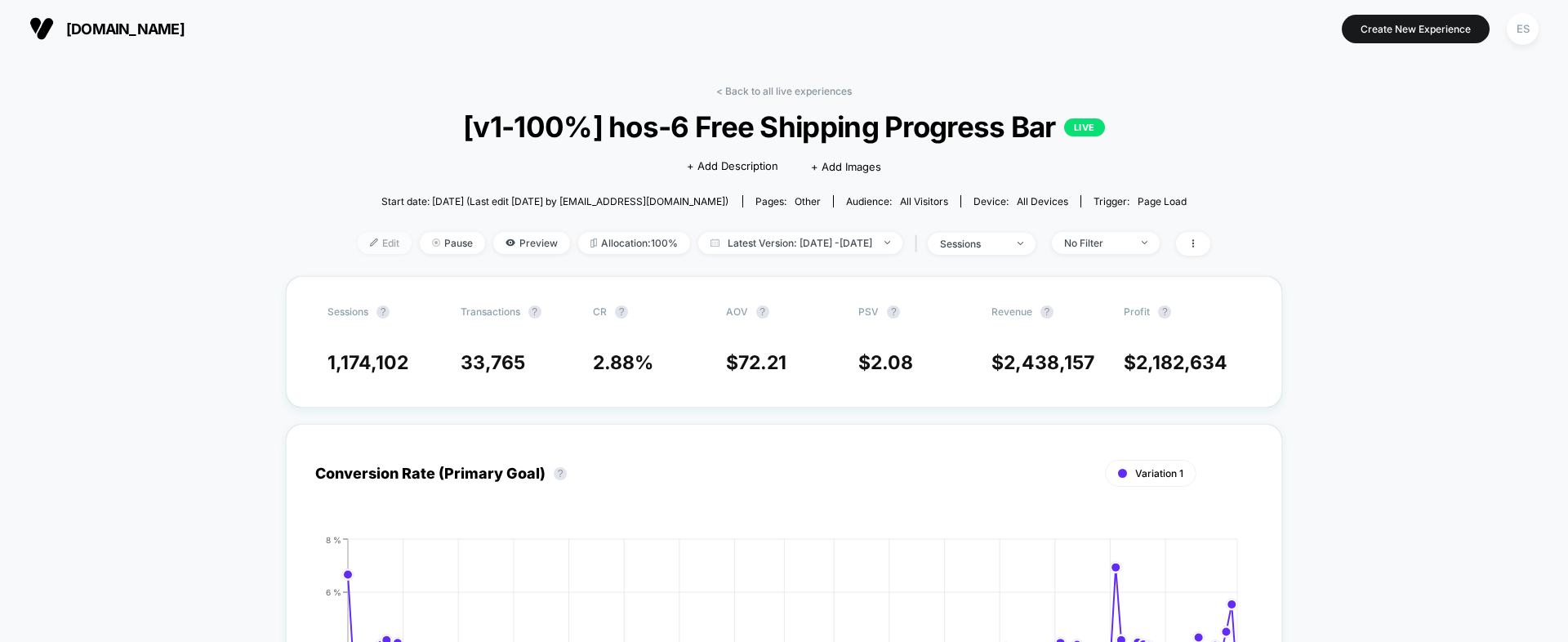
click at [358, 250] on span "Edit" at bounding box center [384, 242] width 54 height 22
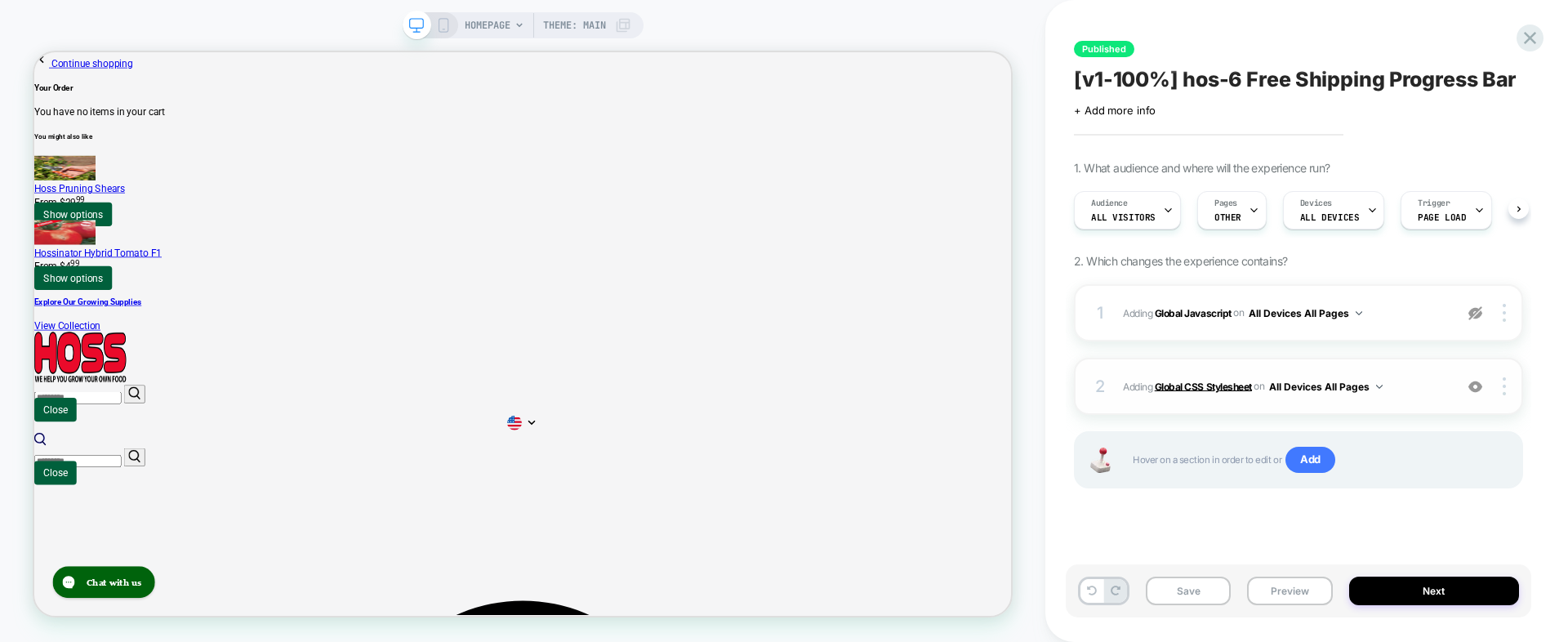
scroll to position [0, 1]
click at [1473, 310] on img at bounding box center [1476, 314] width 14 height 14
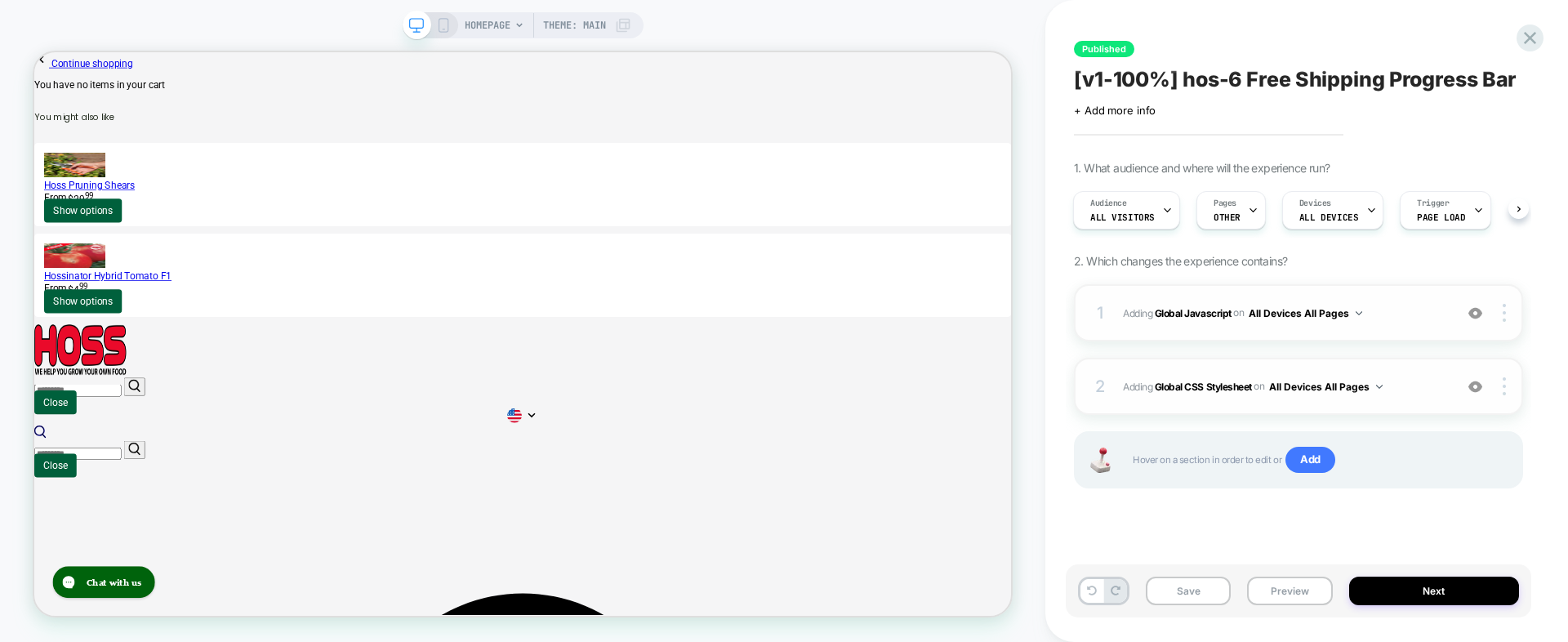
scroll to position [0, 0]
click at [1475, 384] on img at bounding box center [1476, 387] width 14 height 14
click at [1199, 587] on button "Save" at bounding box center [1189, 591] width 85 height 28
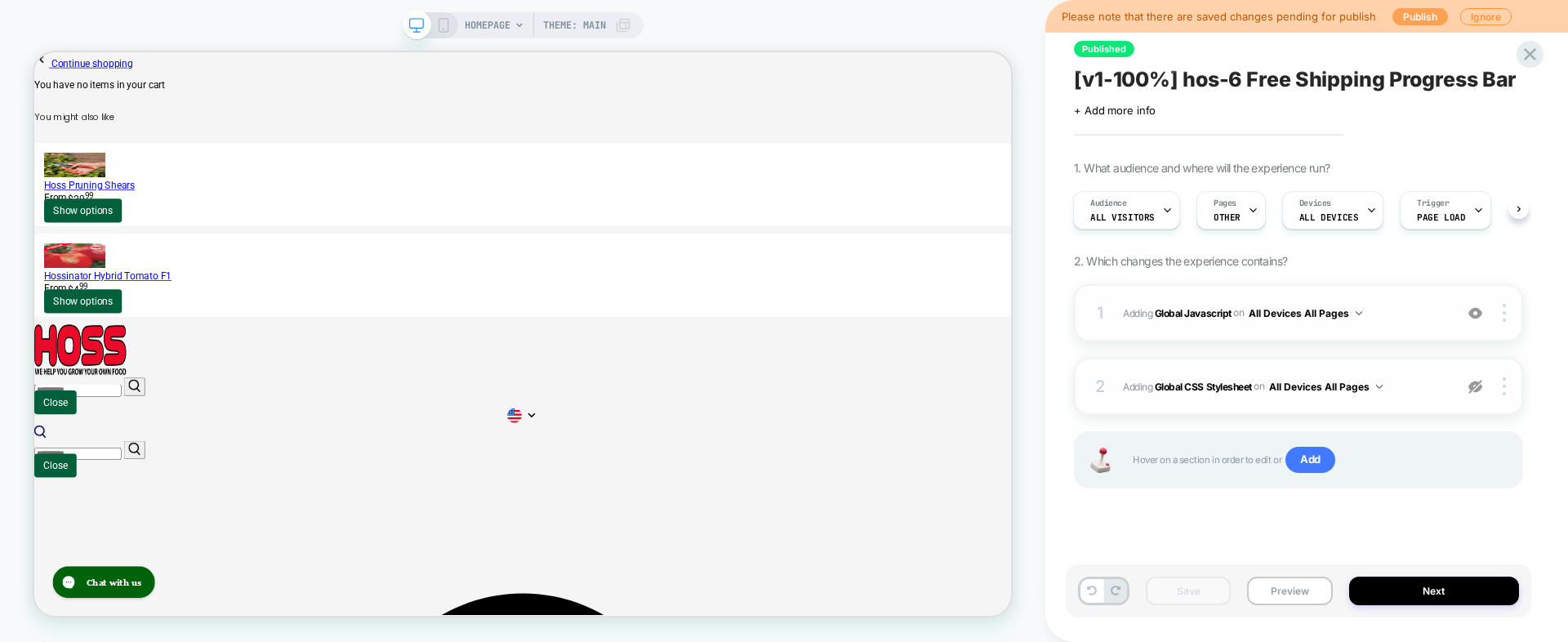
click at [1406, 18] on button "Publish" at bounding box center [1420, 16] width 56 height 17
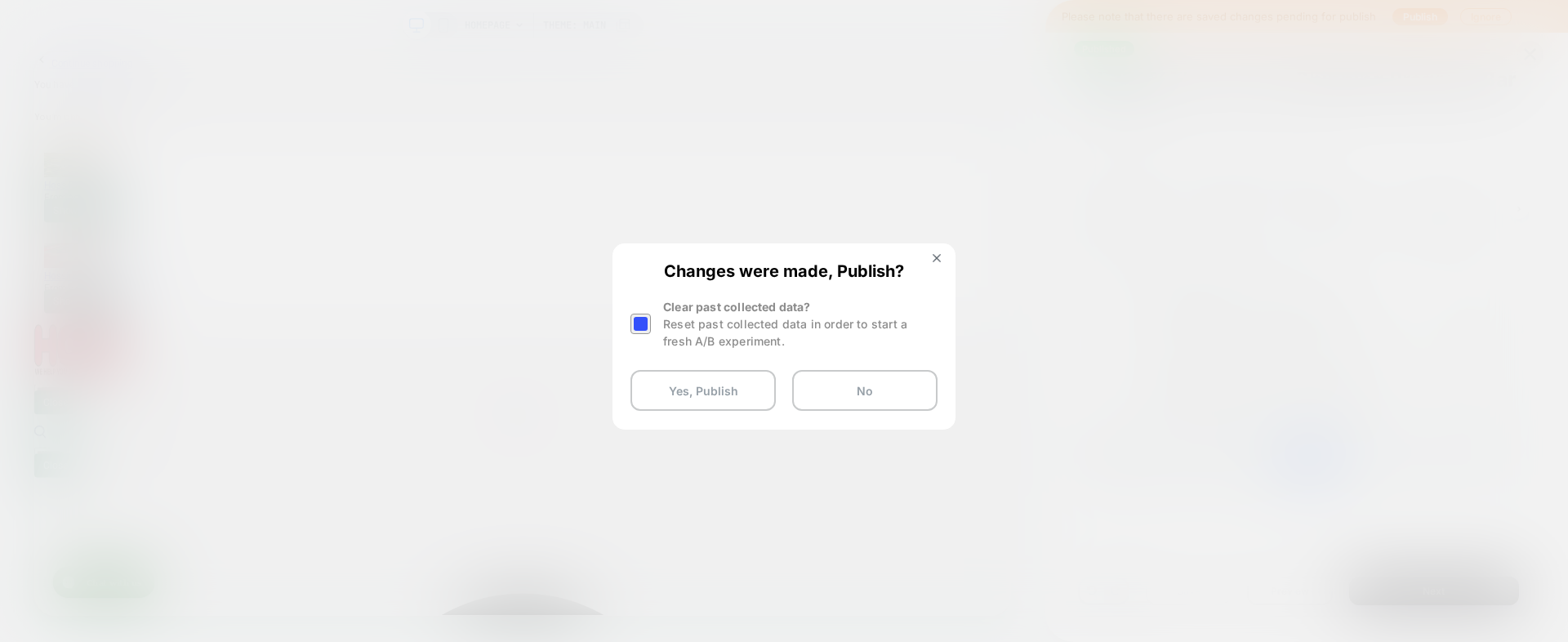
click at [640, 318] on div at bounding box center [640, 324] width 20 height 20
click at [680, 395] on button "Yes, Publish" at bounding box center [703, 391] width 146 height 41
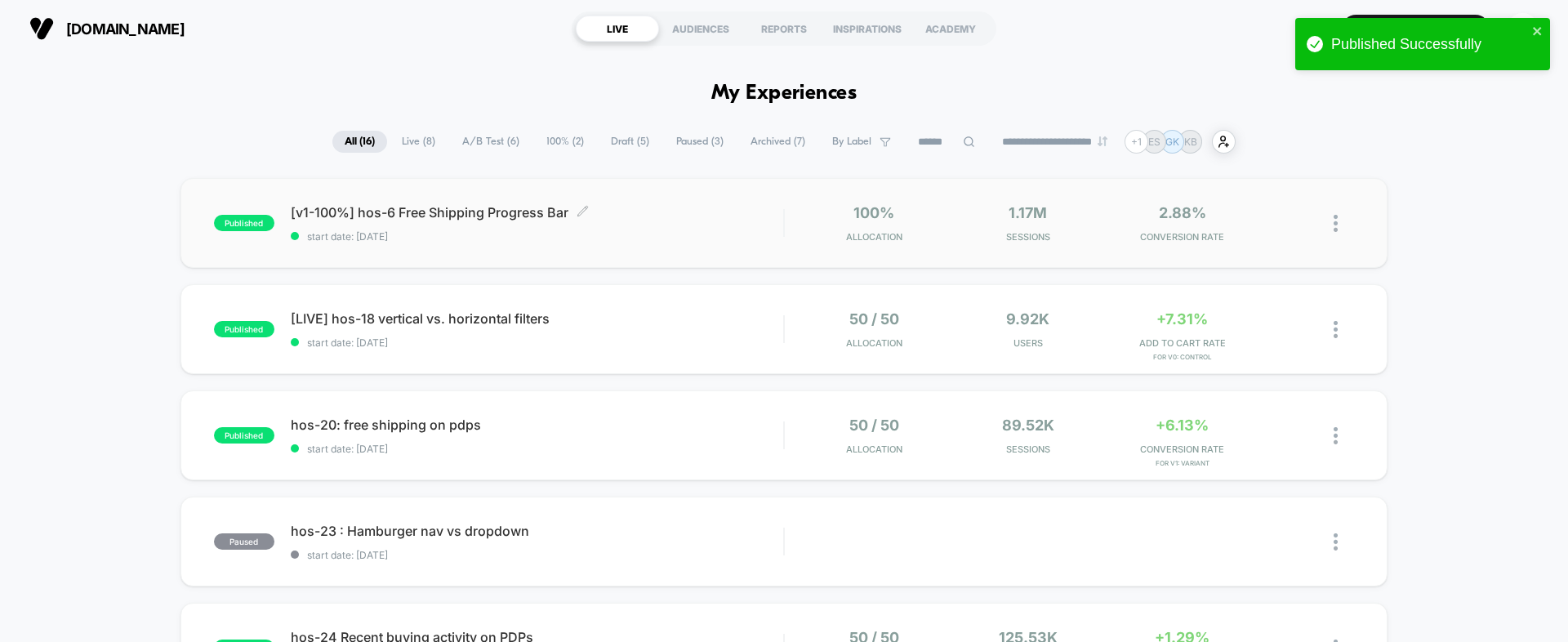
click at [490, 225] on div "[v1-100%] hos-6 Free Shipping Progress Bar Click to edit experience details Cli…" at bounding box center [537, 223] width 492 height 38
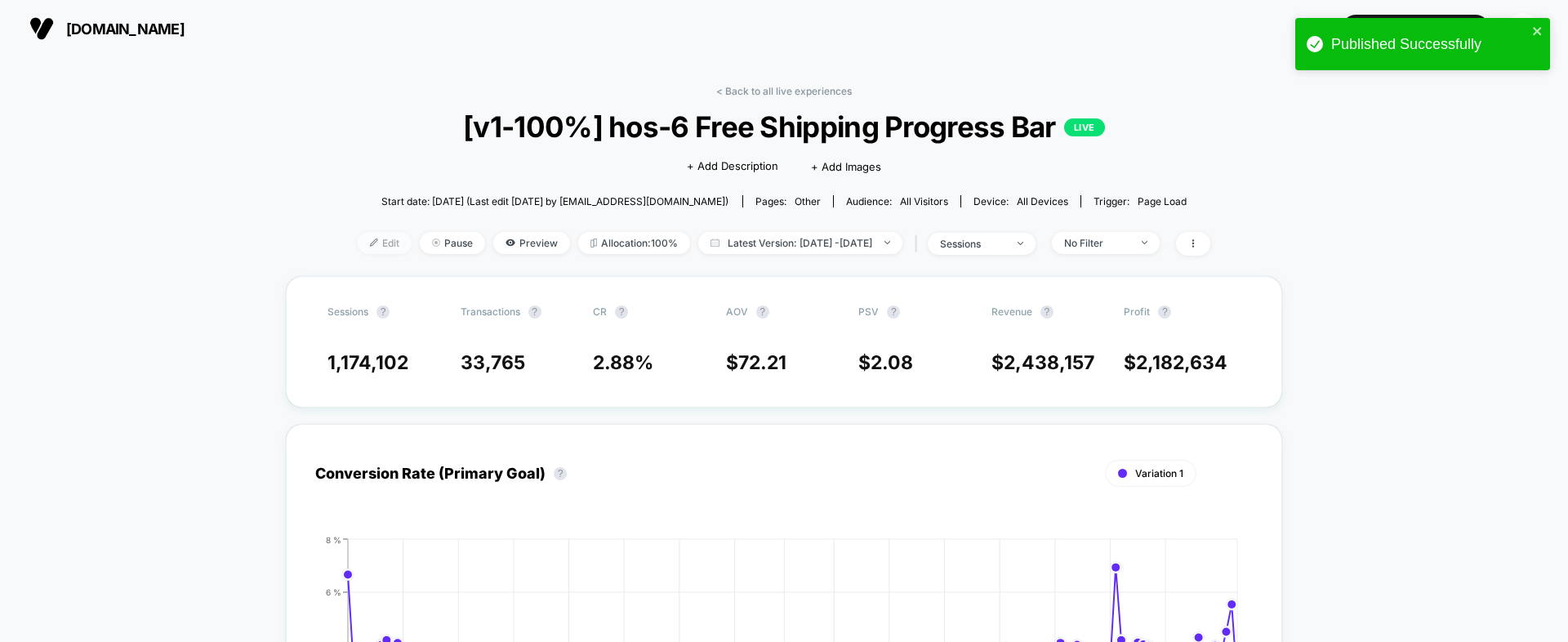
click at [358, 240] on span "Edit" at bounding box center [384, 242] width 54 height 22
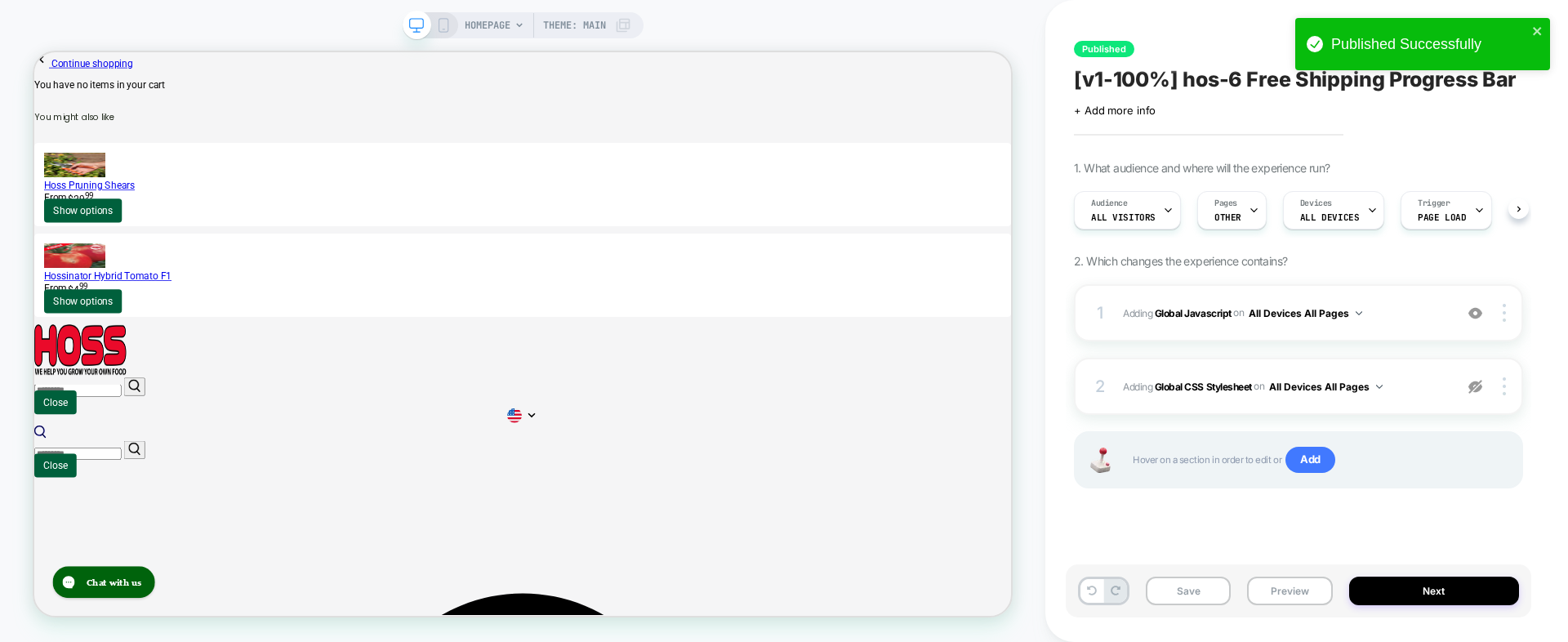
scroll to position [0, 1]
click at [1204, 311] on b "Global Javascript" at bounding box center [1193, 313] width 77 height 12
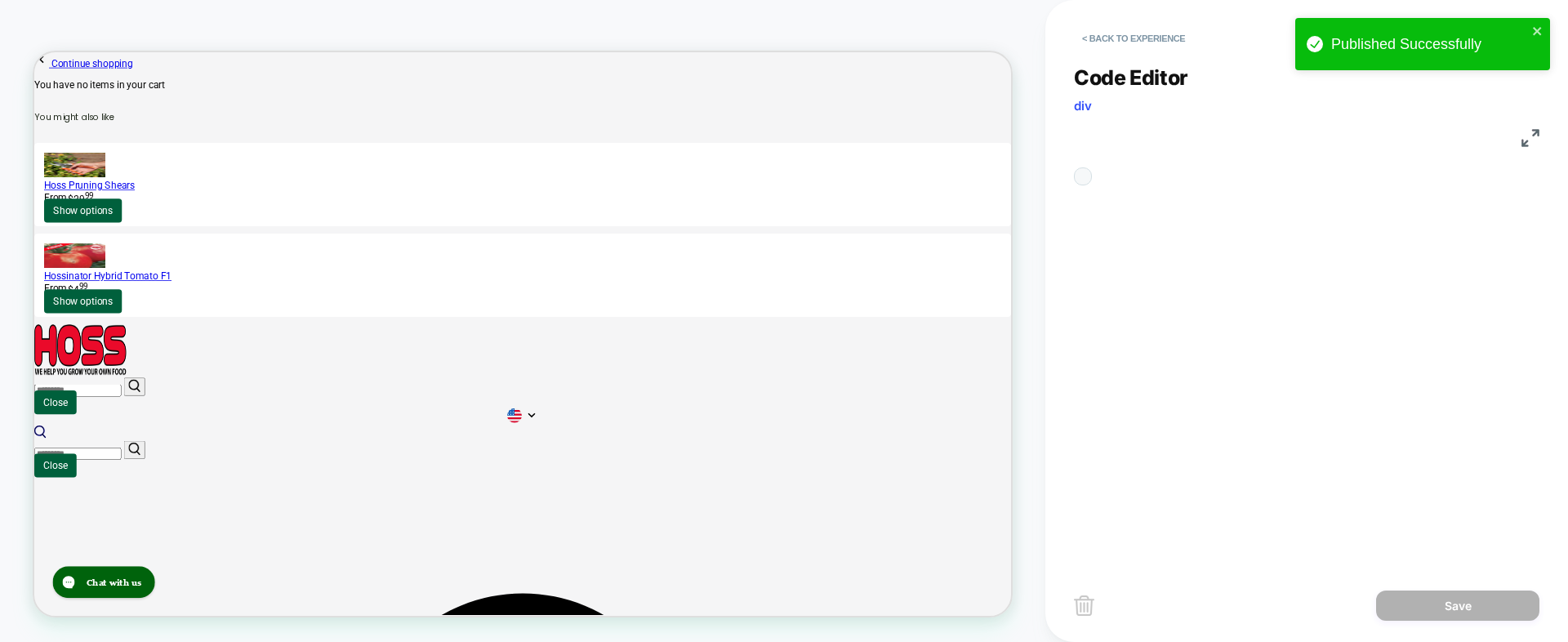
scroll to position [221, 0]
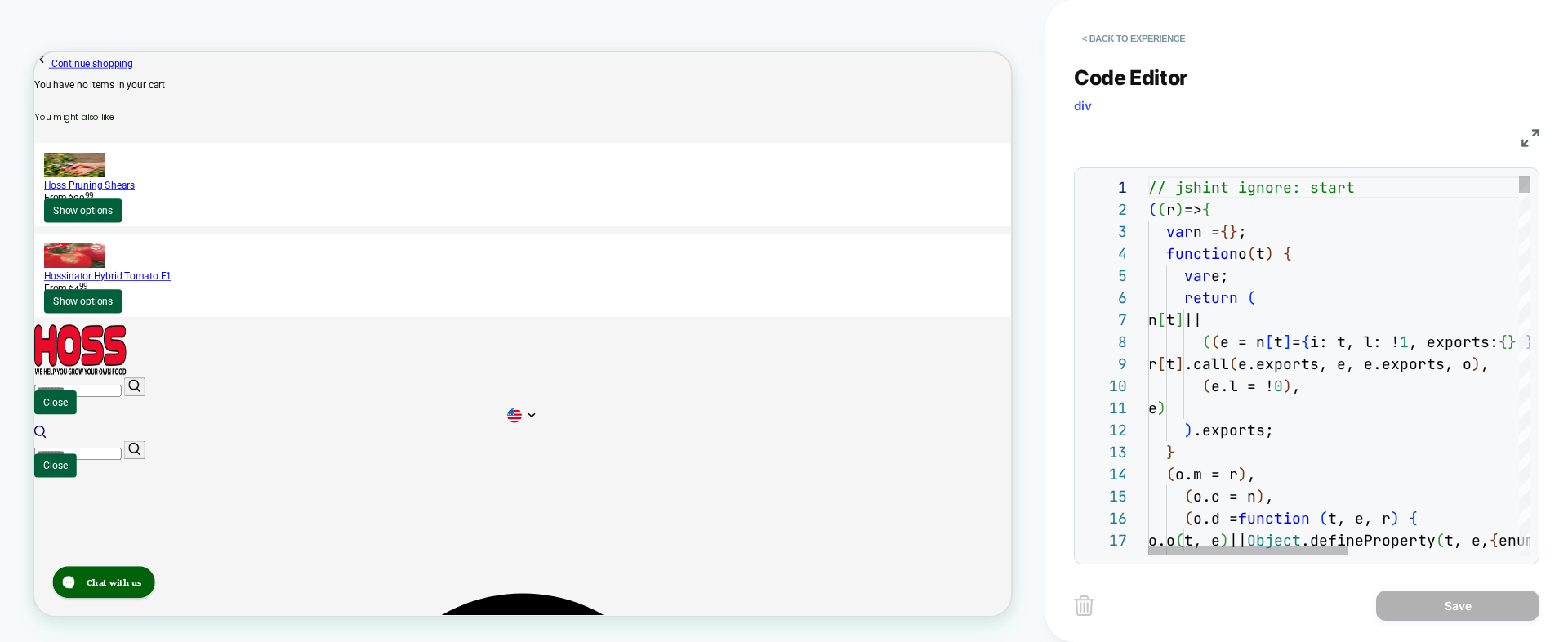
type textarea "**********"
type textarea "*"
type textarea "**********"
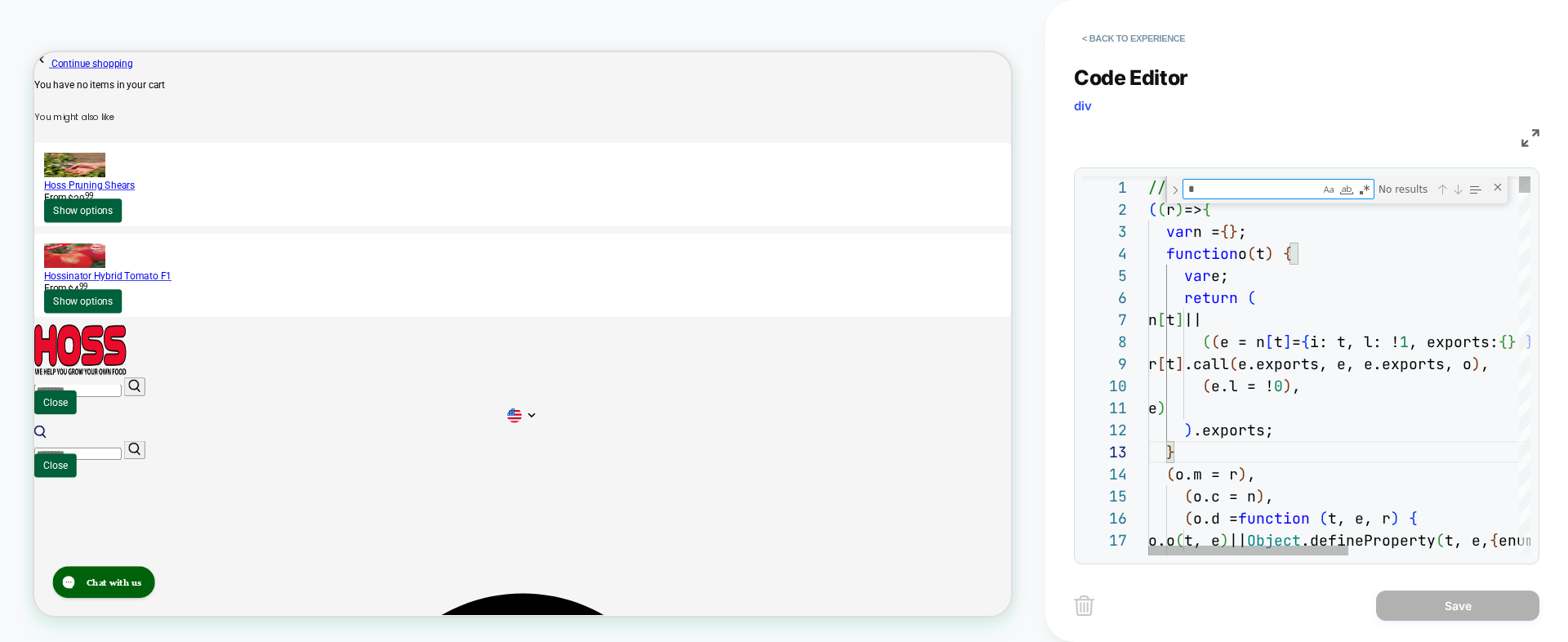
type textarea "**"
type textarea "**********"
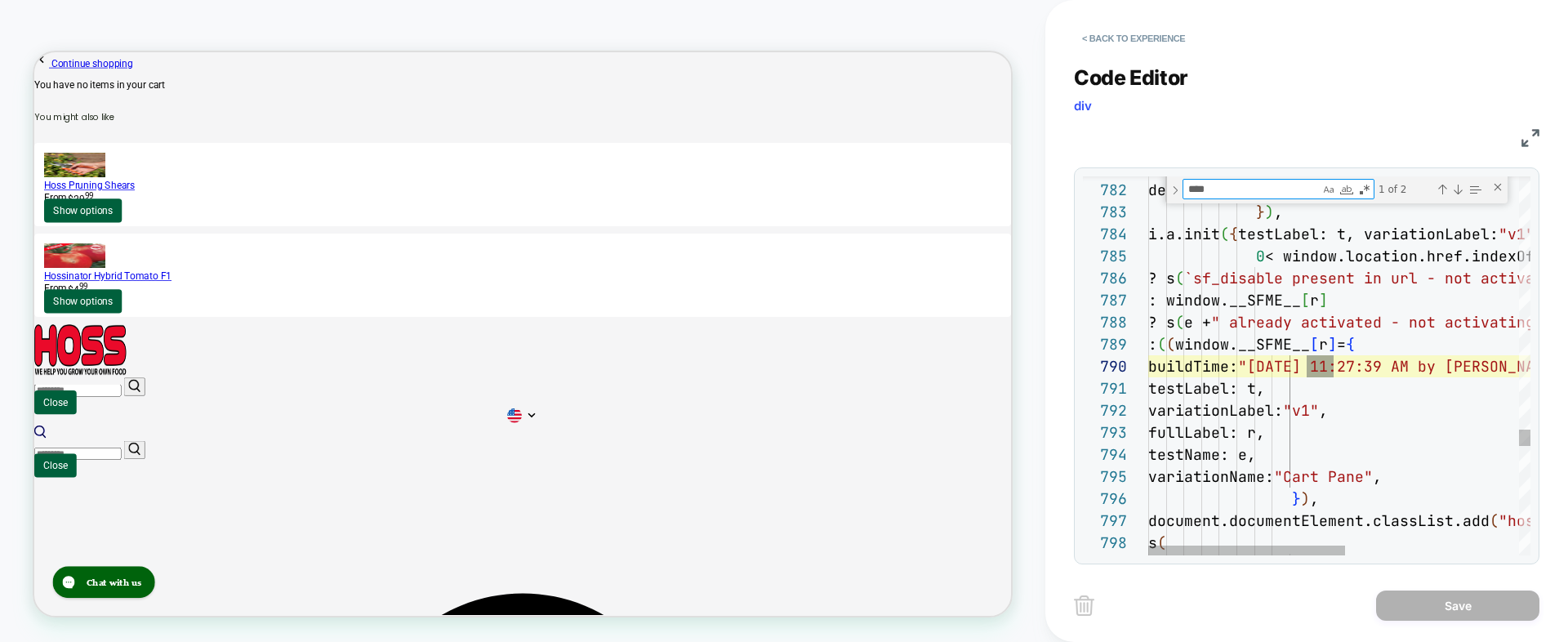
scroll to position [221, 202]
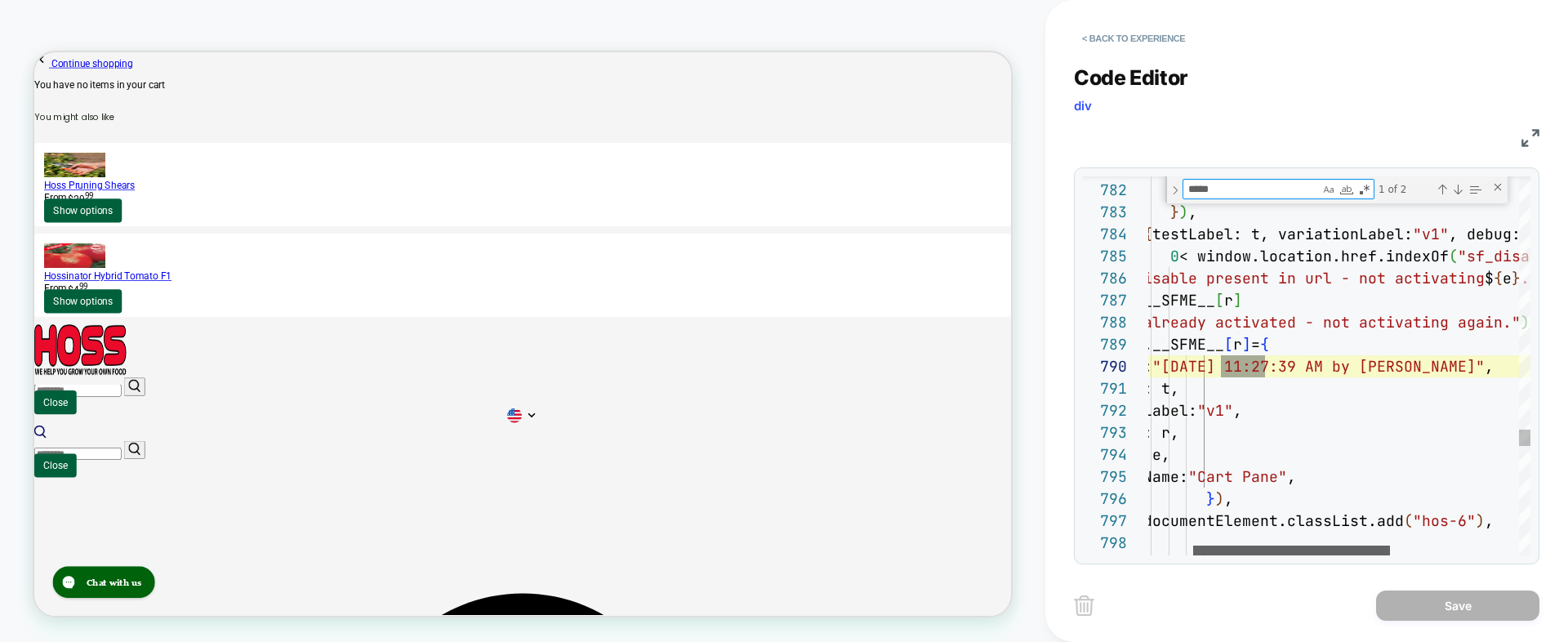
click at [1307, 554] on div at bounding box center [1291, 550] width 197 height 10
type textarea "*****"
